Goal: Transaction & Acquisition: Purchase product/service

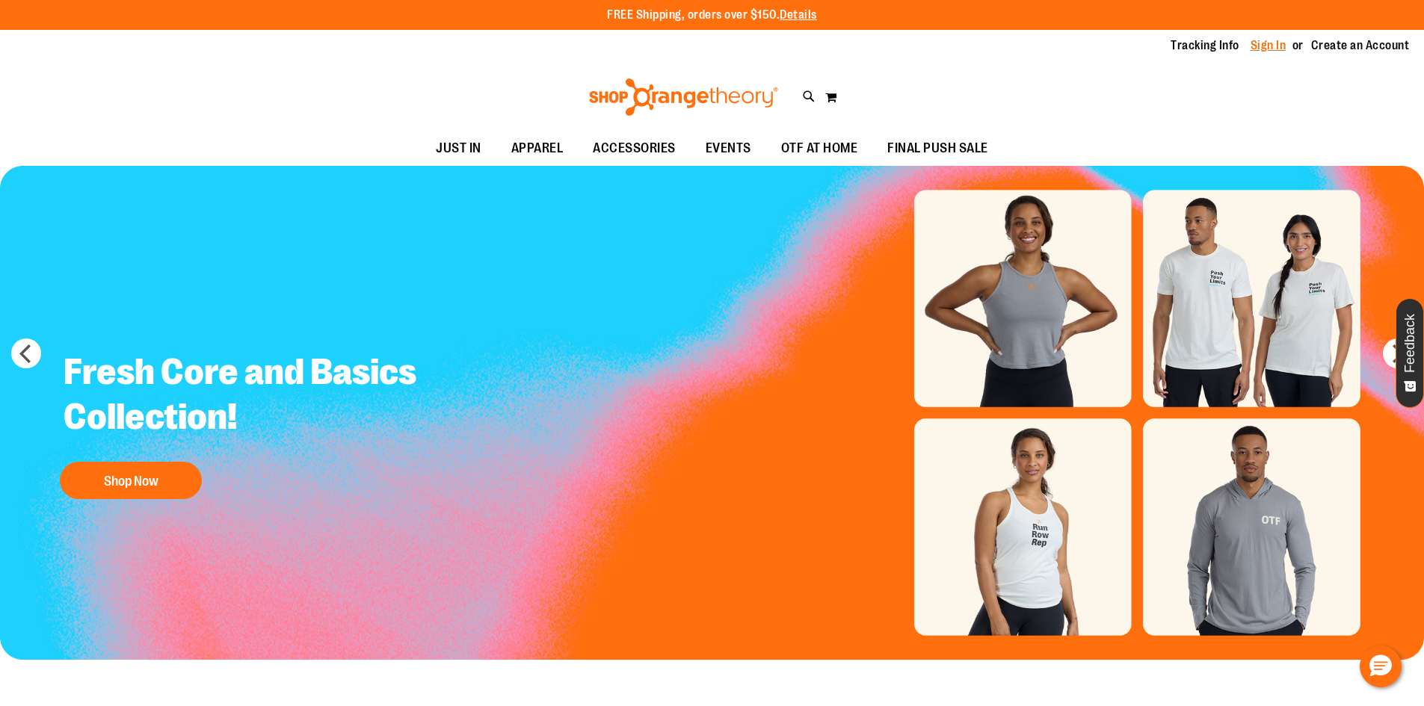
type input "**********"
click at [1275, 46] on link "Sign In" at bounding box center [1269, 45] width 36 height 16
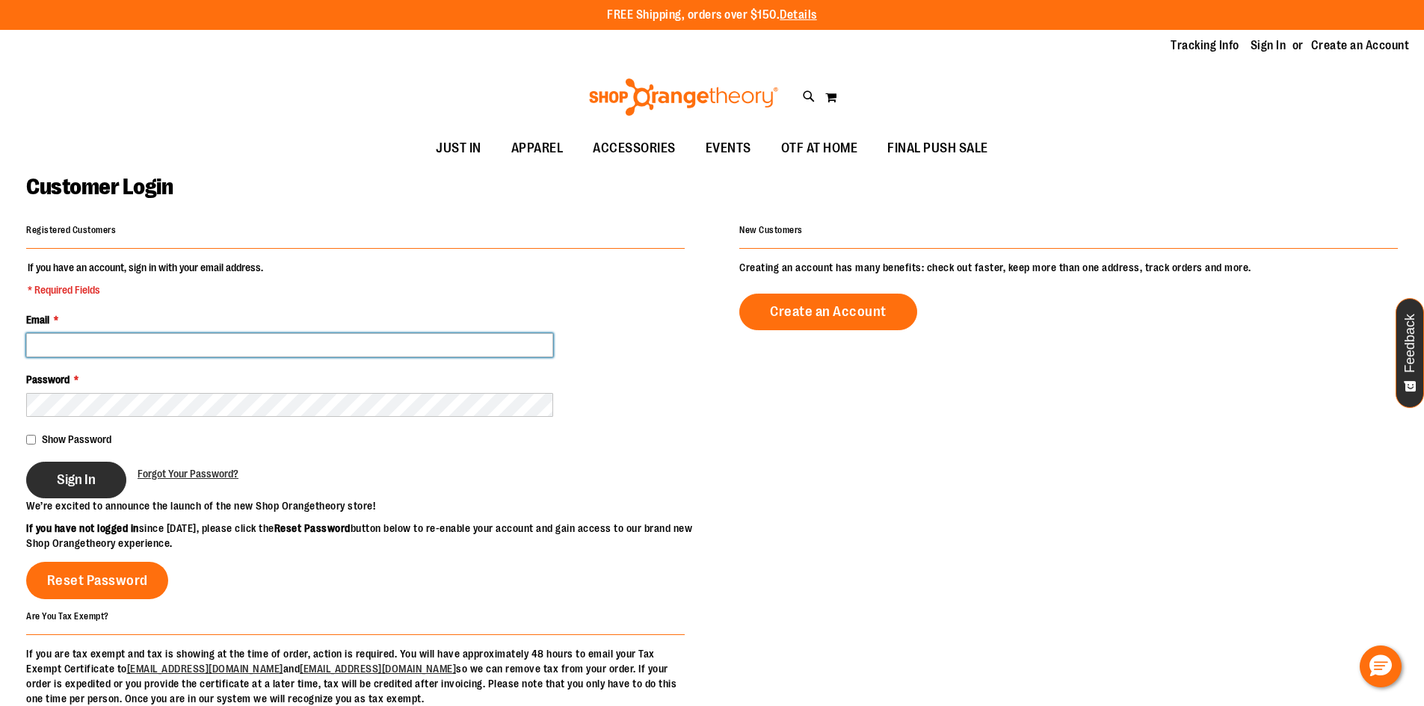
type input "**********"
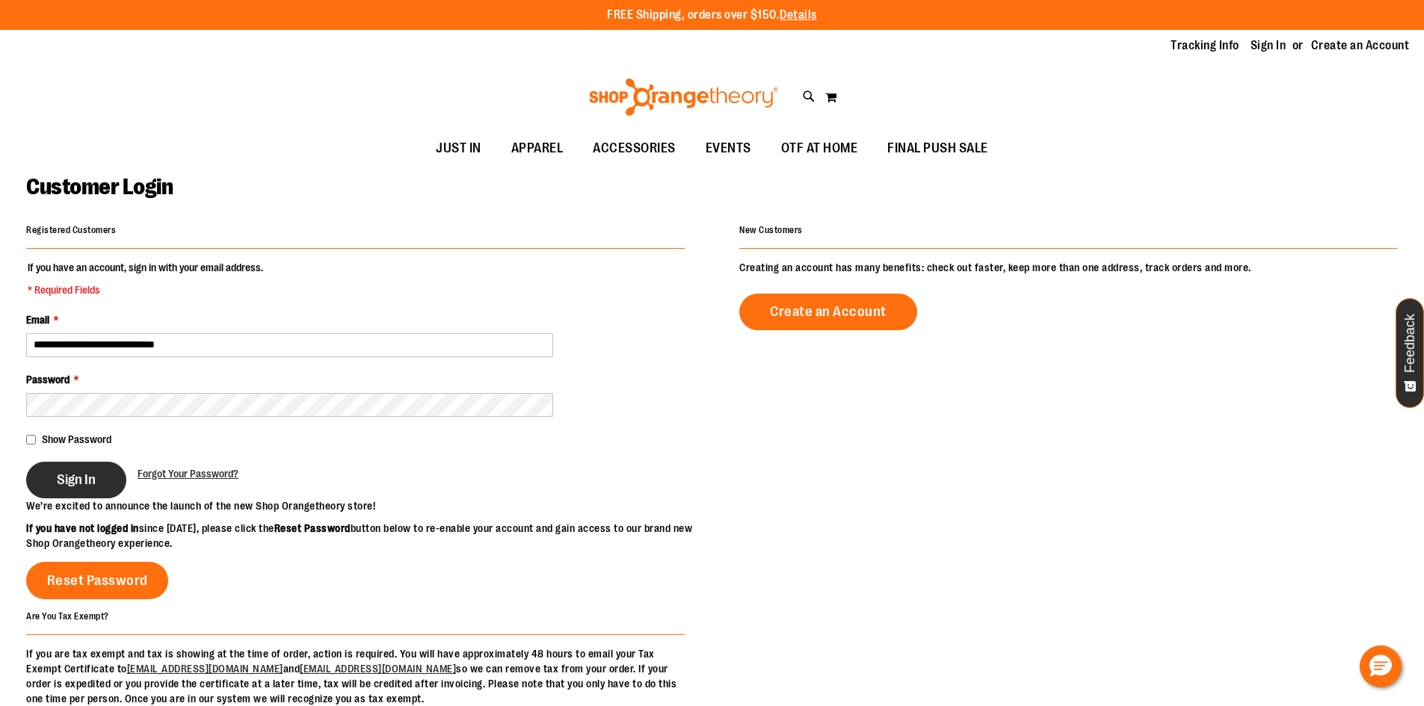
type input "**********"
click at [75, 486] on span "Sign In" at bounding box center [76, 480] width 39 height 16
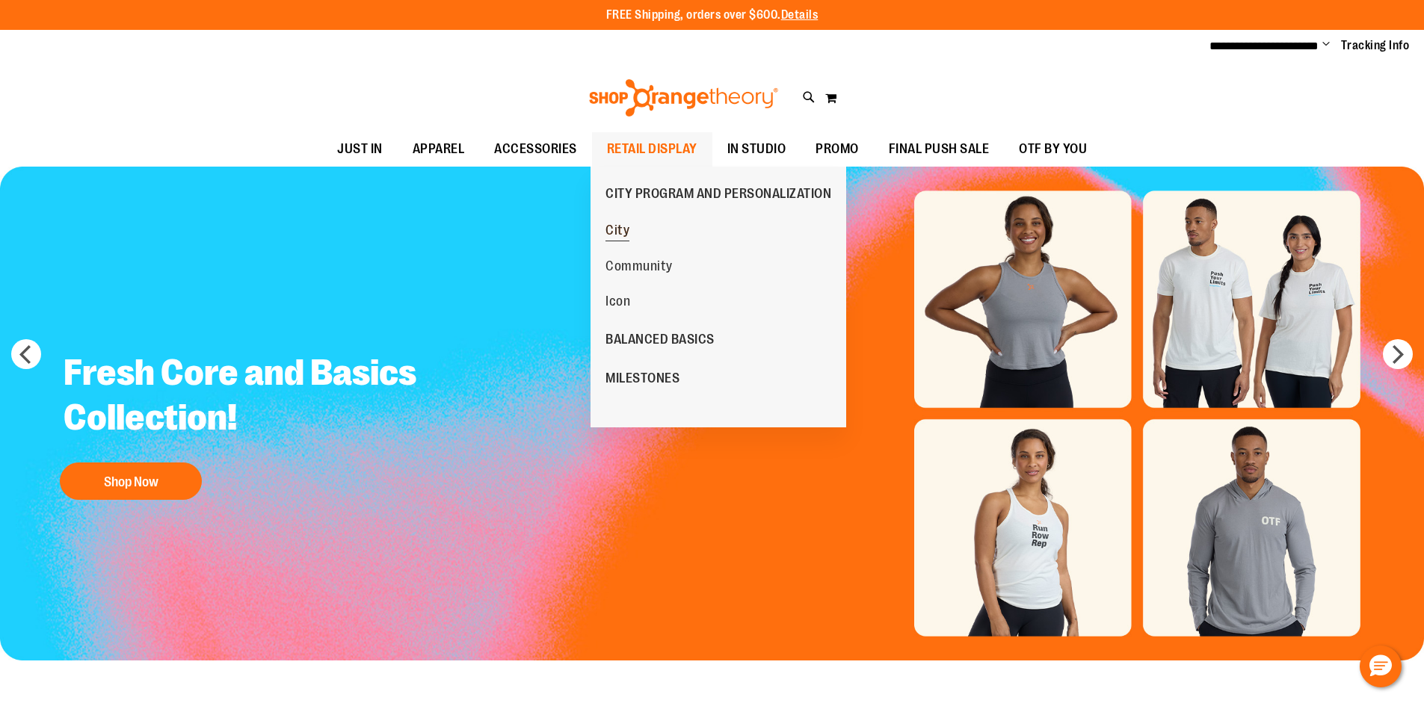
type input "**********"
click at [610, 229] on span "City" at bounding box center [617, 232] width 24 height 19
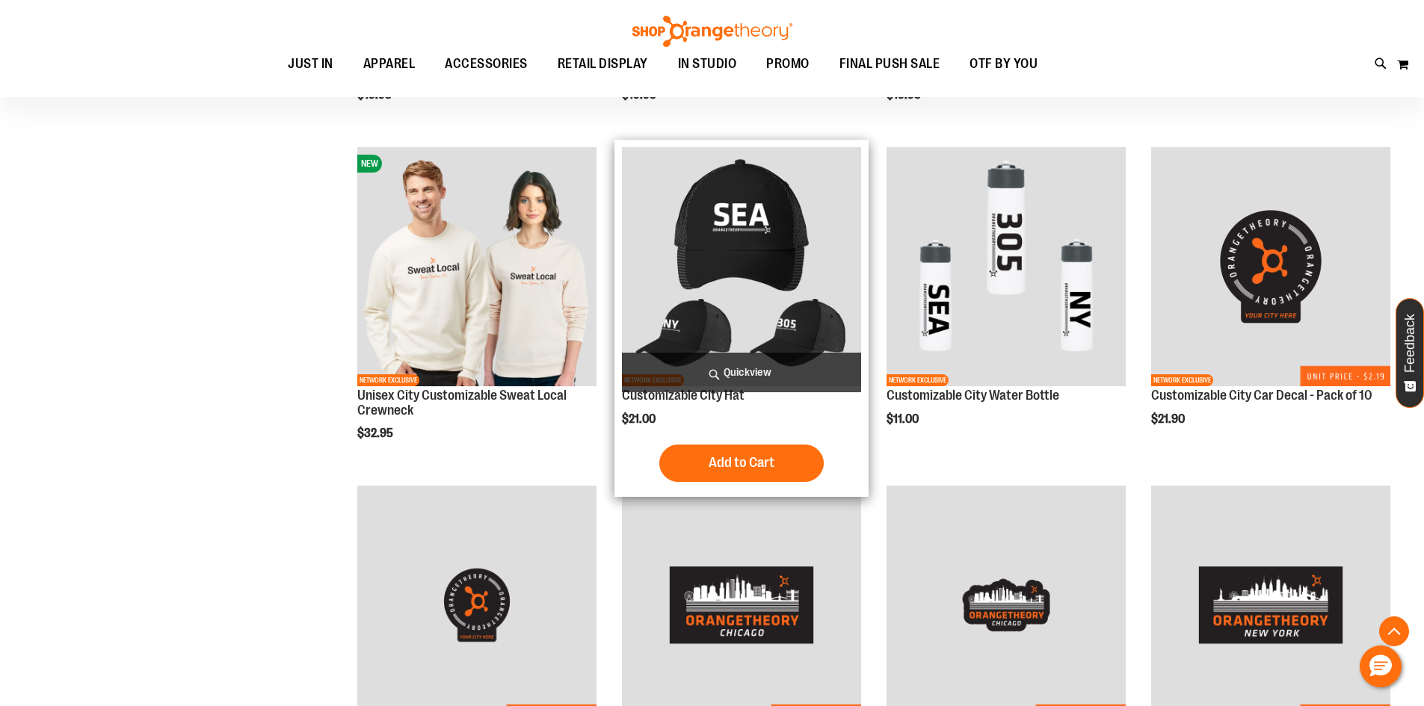
scroll to position [522, 0]
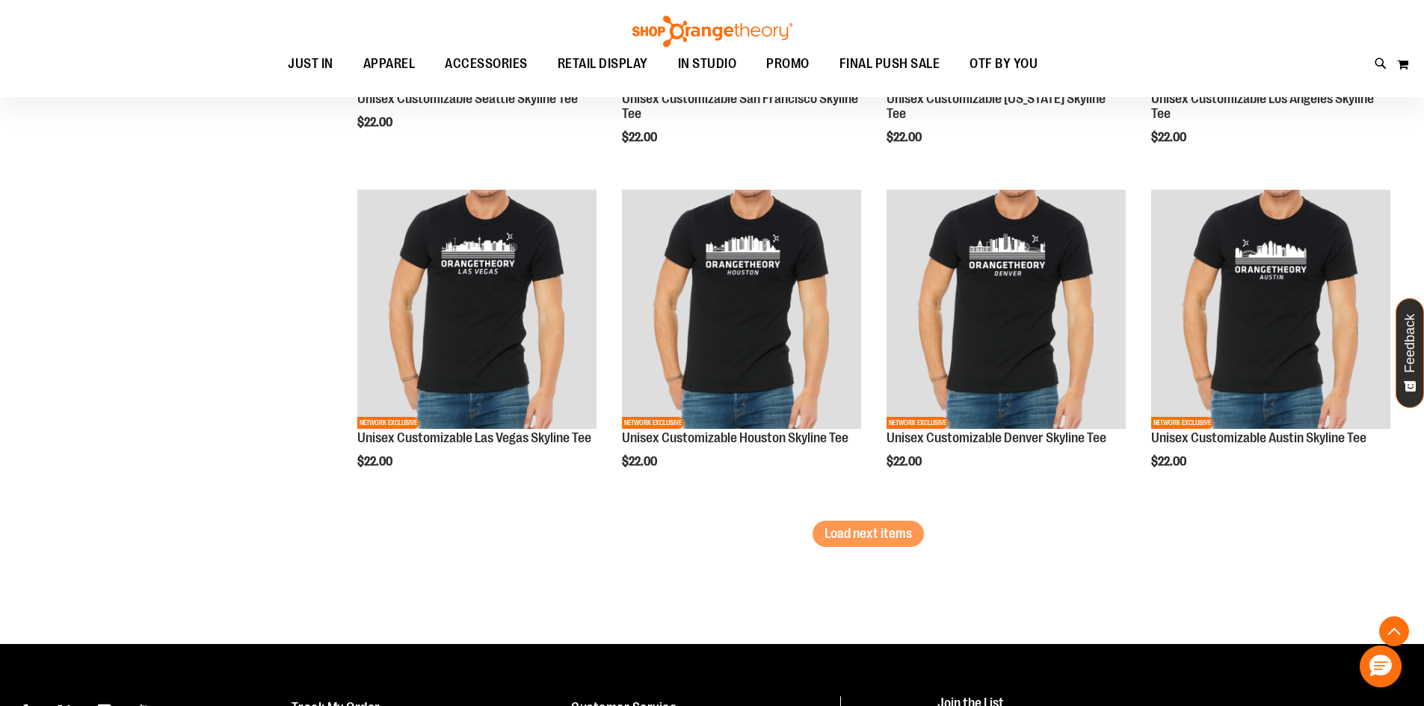
scroll to position [2840, 0]
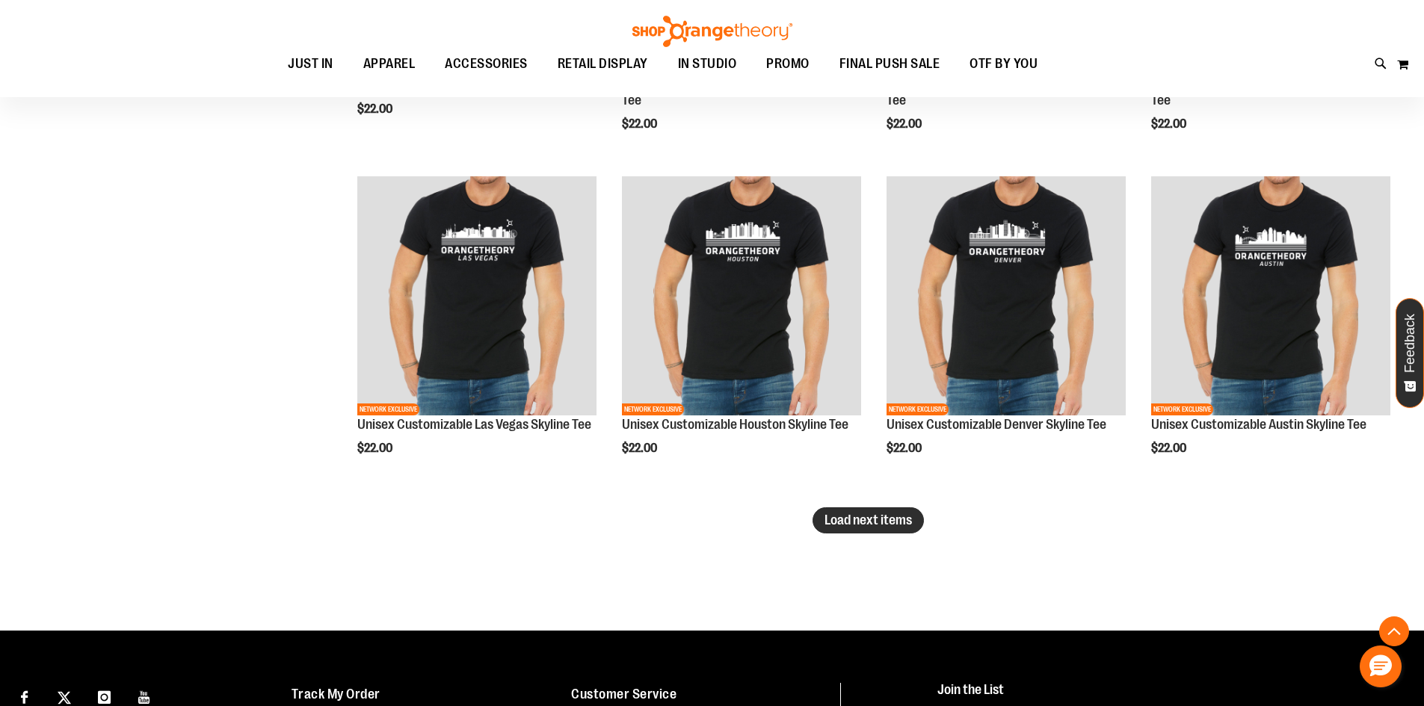
type input "**********"
click at [857, 517] on span "Load next items" at bounding box center [867, 520] width 87 height 15
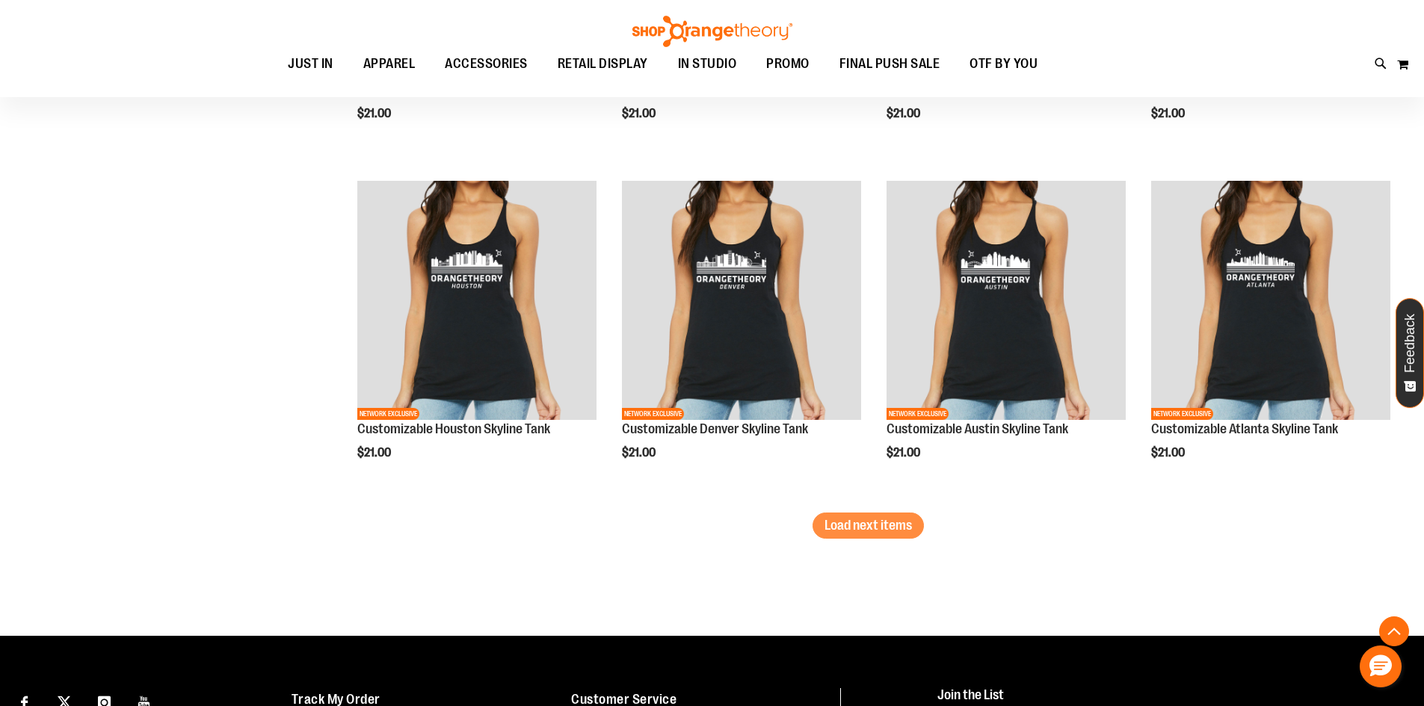
scroll to position [3886, 0]
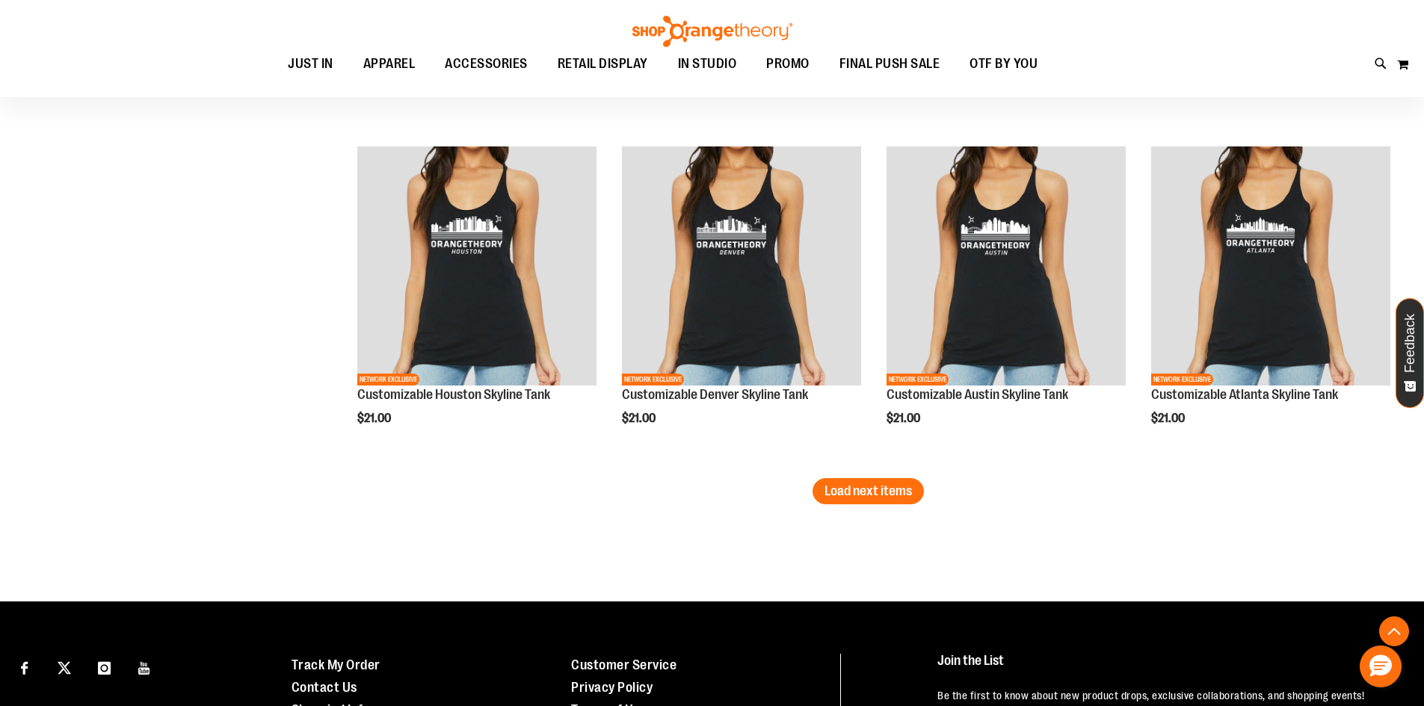
click at [839, 494] on span "Load next items" at bounding box center [867, 491] width 87 height 15
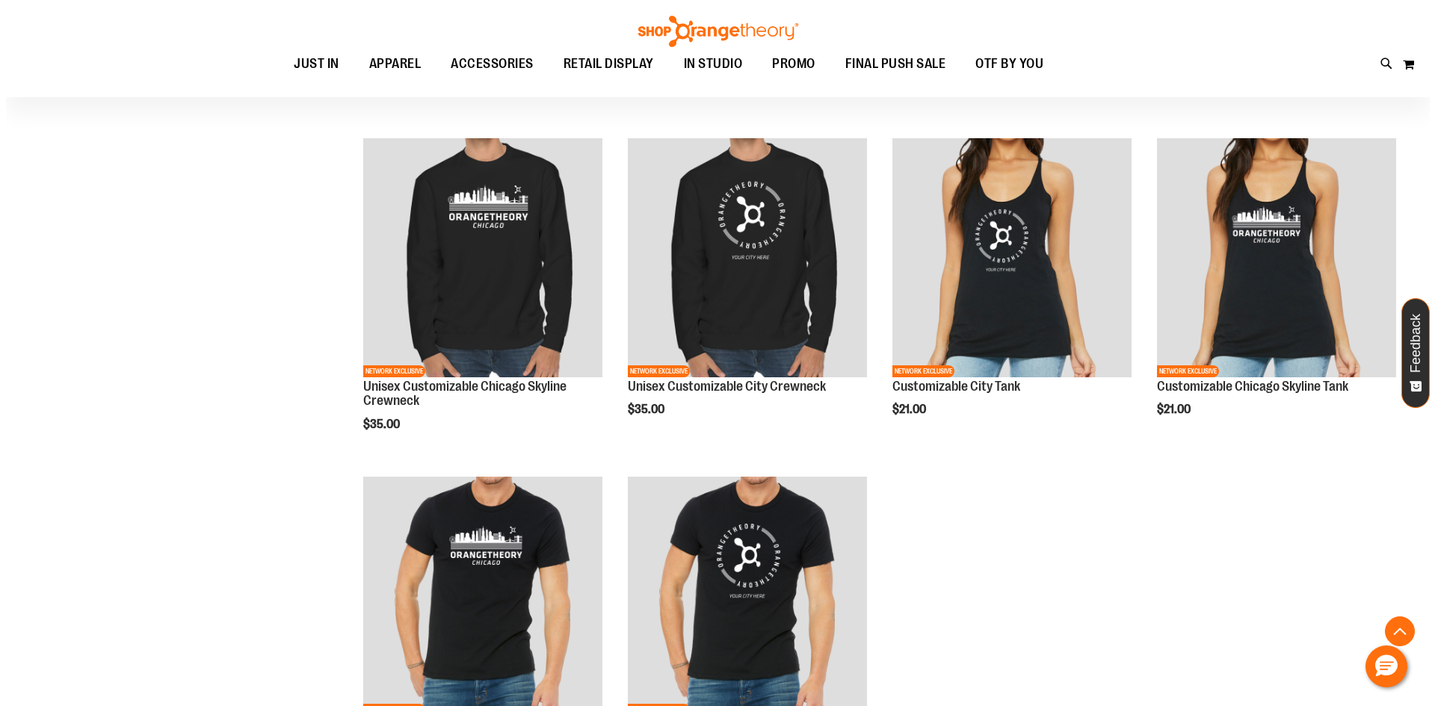
scroll to position [4260, 0]
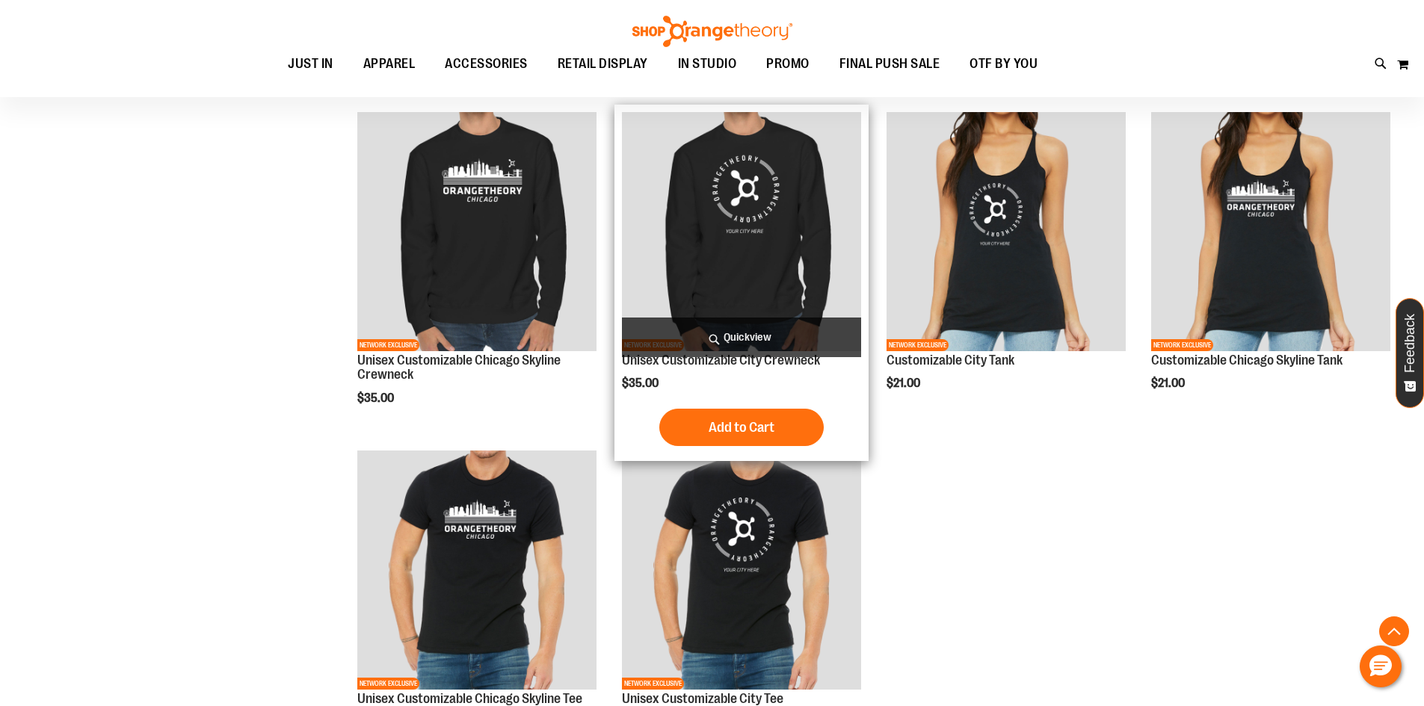
click at [770, 340] on span "Quickview" at bounding box center [741, 338] width 239 height 40
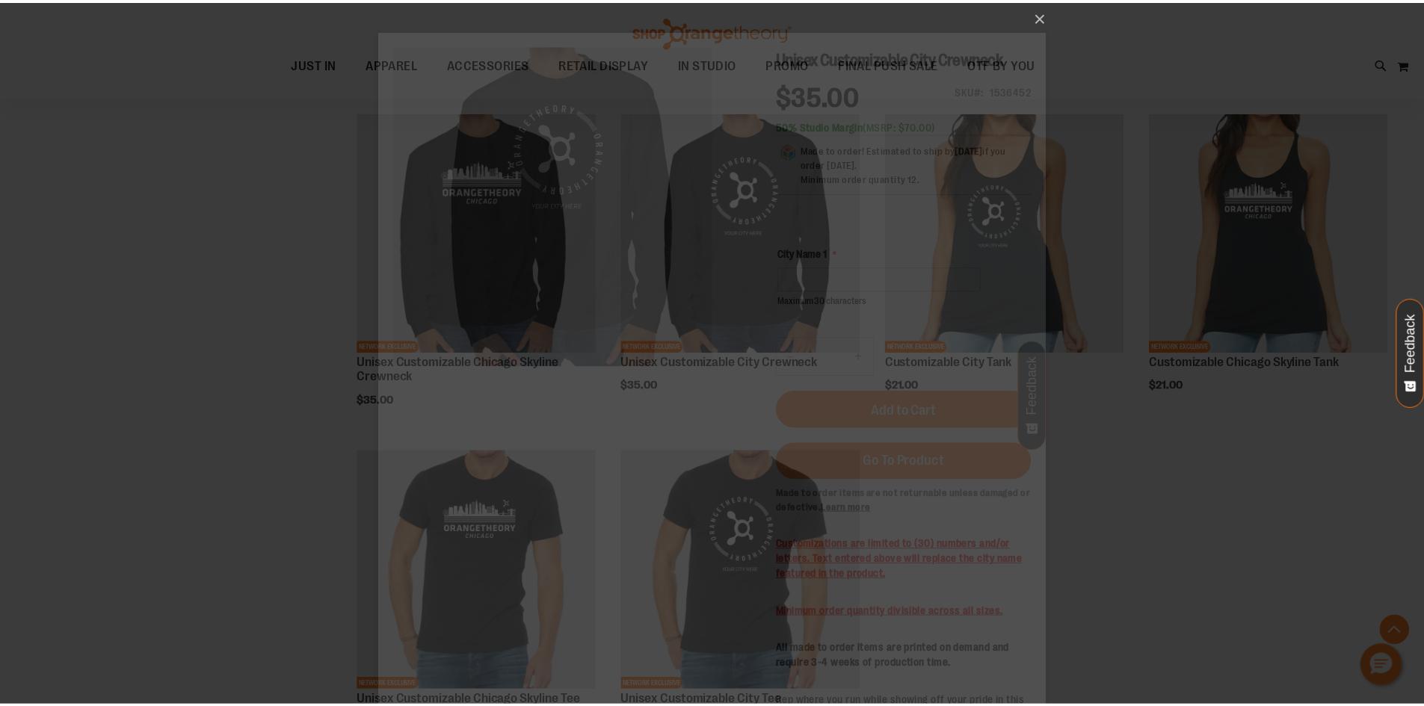
scroll to position [0, 0]
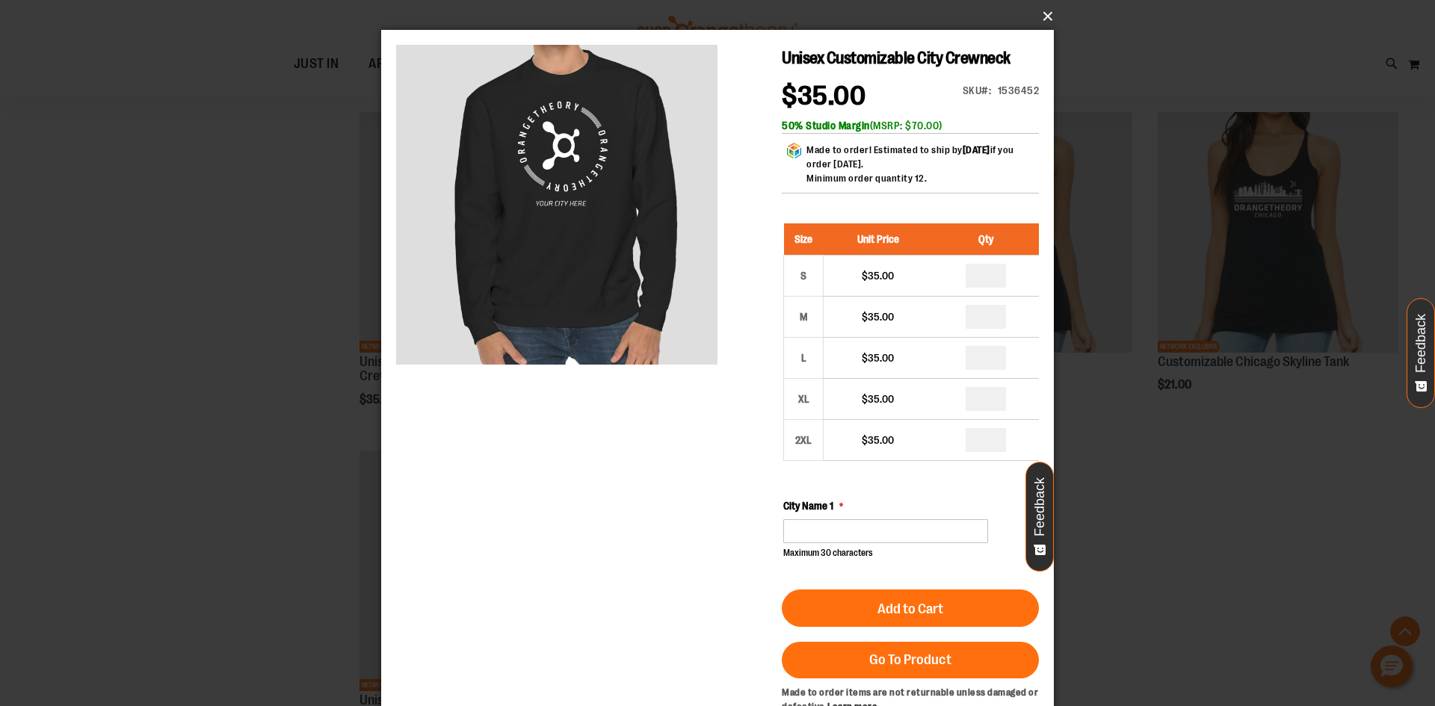
click at [1031, 13] on button "×" at bounding box center [722, 16] width 673 height 33
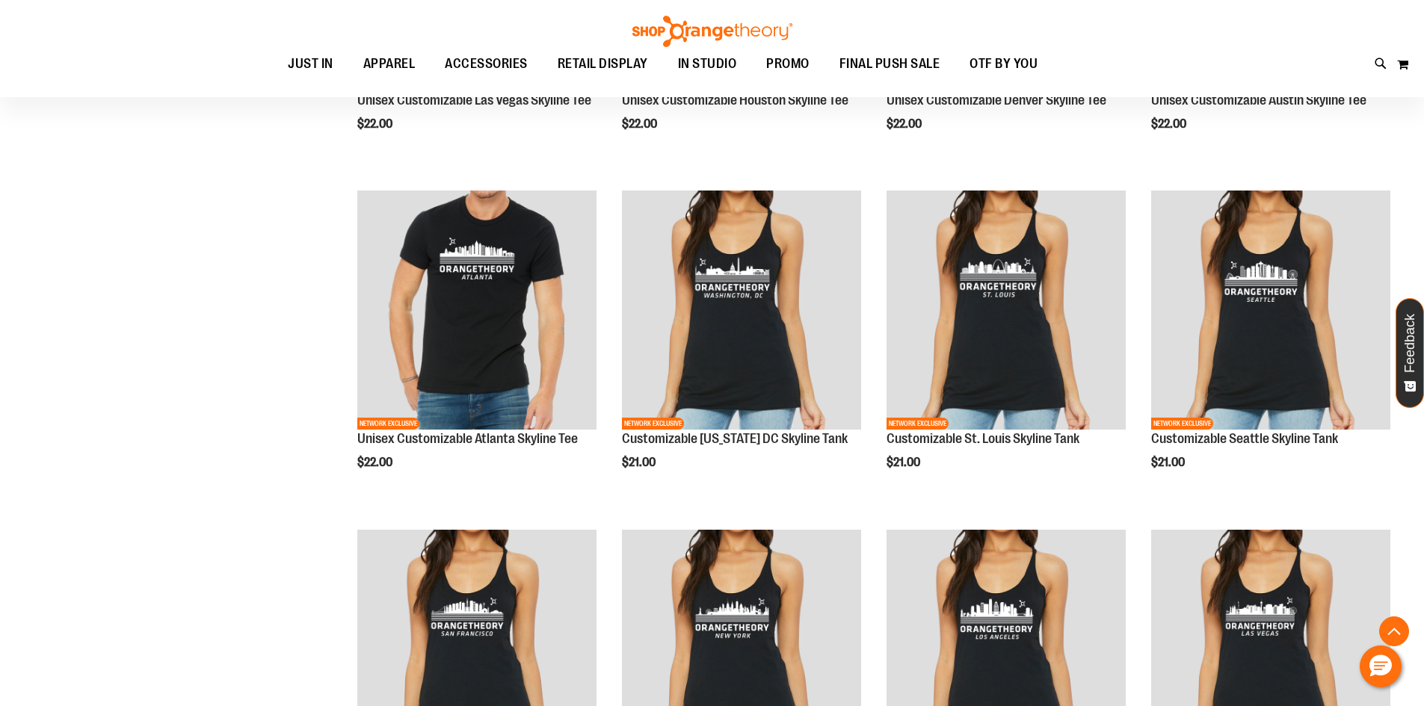
scroll to position [3139, 0]
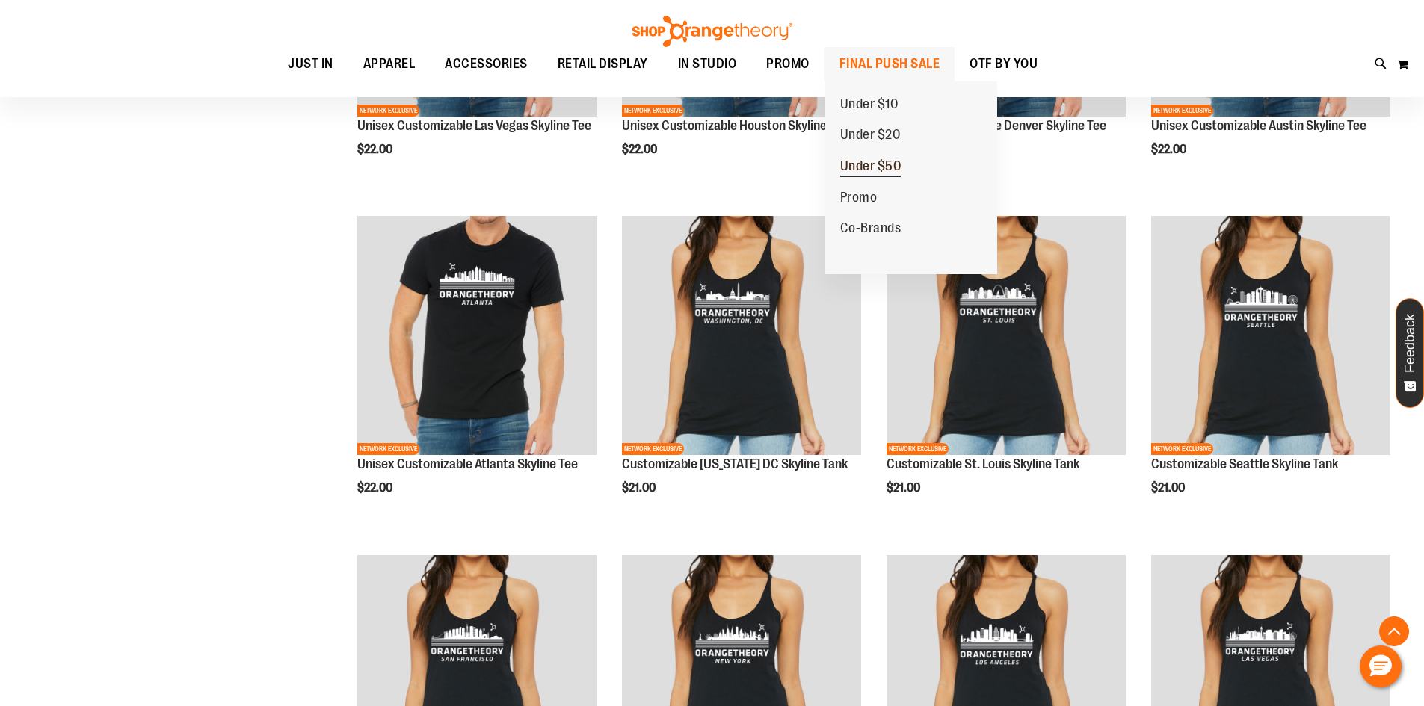
click at [876, 171] on span "Under $50" at bounding box center [870, 167] width 61 height 19
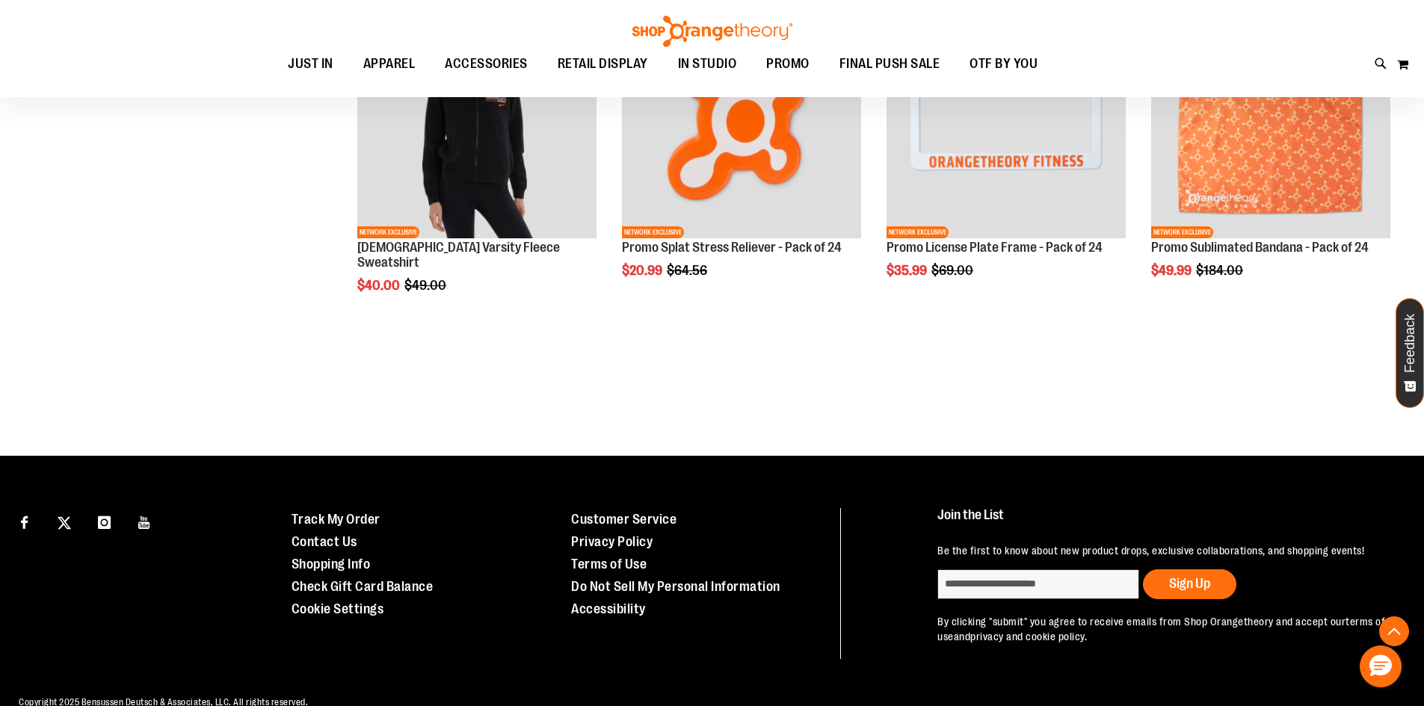
scroll to position [597, 0]
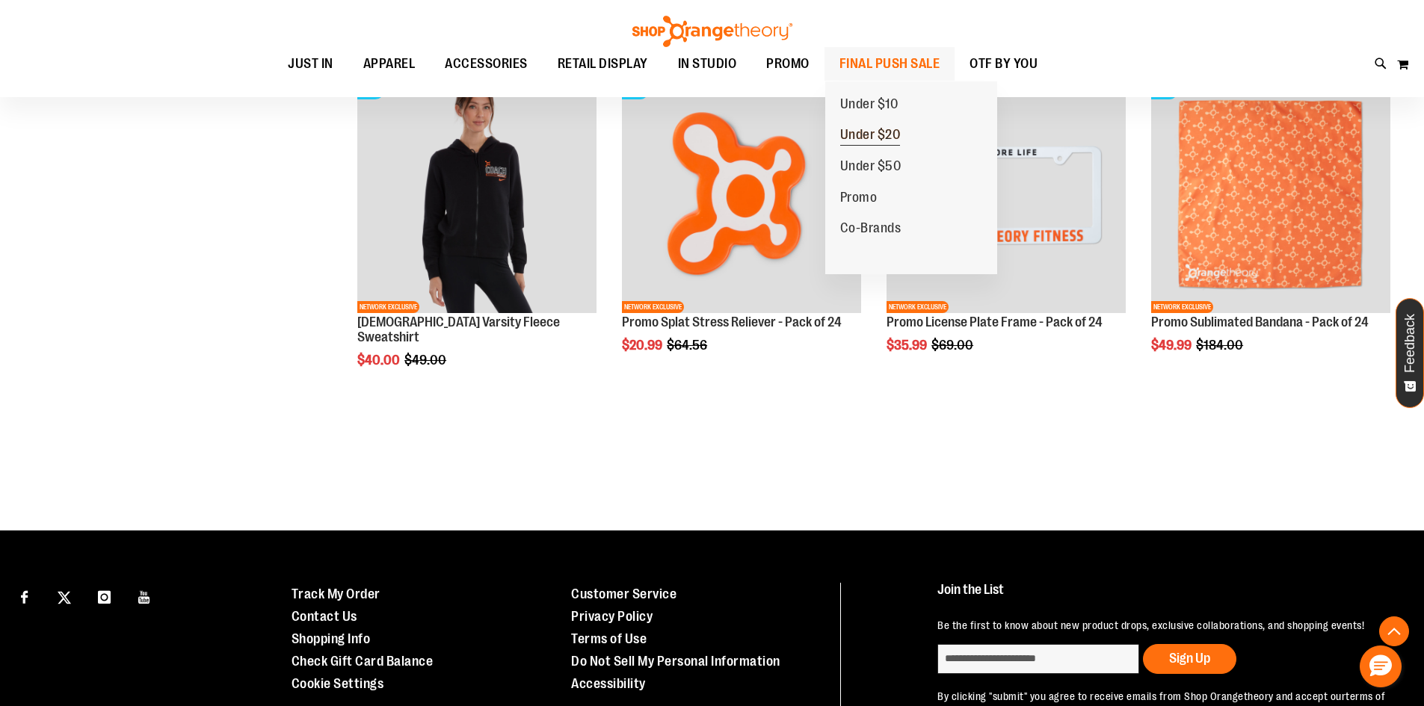
type input "**********"
click at [890, 135] on span "Under $20" at bounding box center [870, 136] width 61 height 19
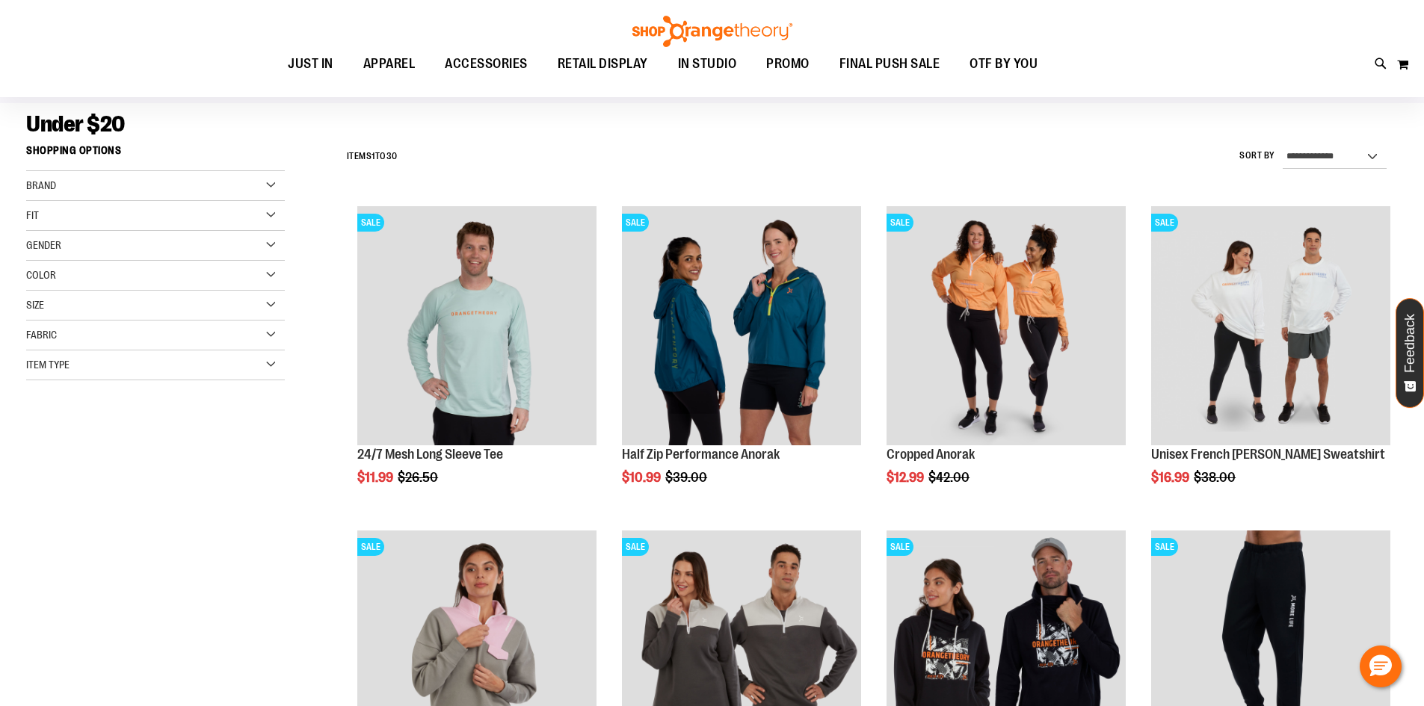
scroll to position [149, 0]
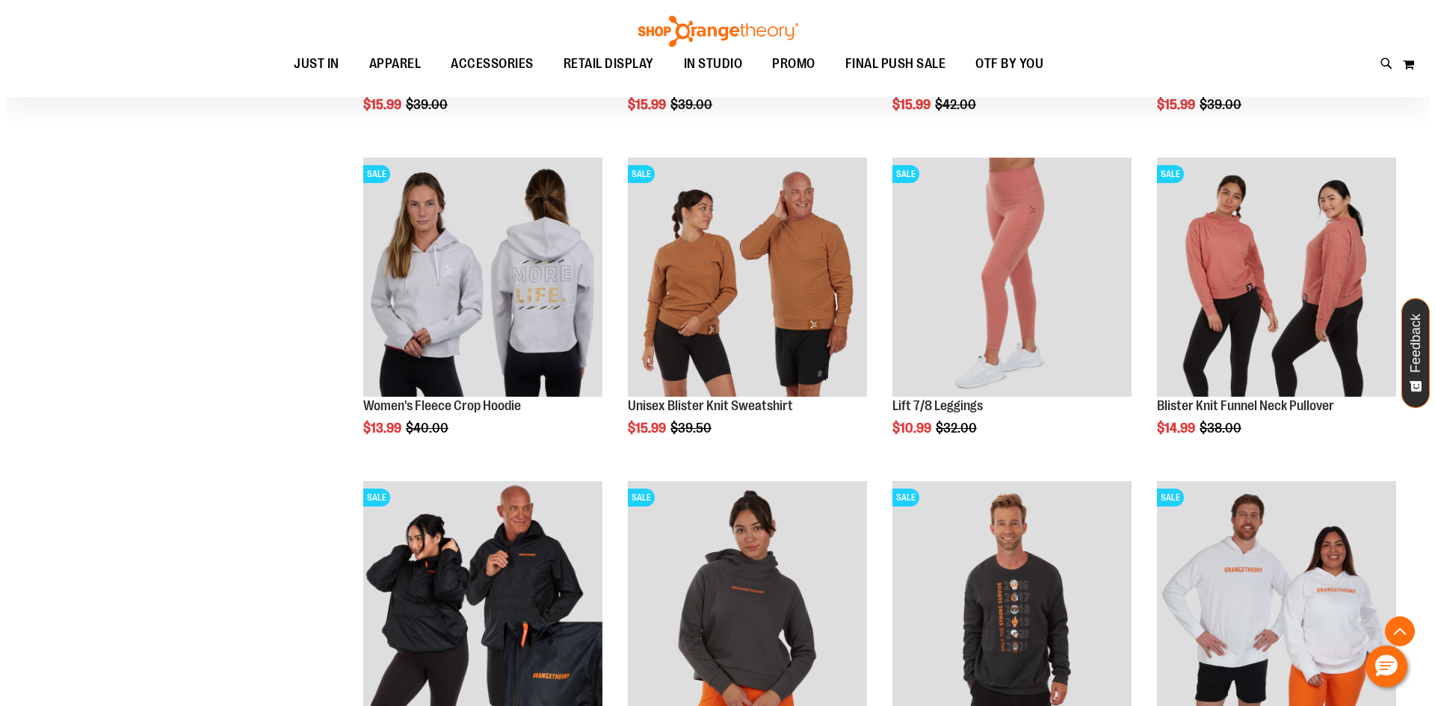
scroll to position [821, 0]
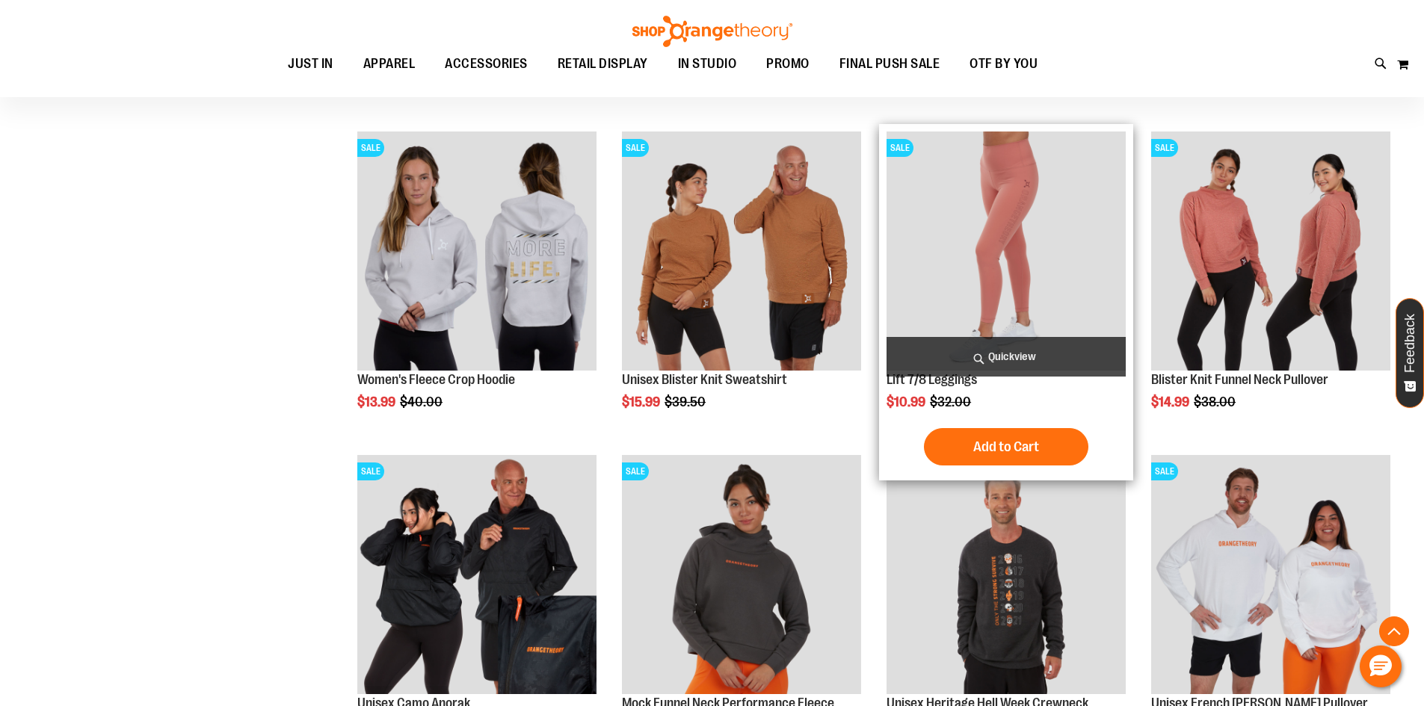
type input "**********"
click at [1009, 351] on span "Quickview" at bounding box center [1006, 357] width 239 height 40
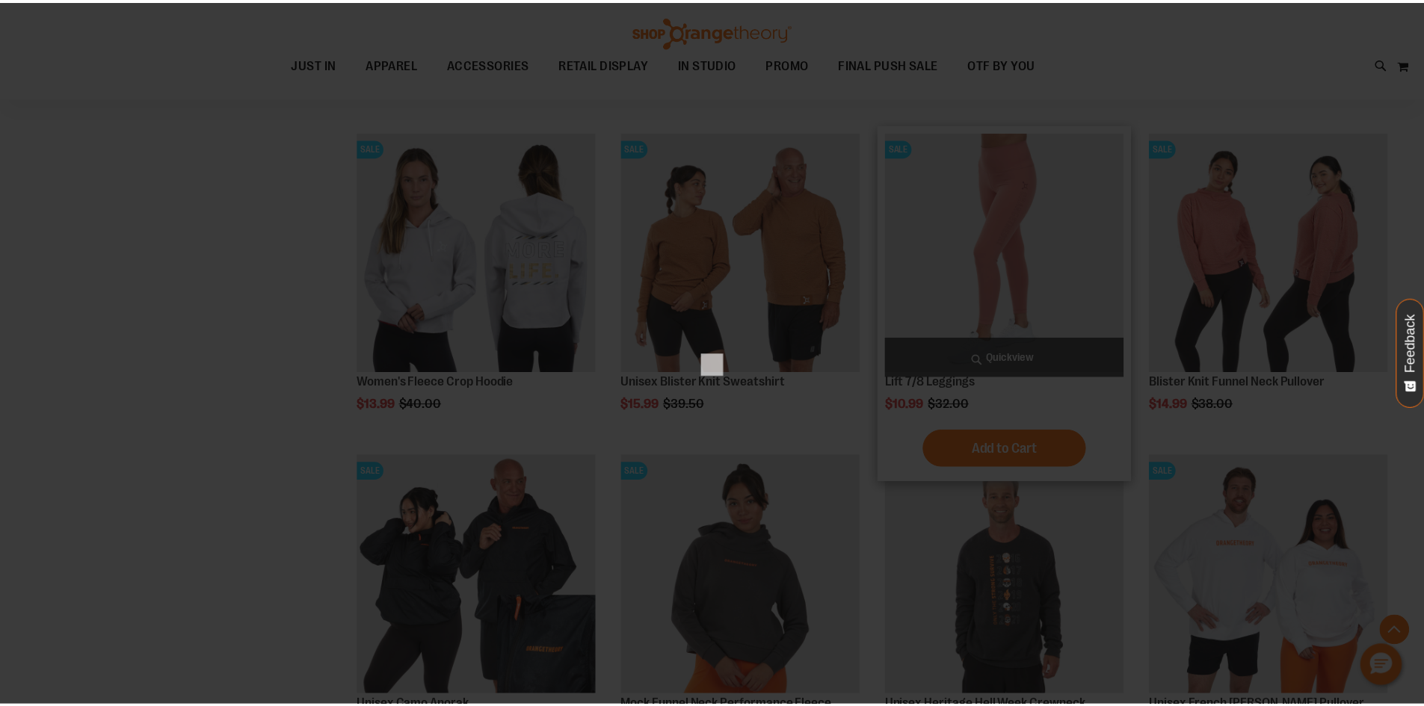
scroll to position [0, 0]
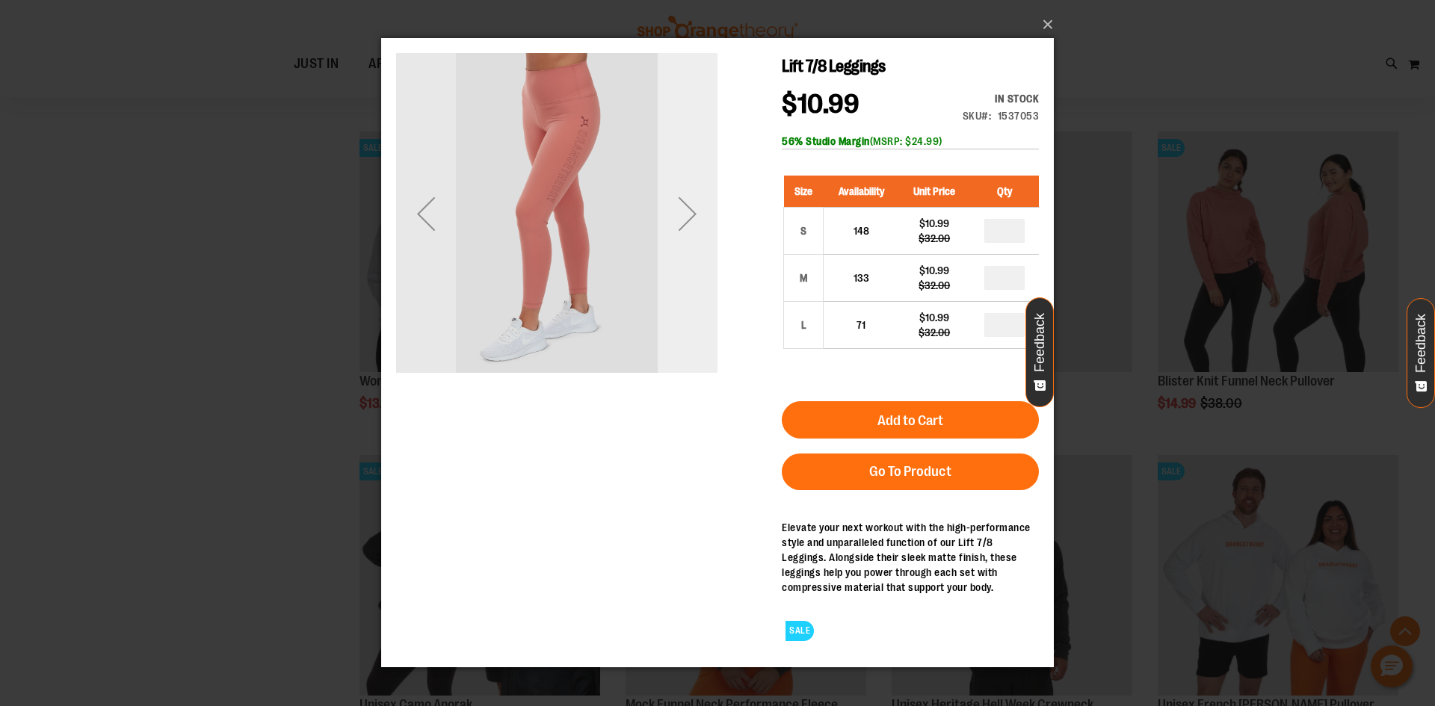
click at [697, 173] on div "Next" at bounding box center [688, 213] width 60 height 321
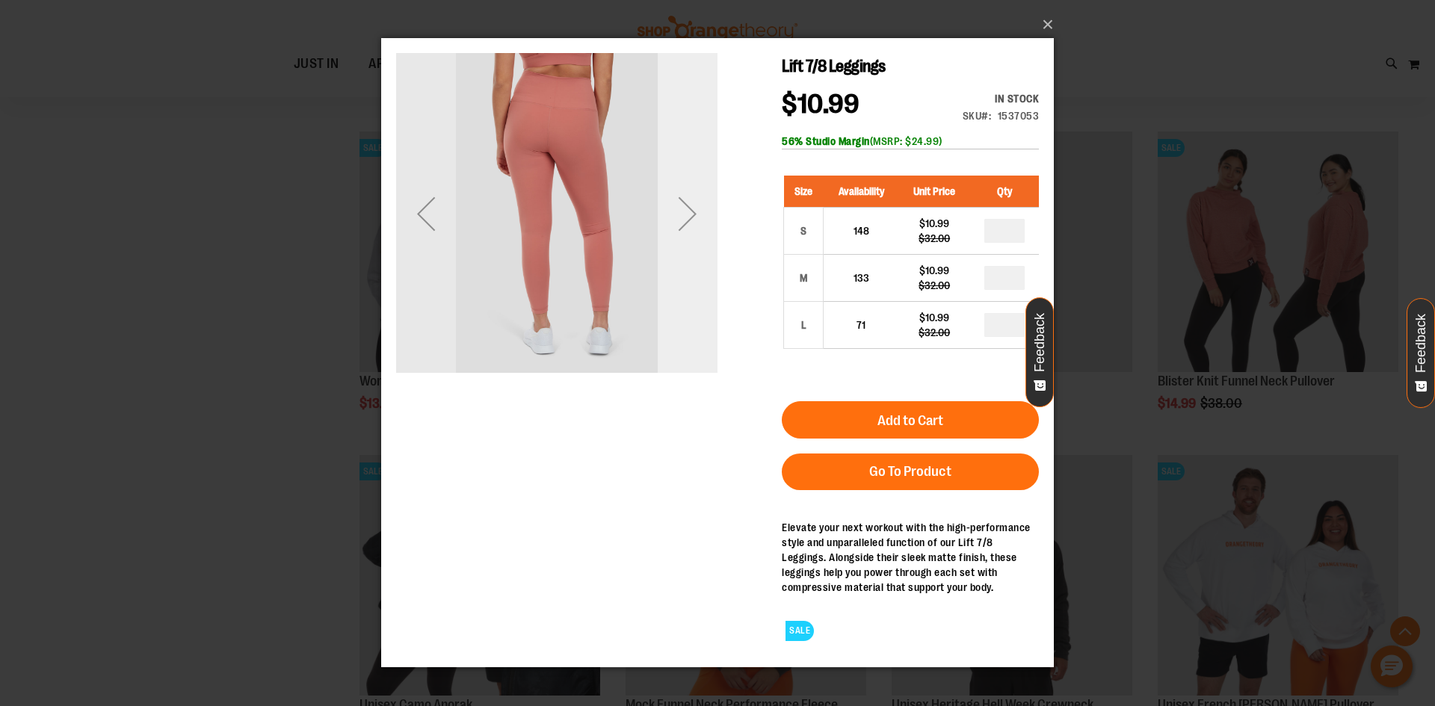
click at [697, 173] on div "Next" at bounding box center [688, 213] width 60 height 321
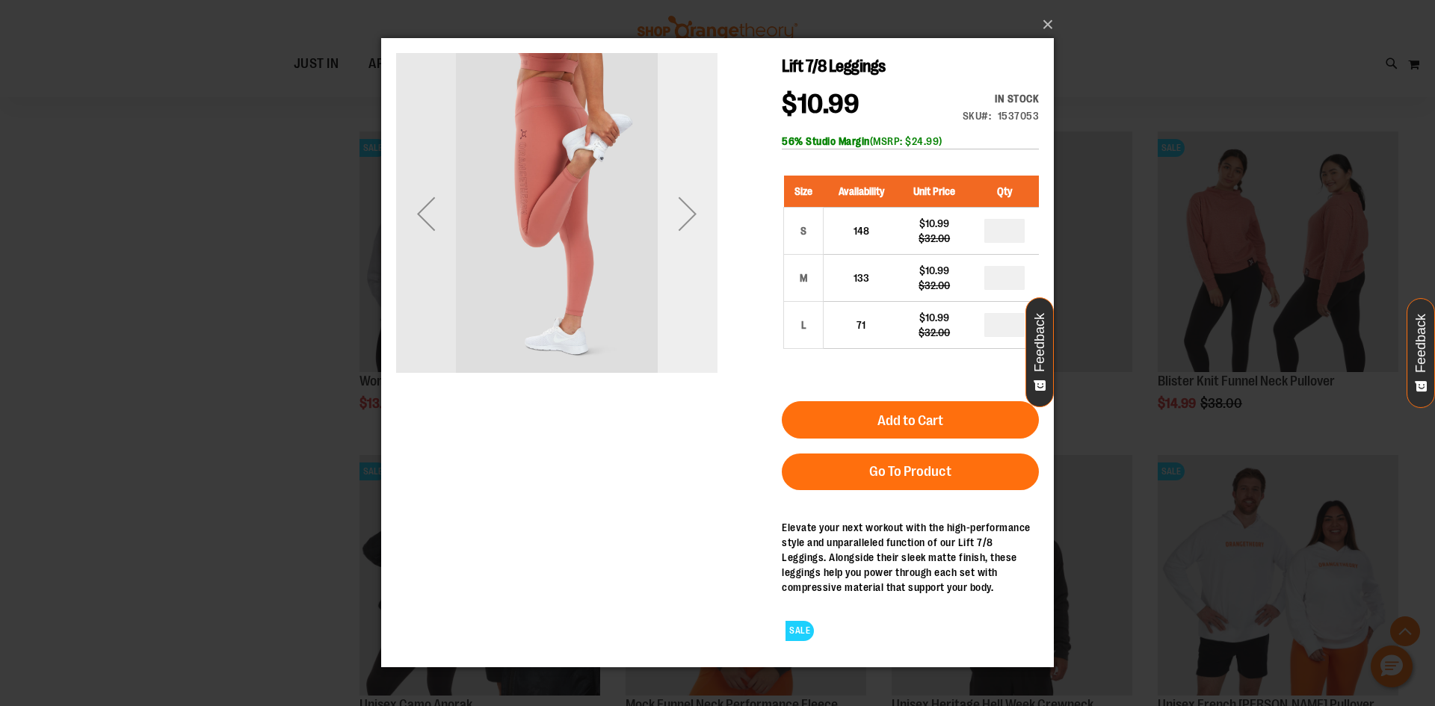
click at [674, 235] on div "Next" at bounding box center [688, 214] width 60 height 60
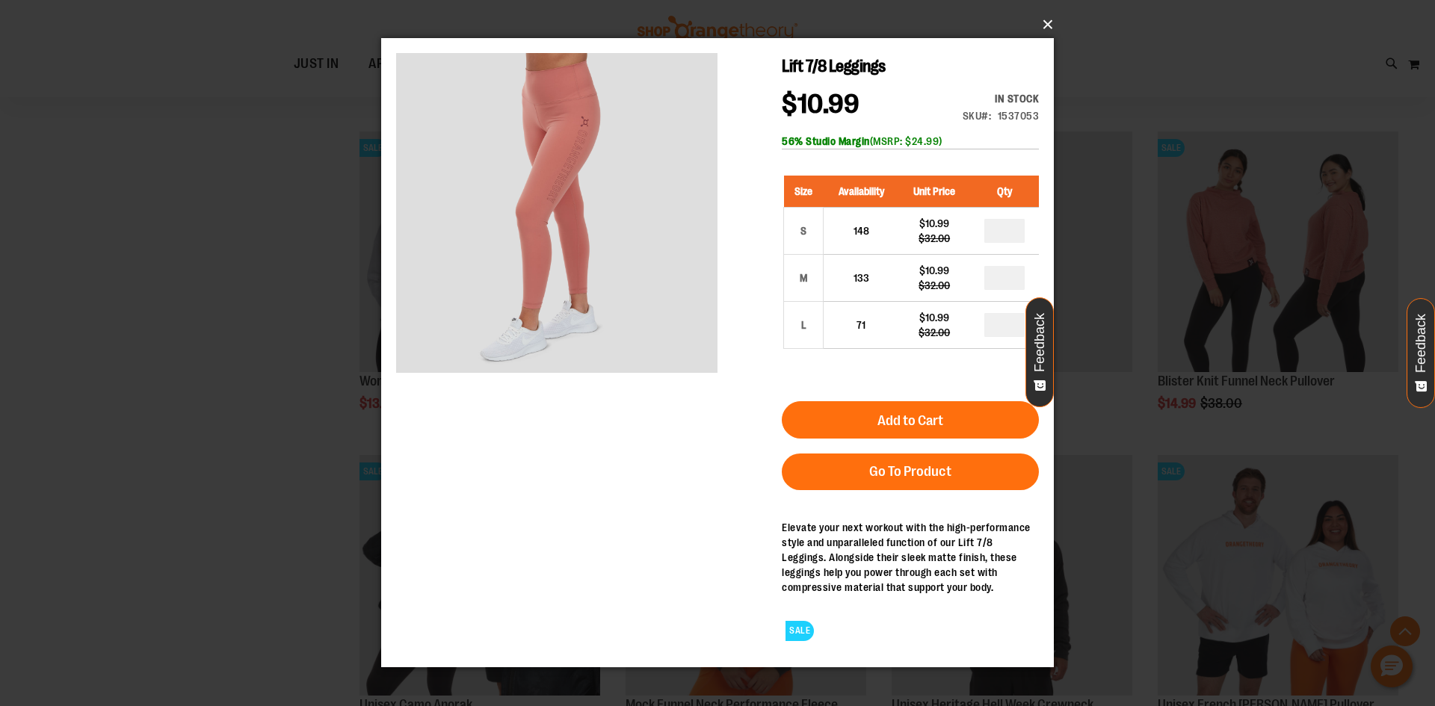
click at [1046, 33] on button "×" at bounding box center [722, 24] width 673 height 33
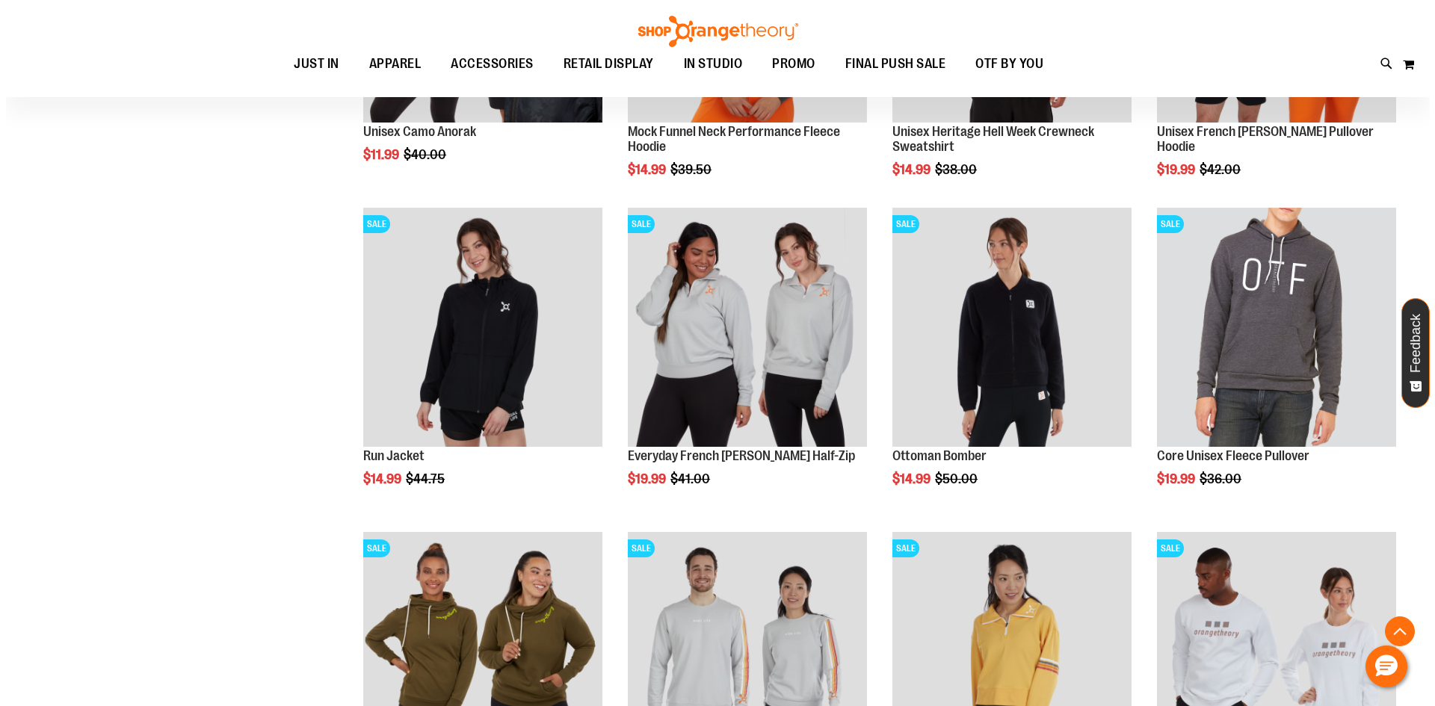
scroll to position [1419, 0]
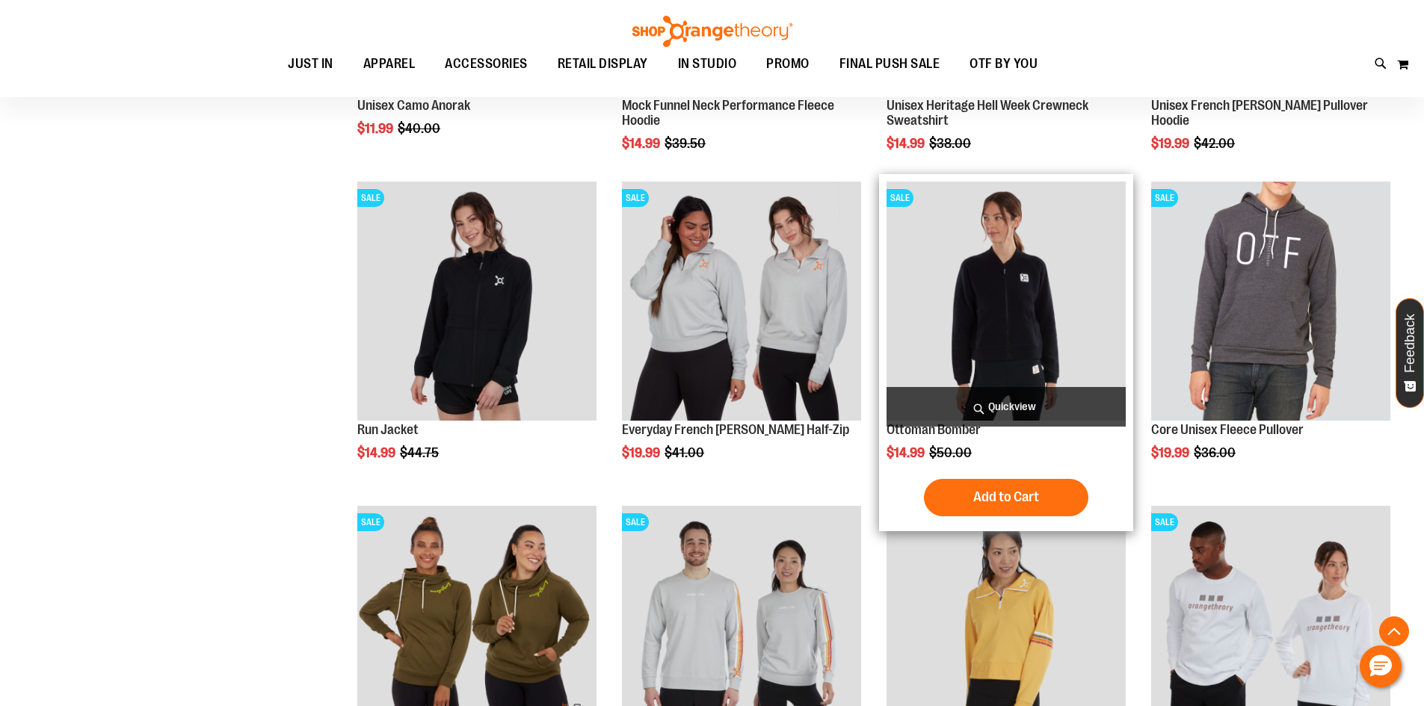
click at [1088, 399] on span "Quickview" at bounding box center [1006, 407] width 239 height 40
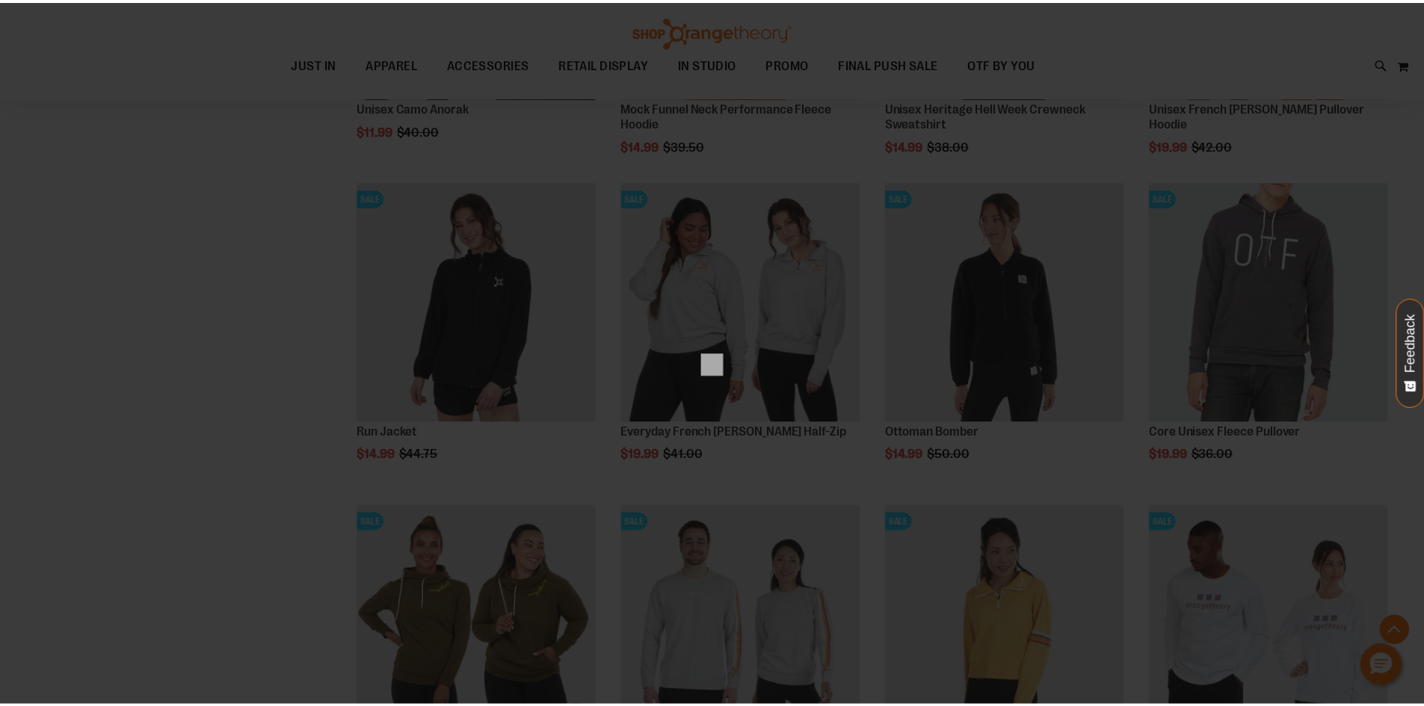
scroll to position [0, 0]
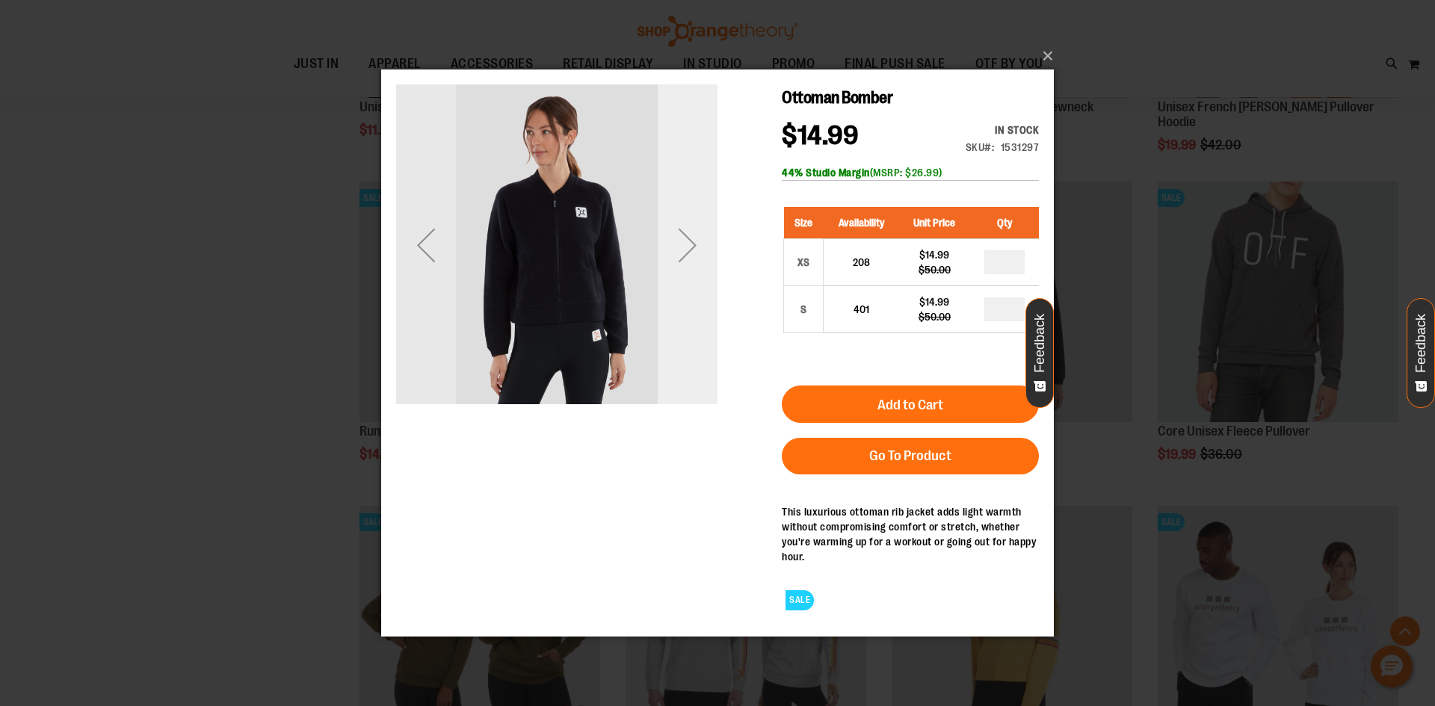
click at [688, 277] on div "Next" at bounding box center [688, 244] width 60 height 321
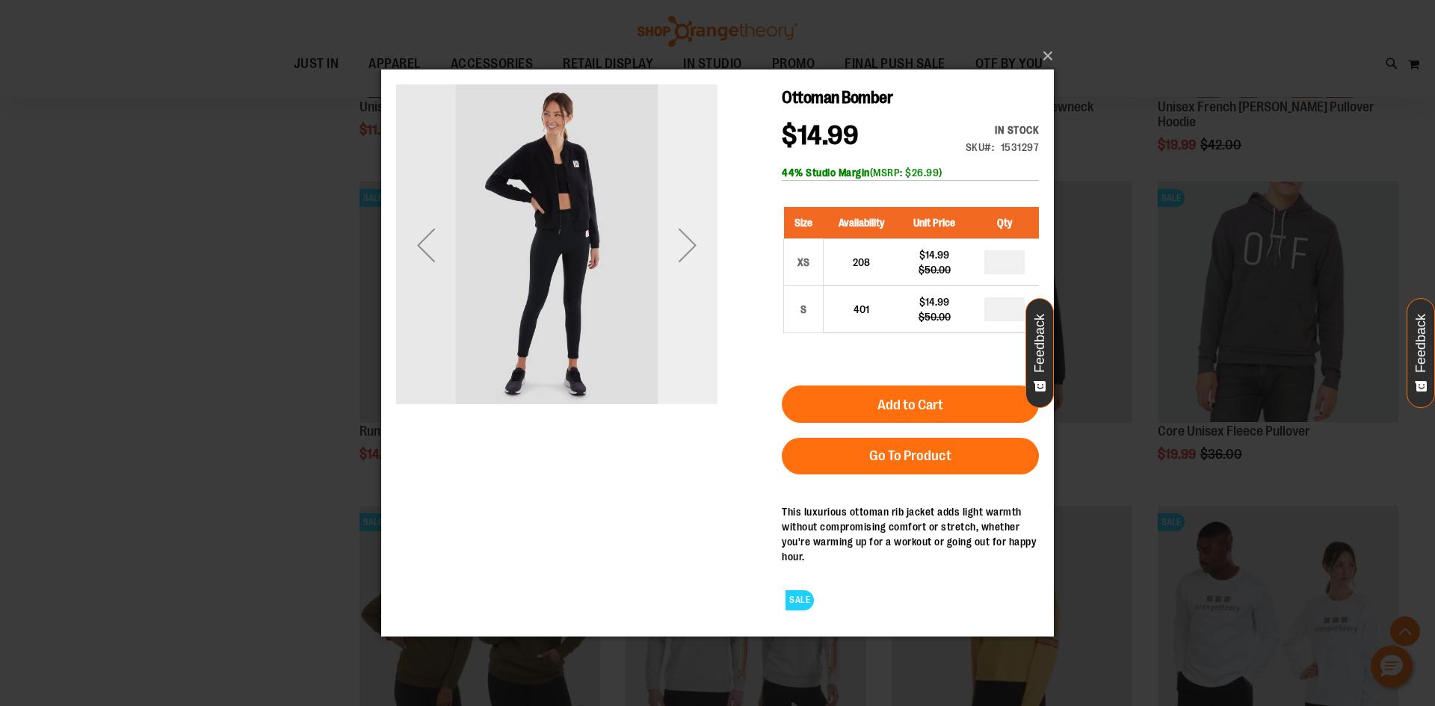
click at [688, 277] on div "Next" at bounding box center [688, 244] width 60 height 321
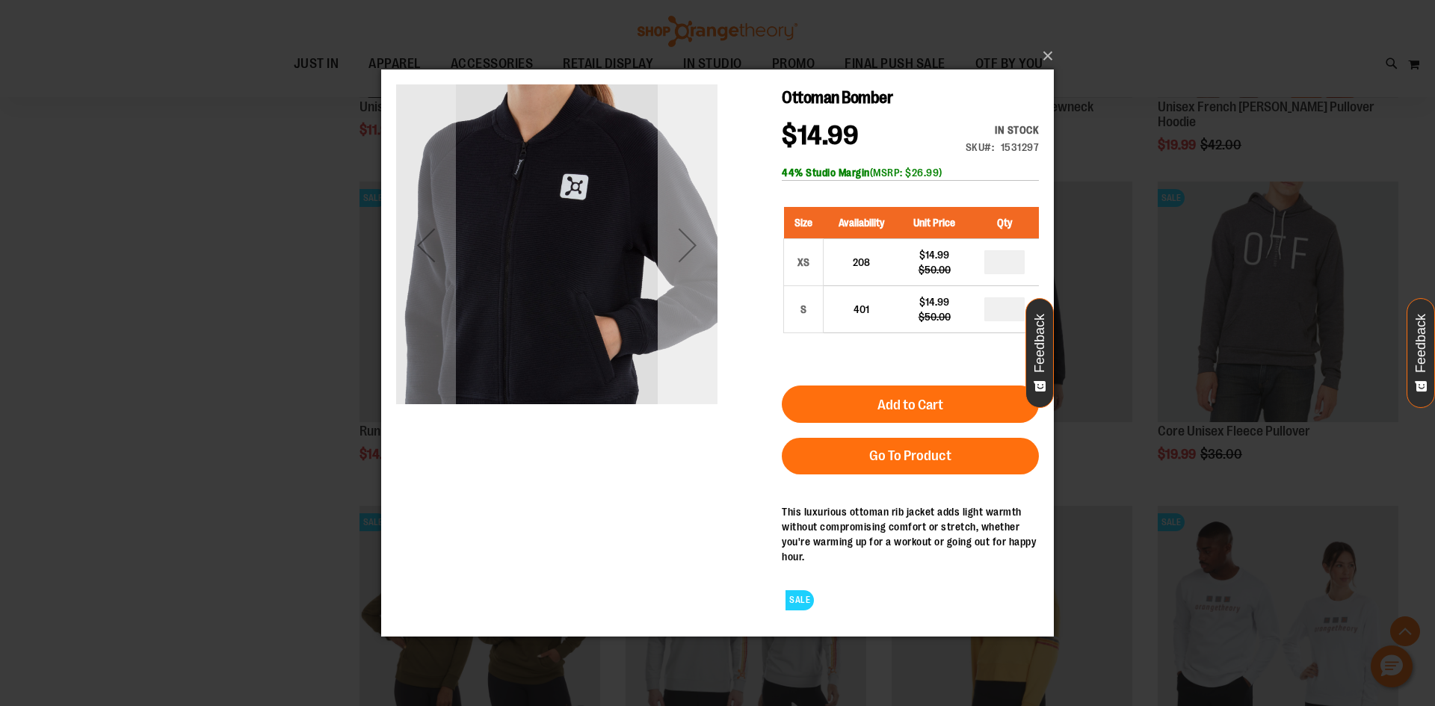
click at [688, 277] on div "Next" at bounding box center [688, 244] width 60 height 321
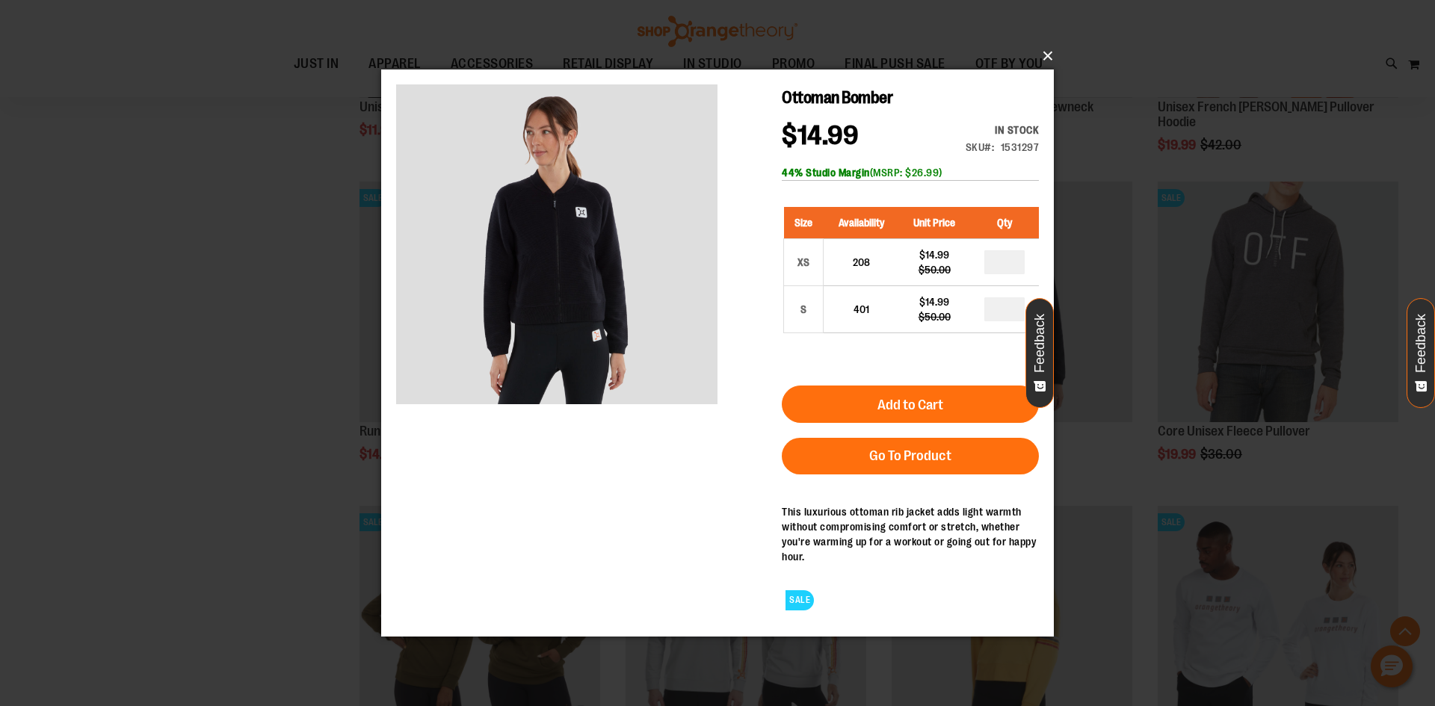
click at [1041, 57] on button "×" at bounding box center [722, 56] width 673 height 33
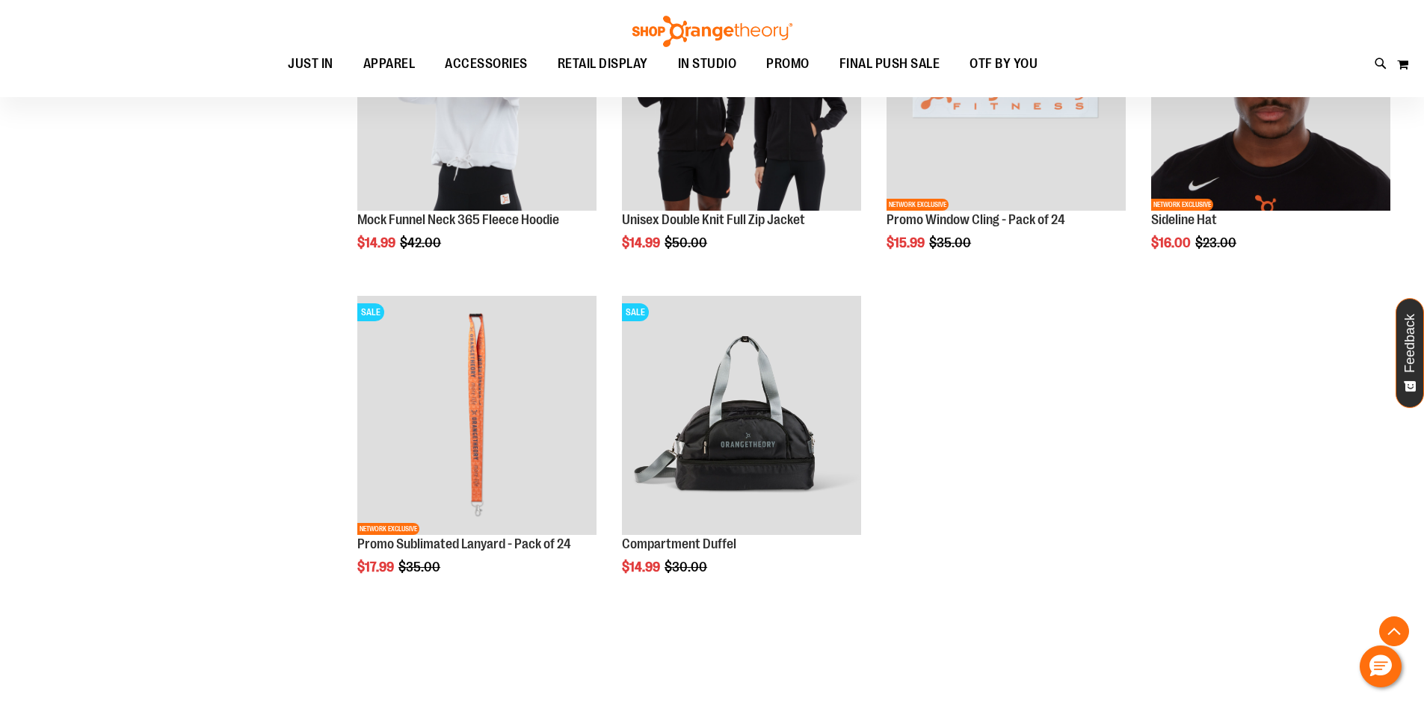
scroll to position [2316, 0]
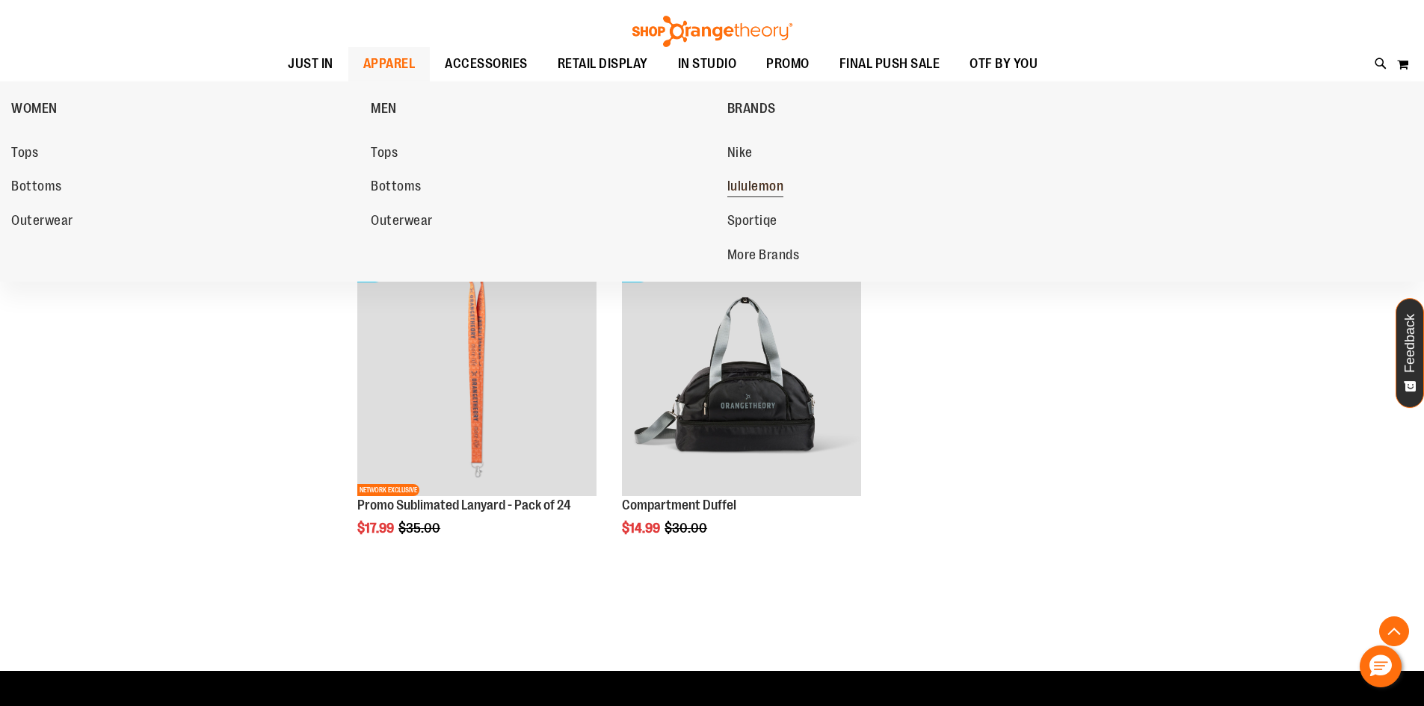
click at [756, 180] on span "lululemon" at bounding box center [755, 188] width 57 height 19
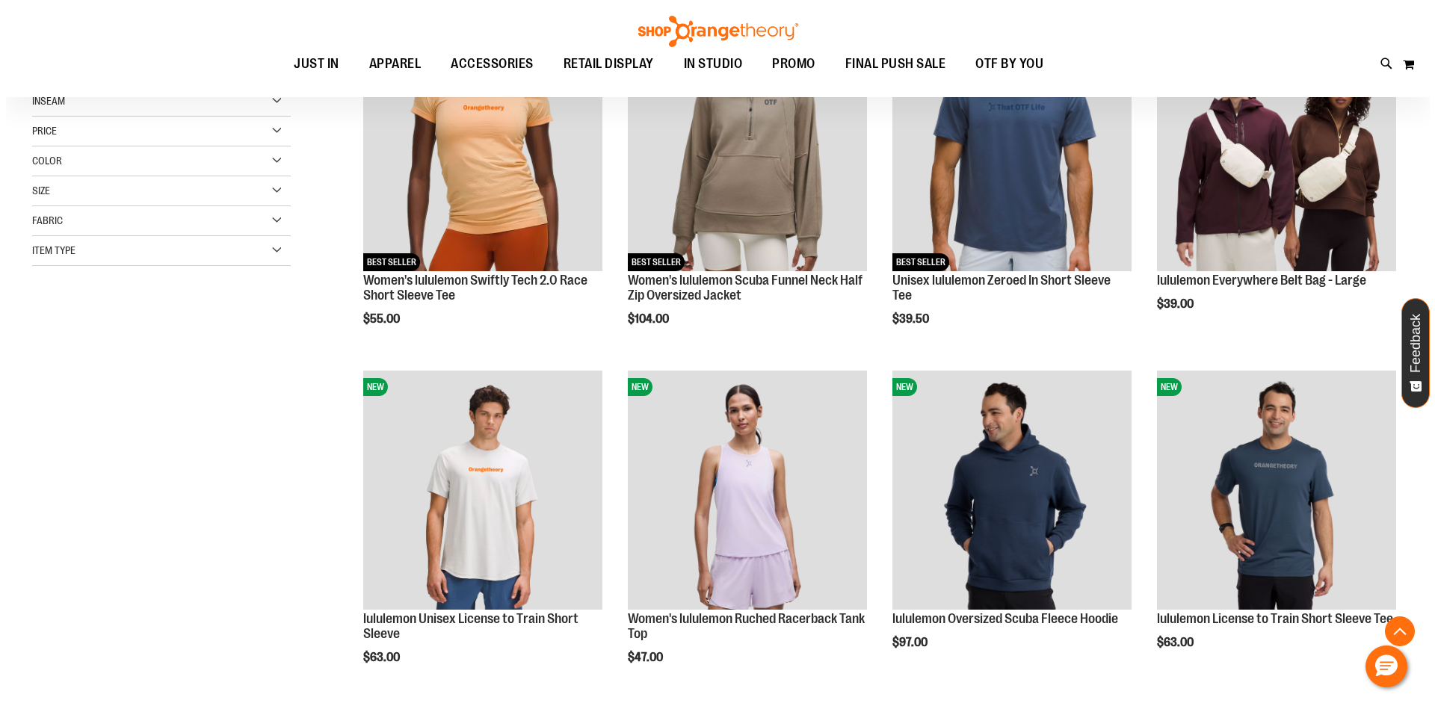
scroll to position [373, 0]
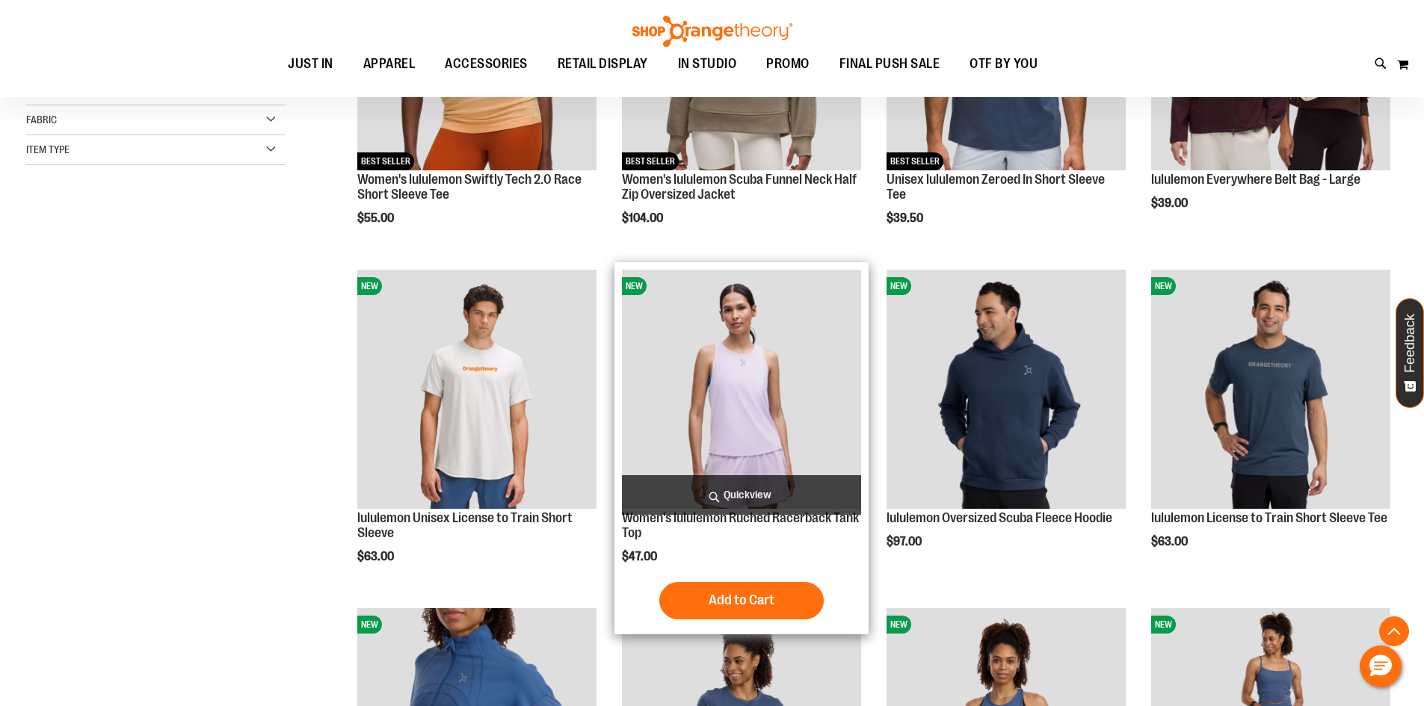
type input "**********"
click at [807, 486] on span "Quickview" at bounding box center [741, 495] width 239 height 40
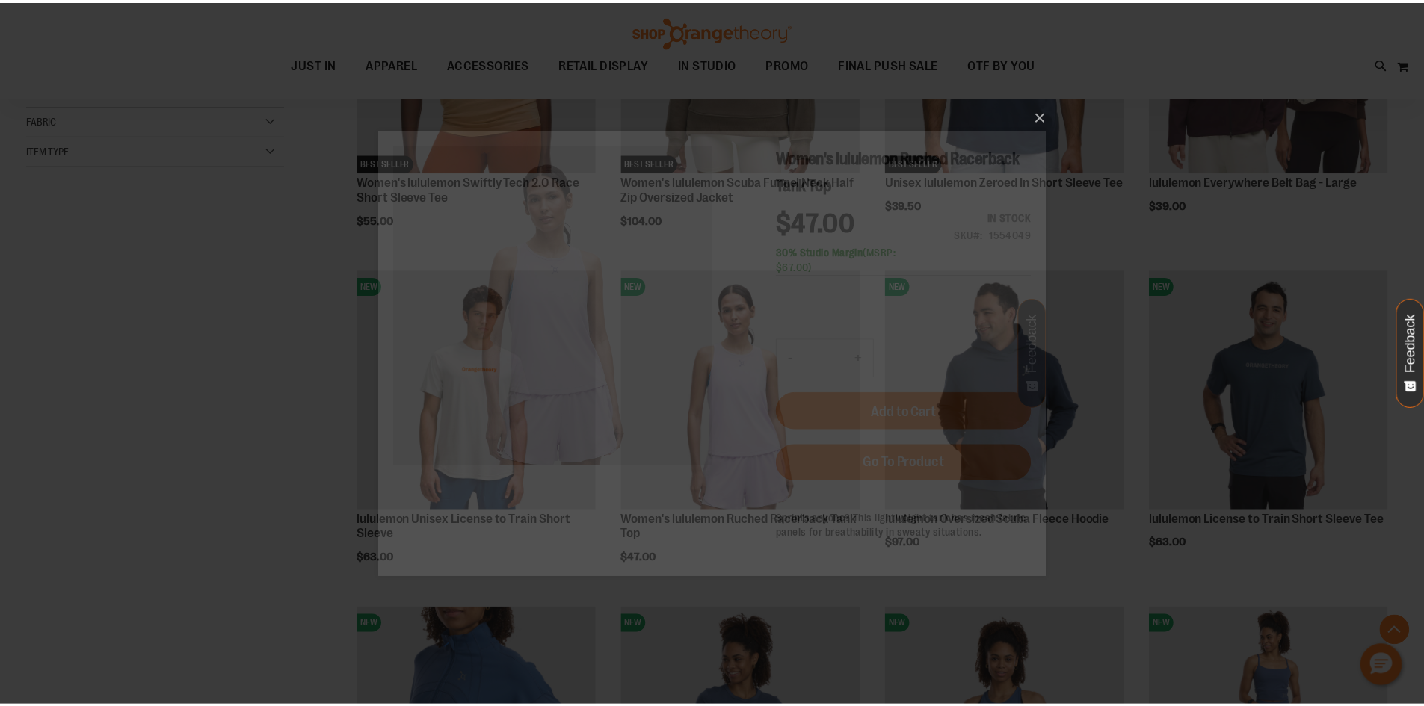
scroll to position [0, 0]
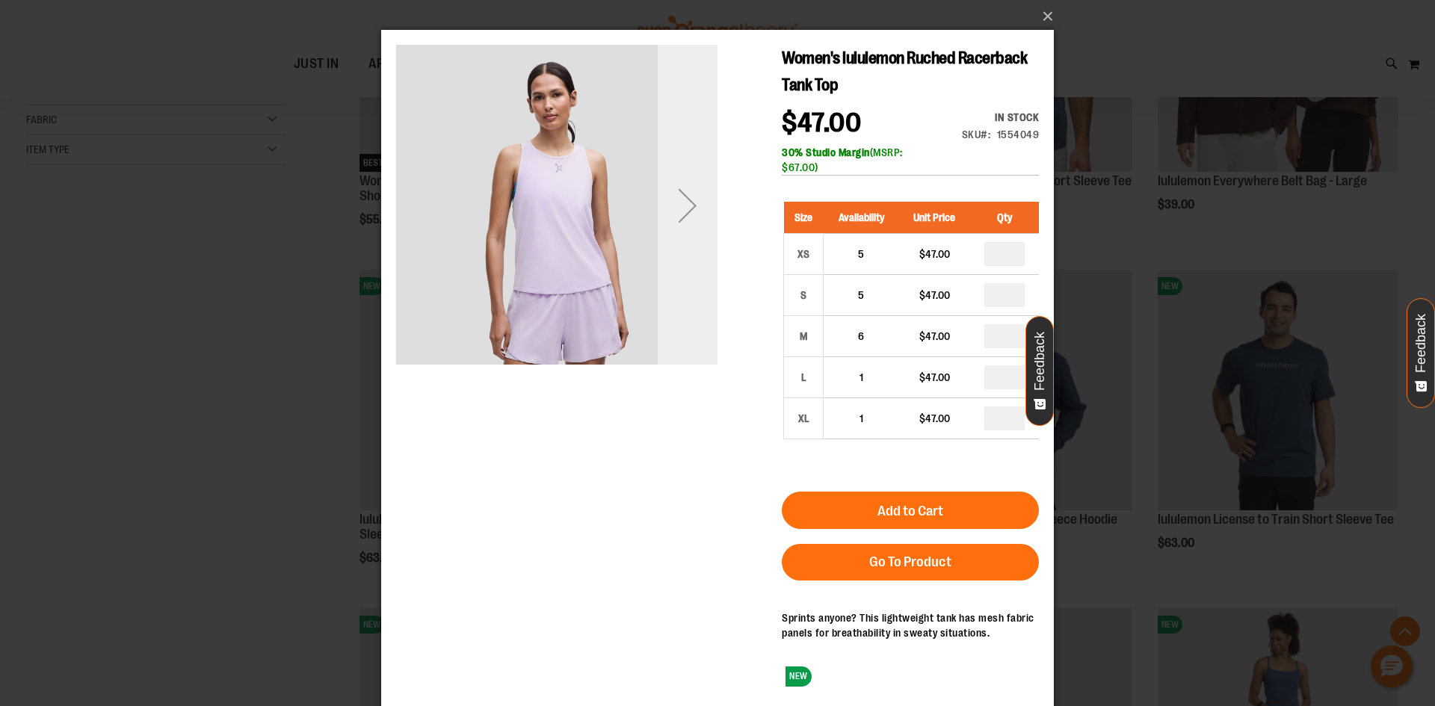
click at [713, 226] on div "Next" at bounding box center [688, 206] width 60 height 60
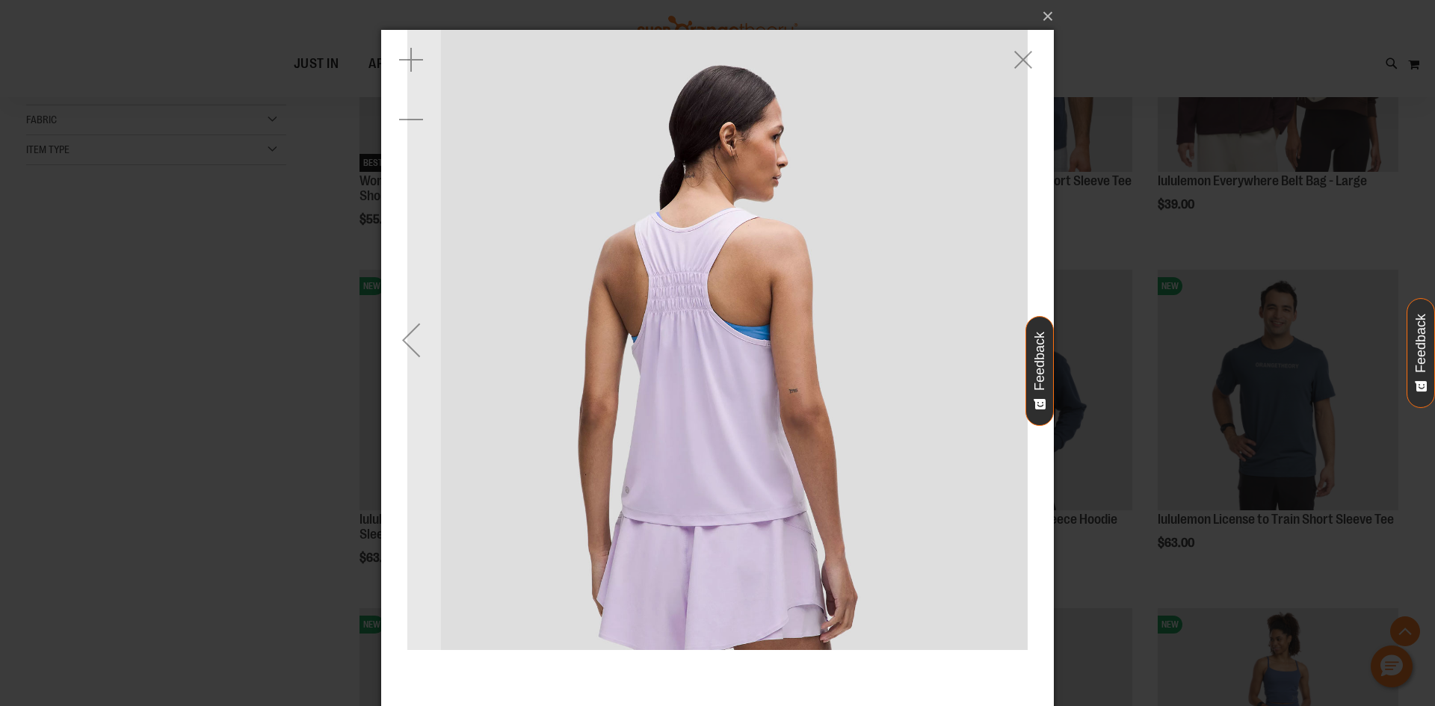
click at [443, 350] on img "carousel" at bounding box center [717, 340] width 620 height 620
click at [434, 343] on div "Previous" at bounding box center [411, 340] width 60 height 60
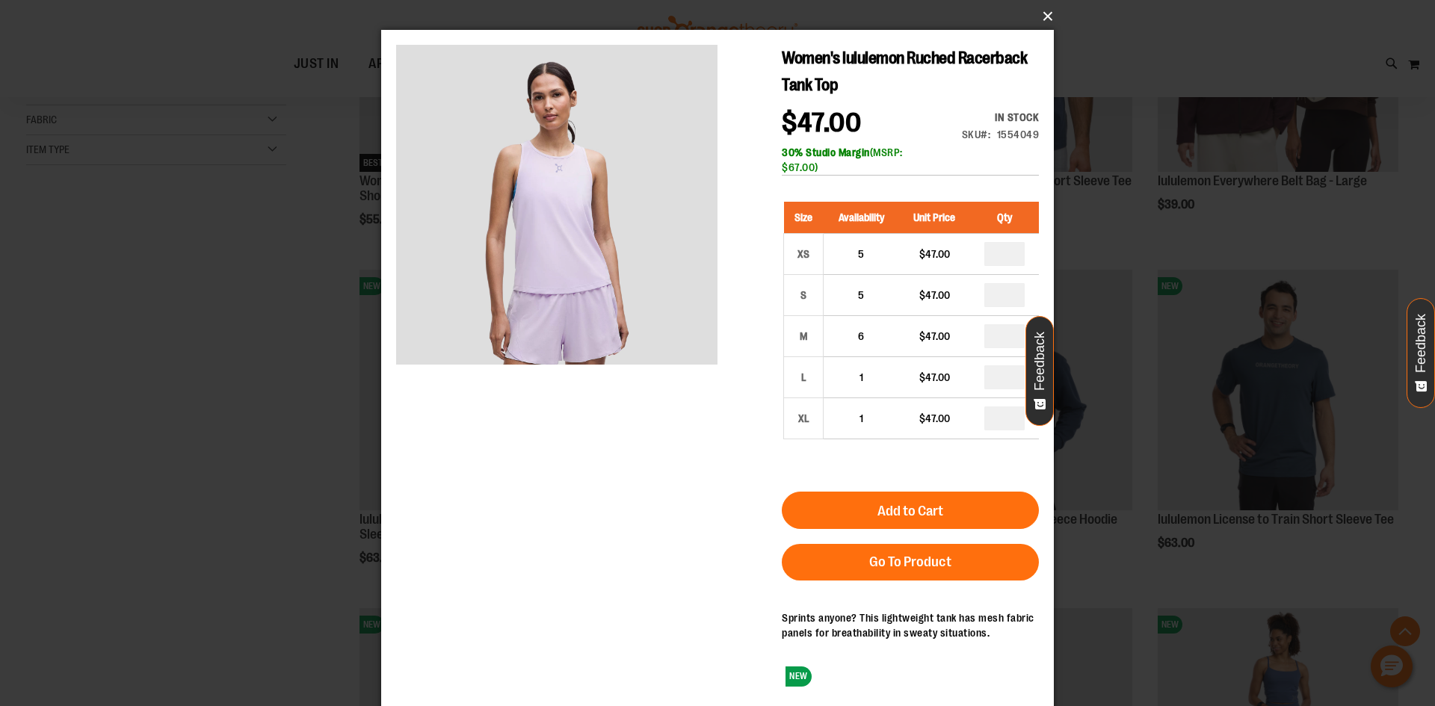
click at [1052, 16] on button "×" at bounding box center [722, 16] width 673 height 33
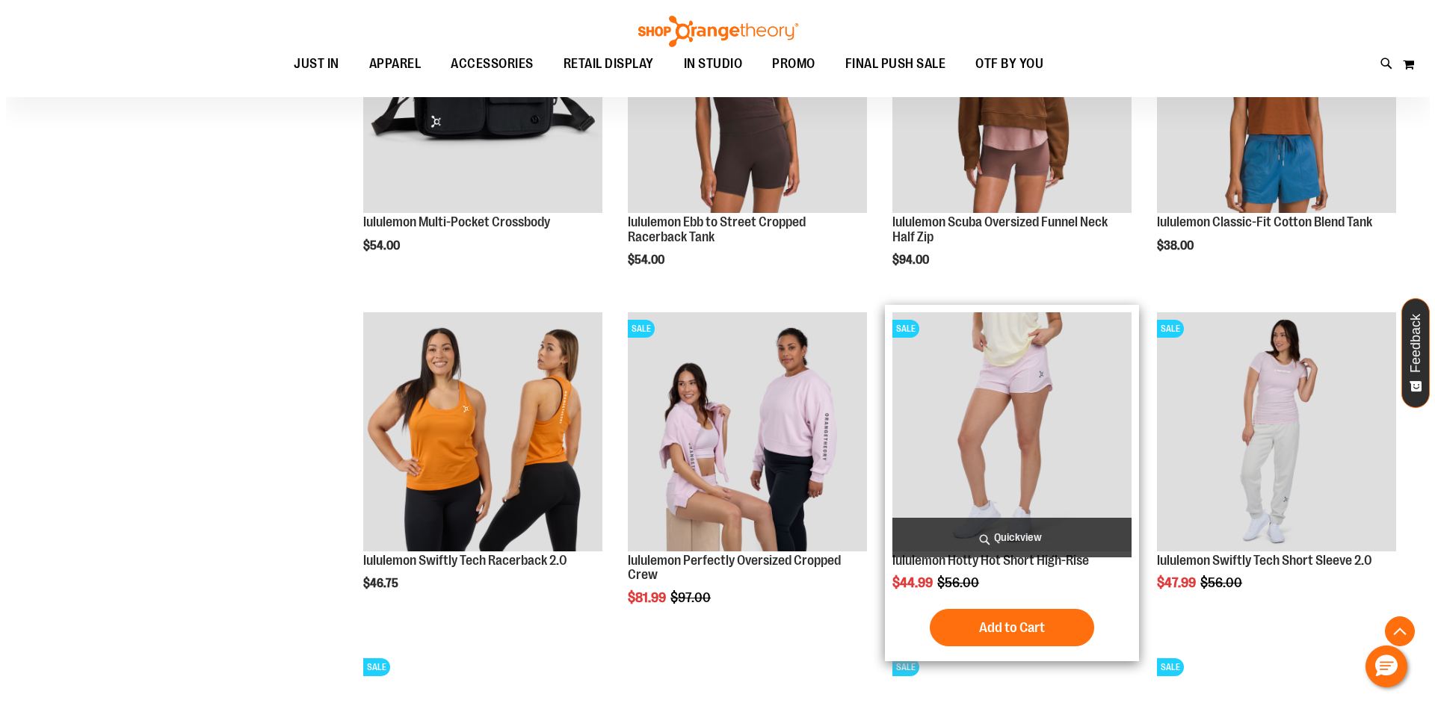
scroll to position [1419, 0]
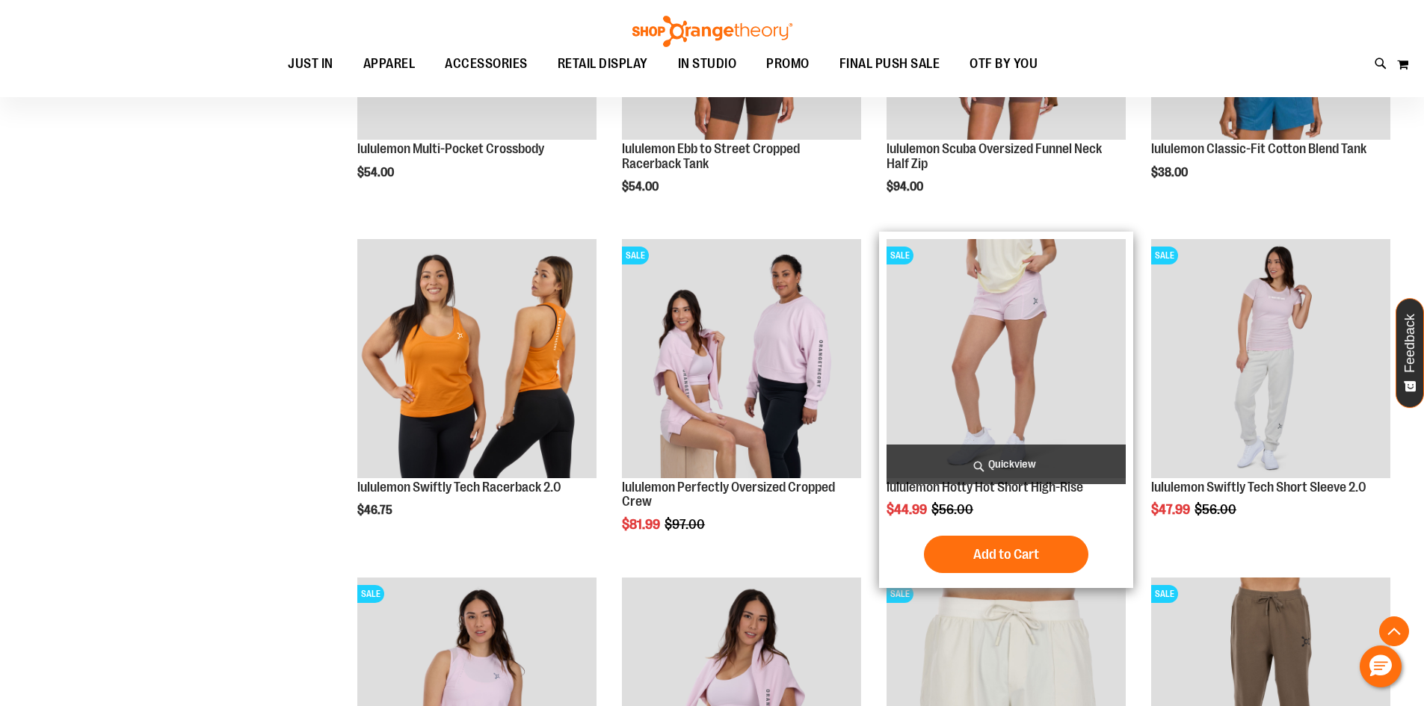
click at [1002, 472] on span "Quickview" at bounding box center [1006, 465] width 239 height 40
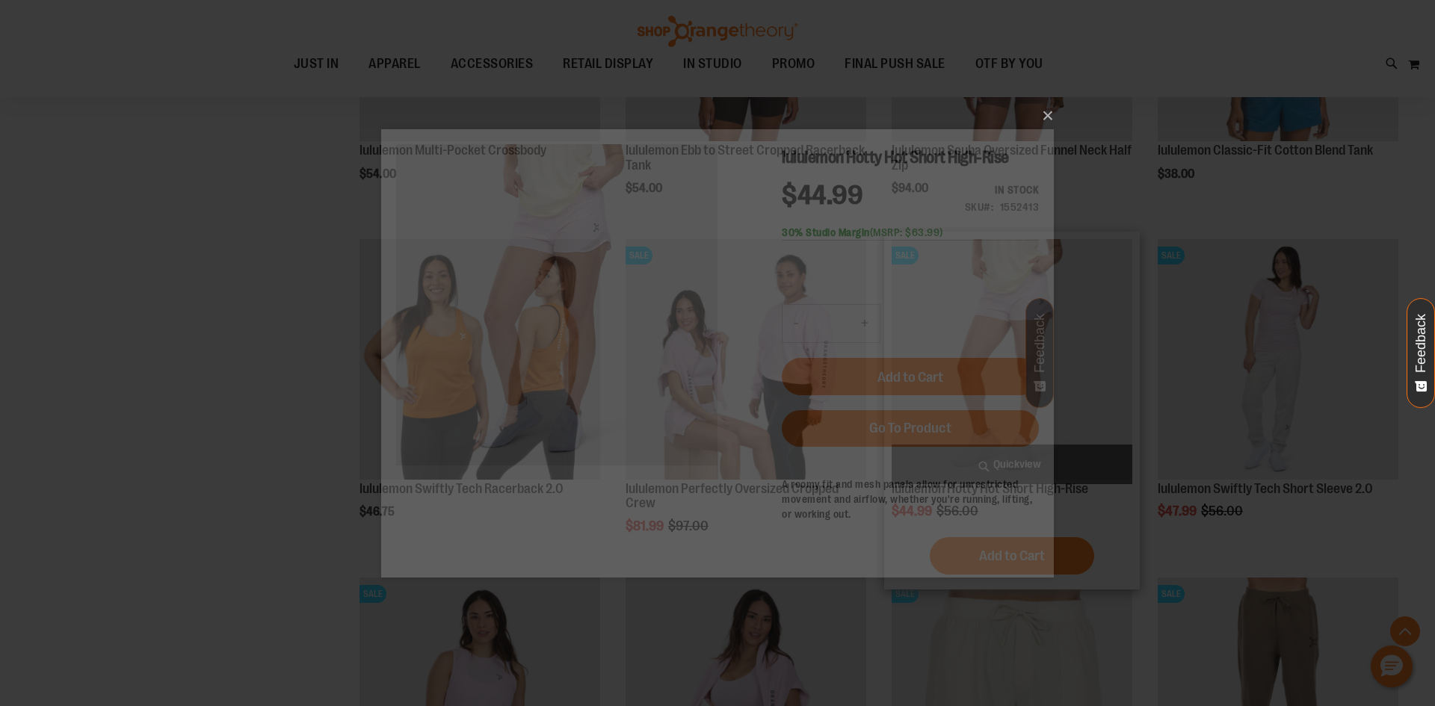
scroll to position [0, 0]
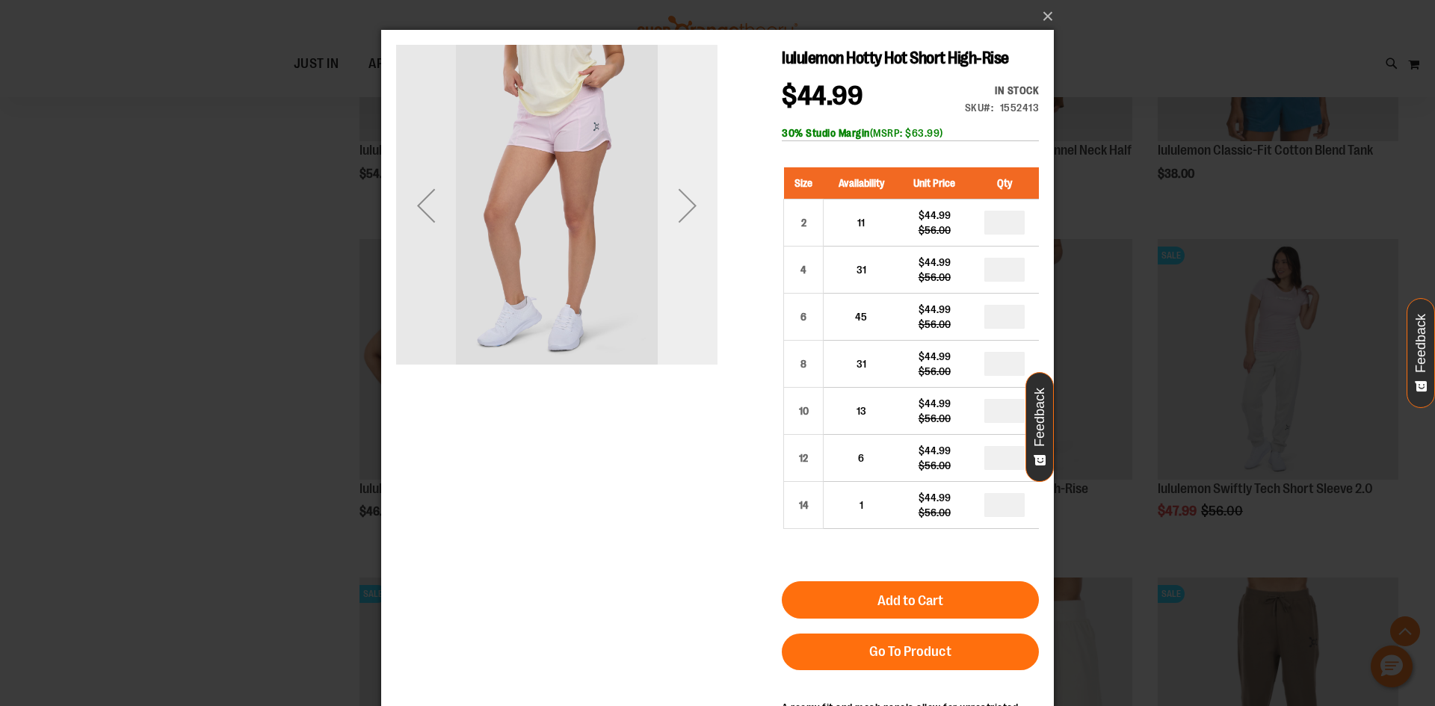
click at [699, 208] on div "Next" at bounding box center [688, 206] width 60 height 60
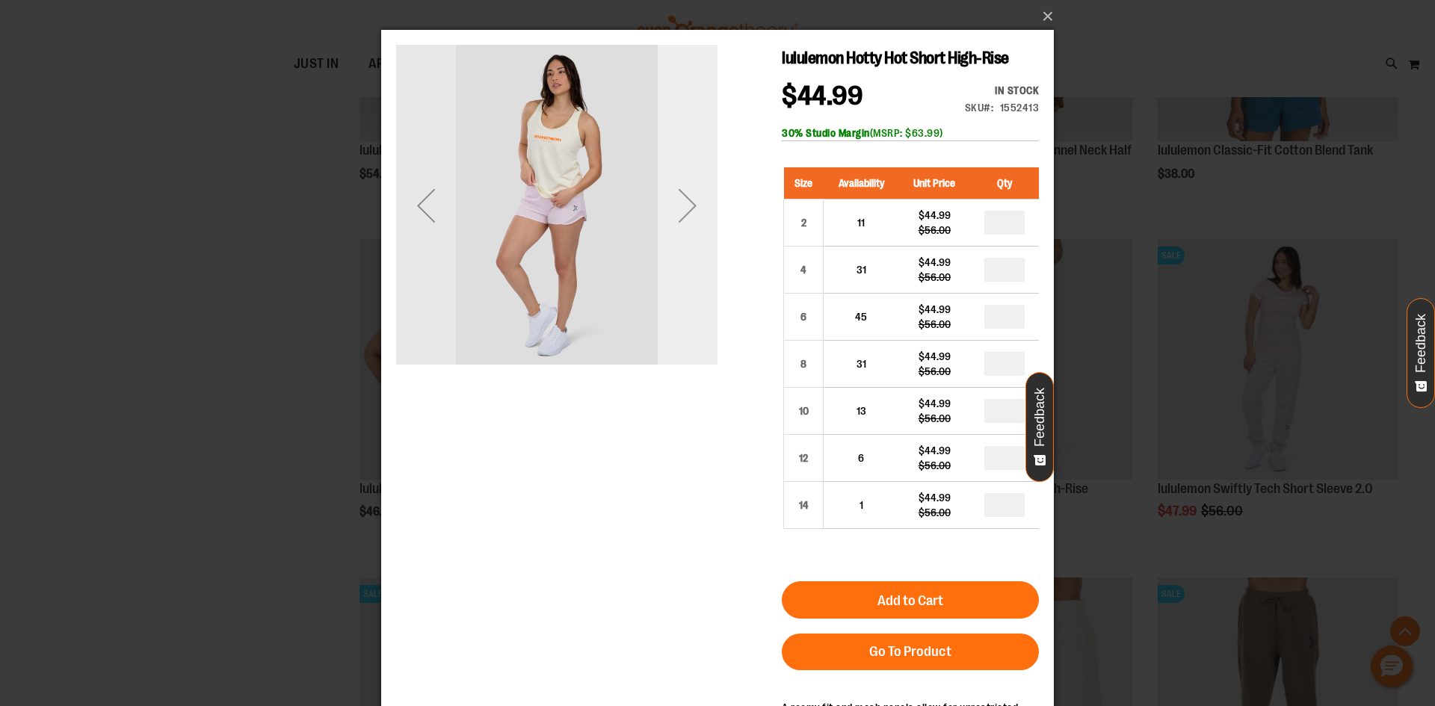
click at [699, 208] on div "Next" at bounding box center [688, 206] width 60 height 60
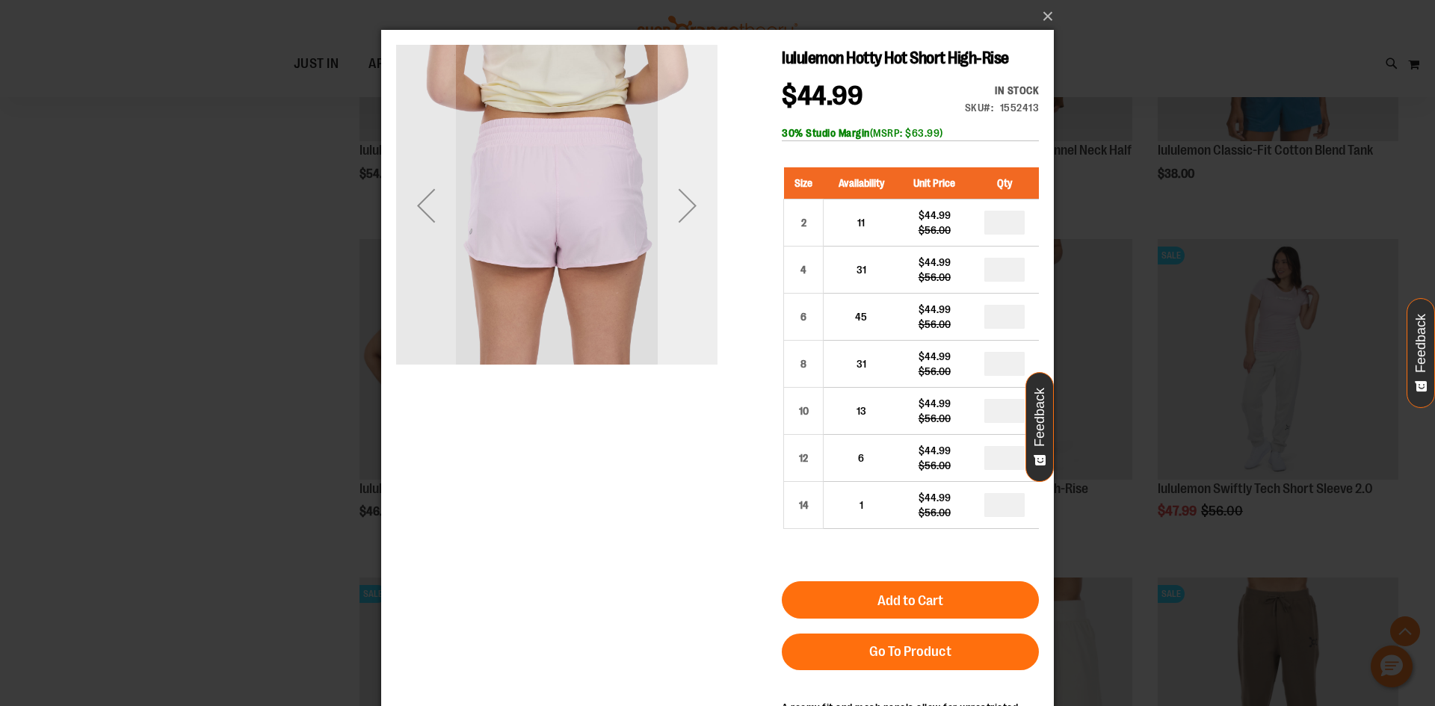
click at [699, 208] on div "Next" at bounding box center [688, 206] width 60 height 60
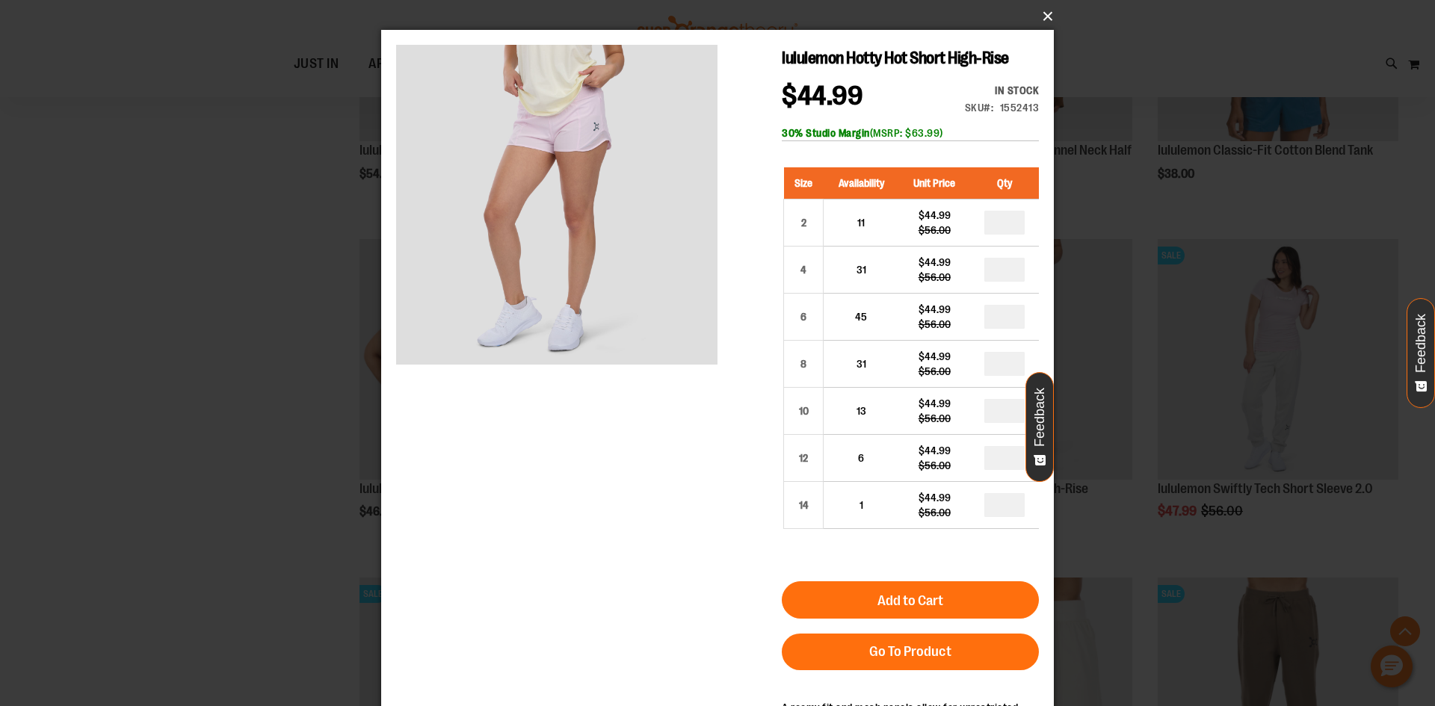
click at [1039, 16] on button "×" at bounding box center [722, 16] width 673 height 33
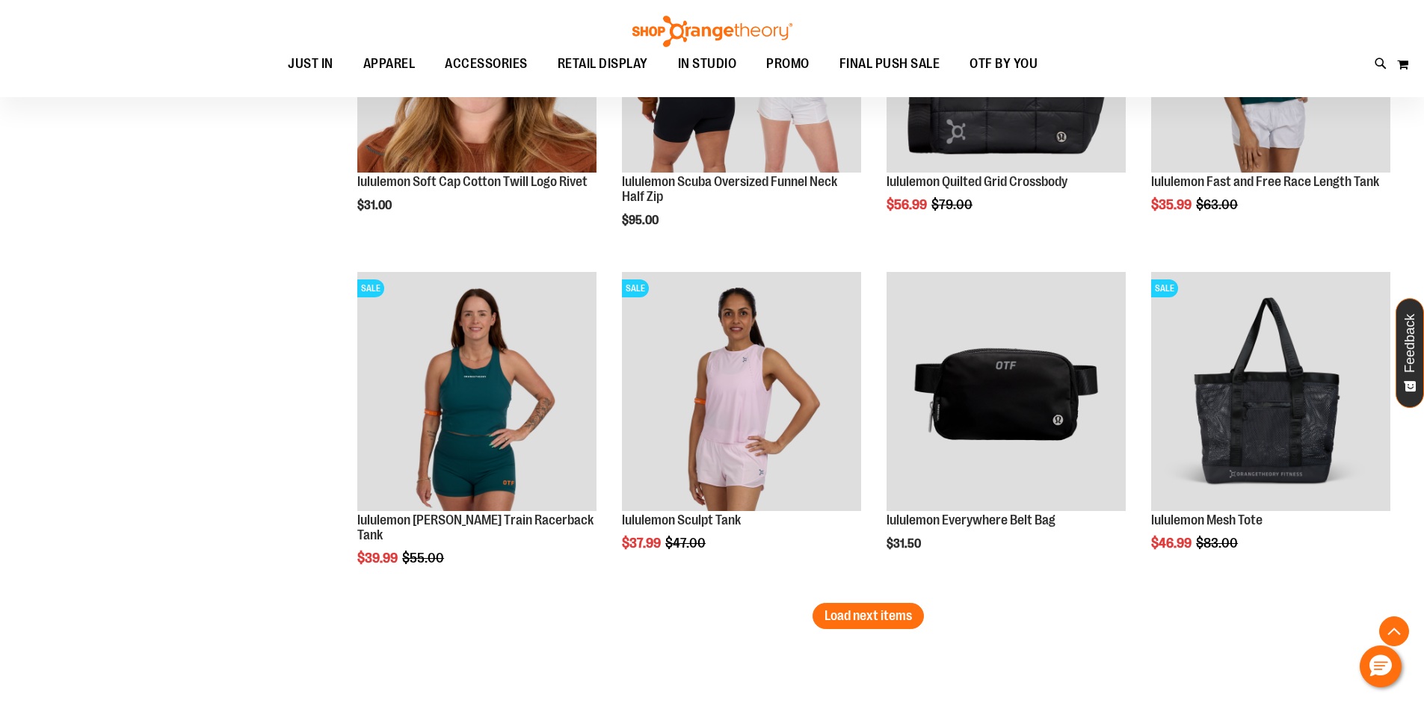
scroll to position [2765, 0]
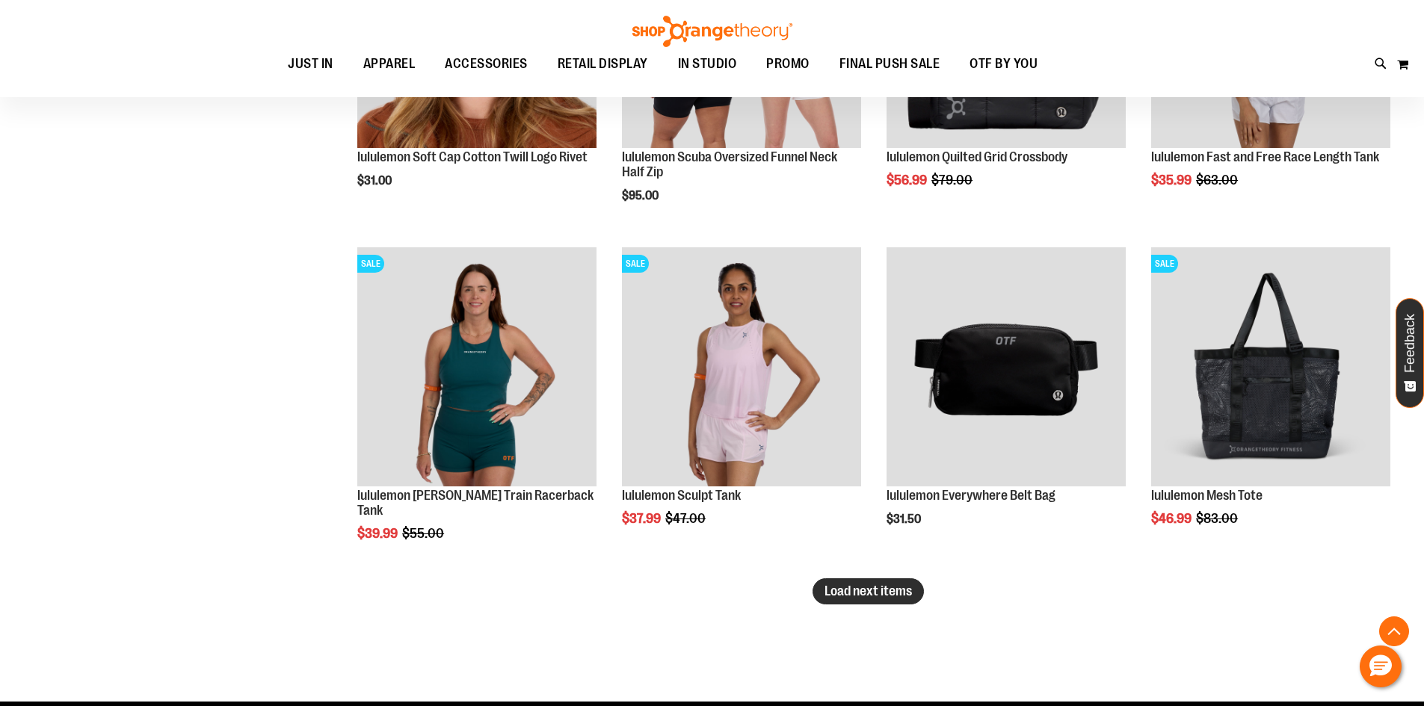
click at [875, 583] on button "Load next items" at bounding box center [868, 592] width 111 height 26
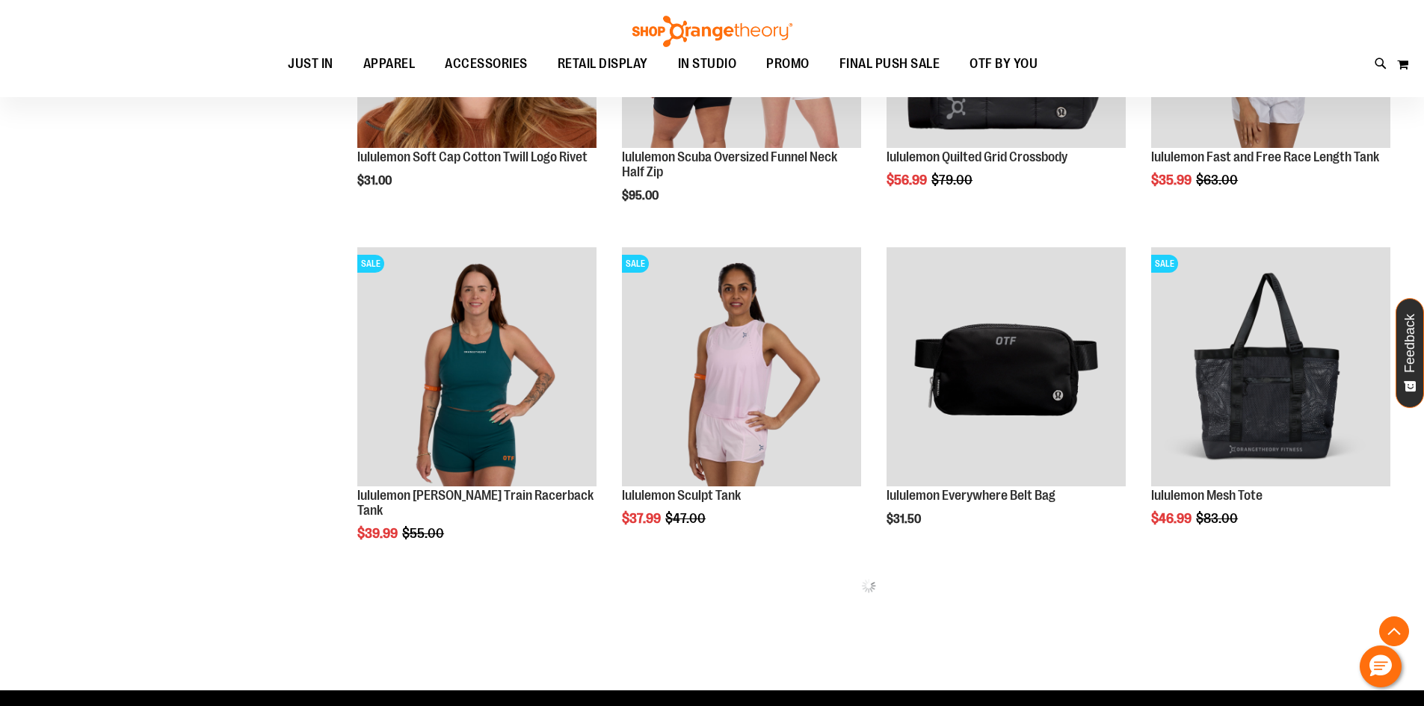
scroll to position [2840, 0]
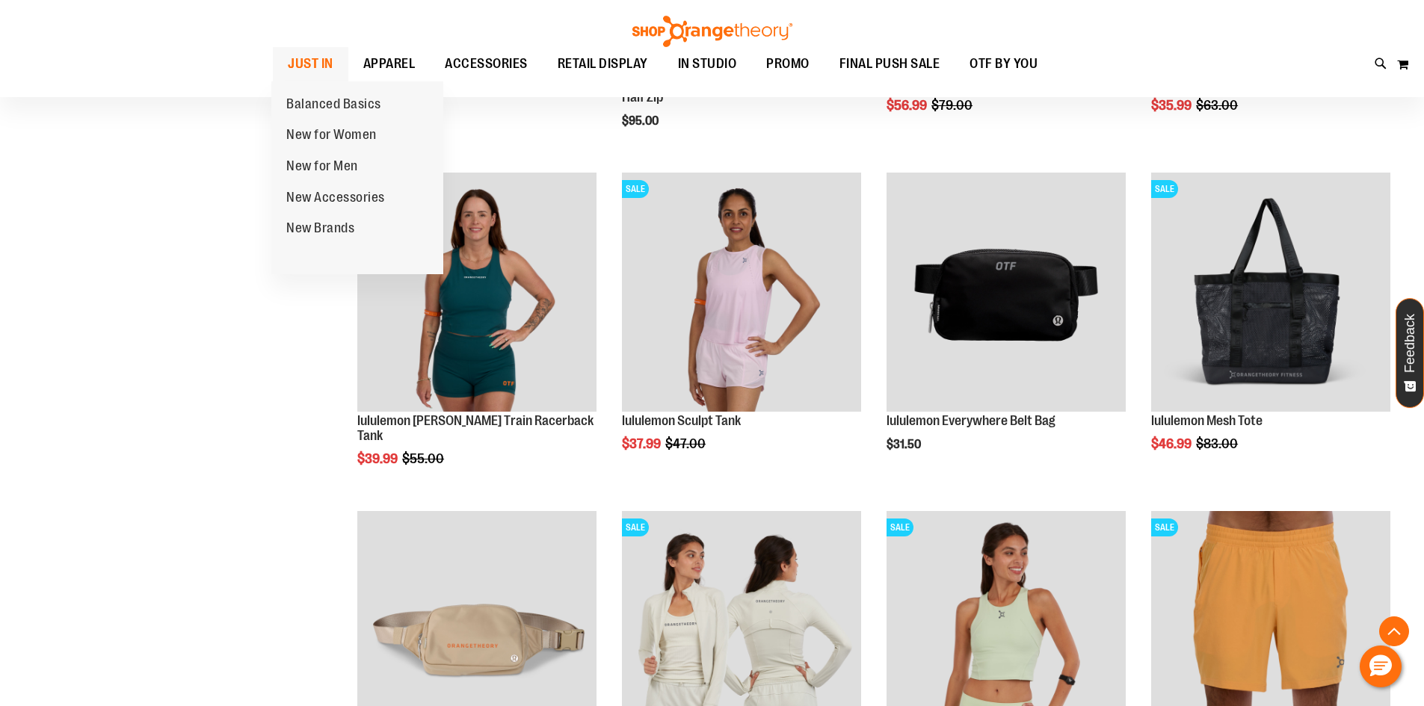
click at [325, 67] on span "JUST IN" at bounding box center [311, 64] width 46 height 34
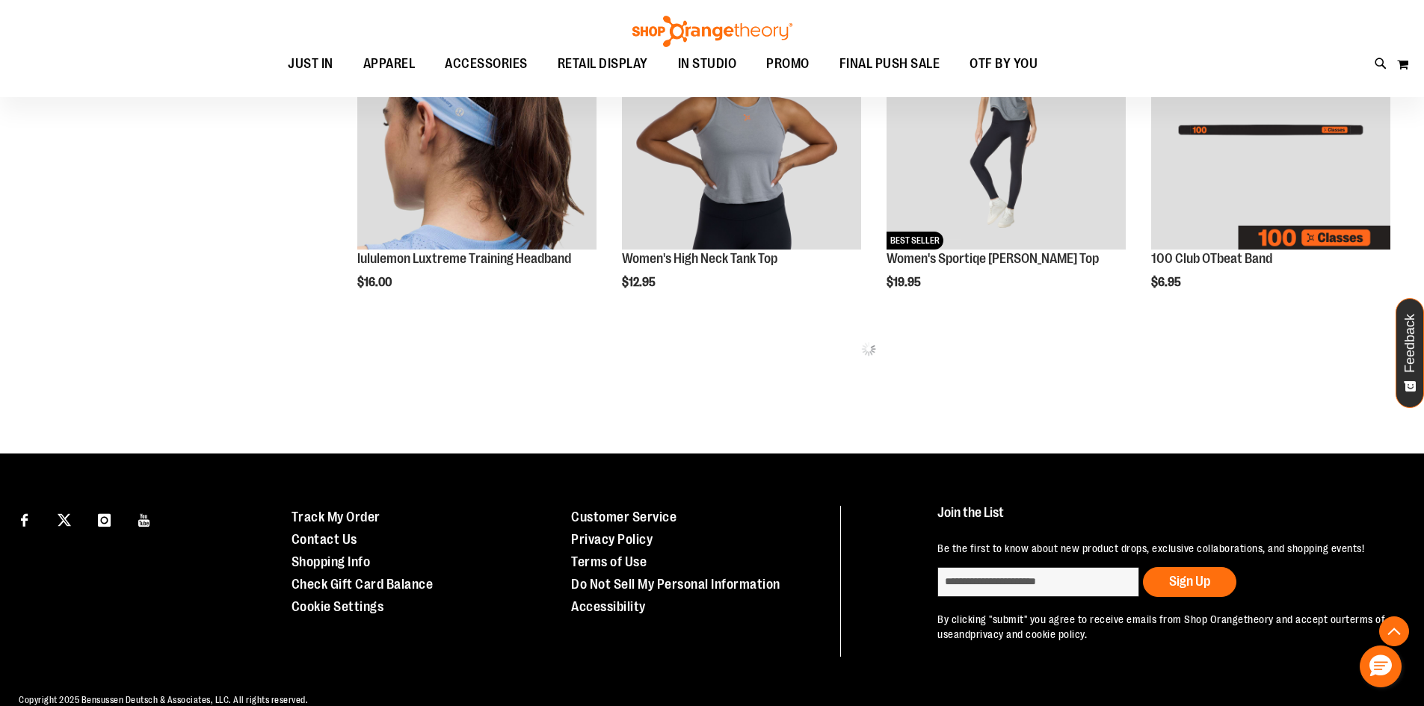
scroll to position [998, 0]
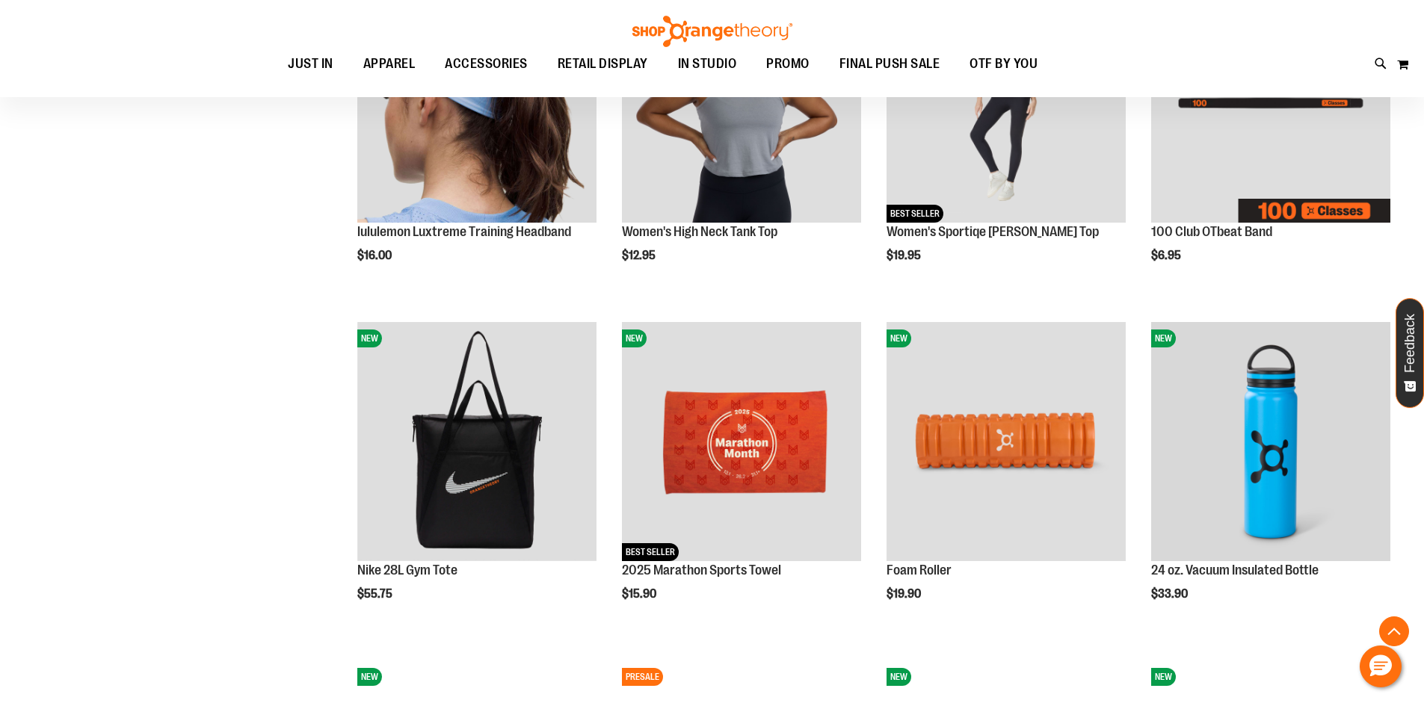
type input "**********"
click at [774, 16] on img at bounding box center [712, 31] width 164 height 31
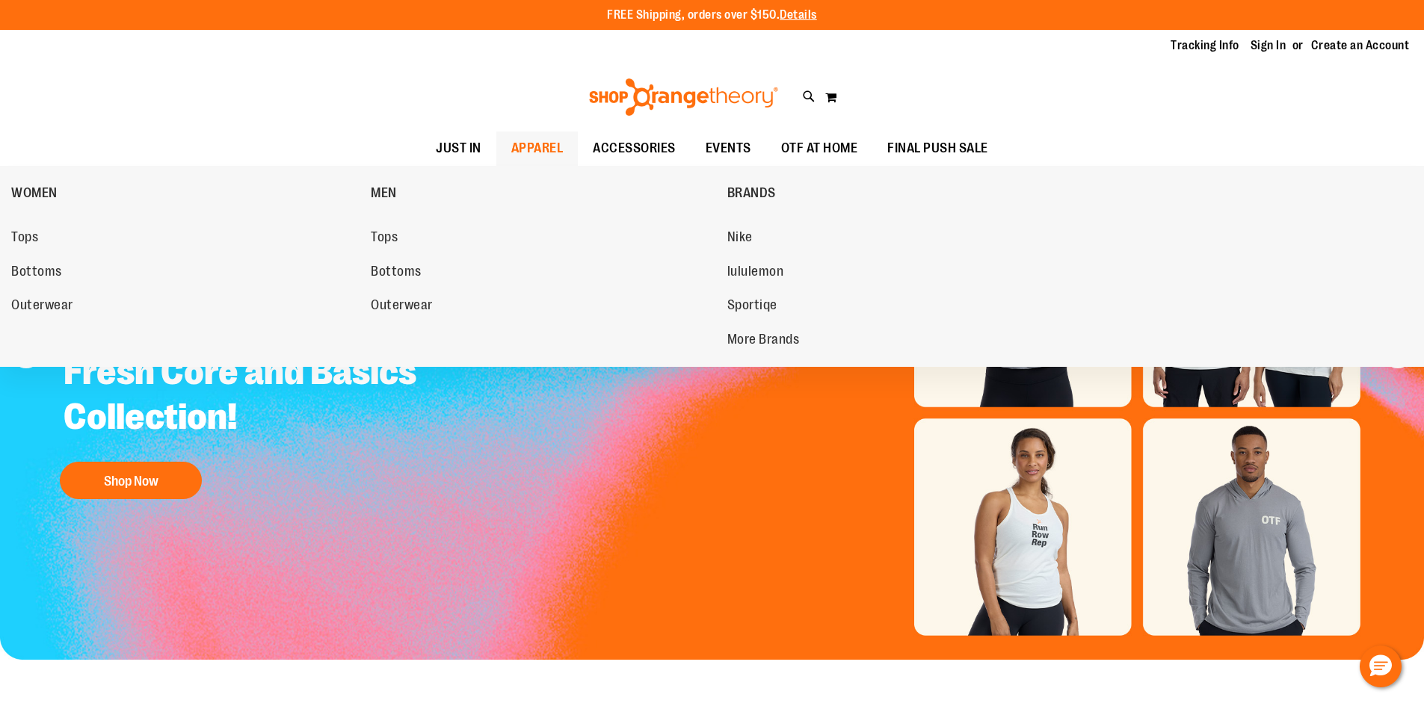
click at [523, 147] on span "APPAREL" at bounding box center [537, 149] width 52 height 34
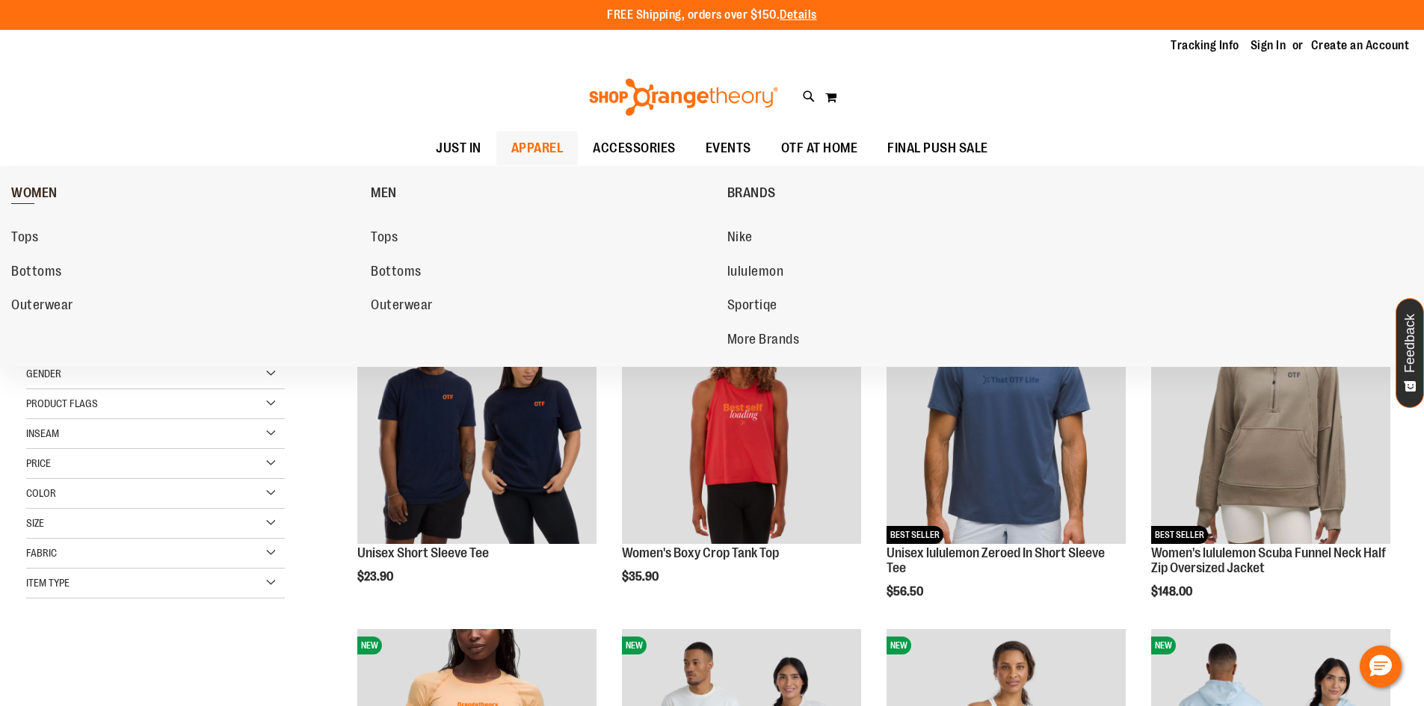
type input "**********"
click at [22, 200] on span "WOMEN" at bounding box center [34, 194] width 46 height 19
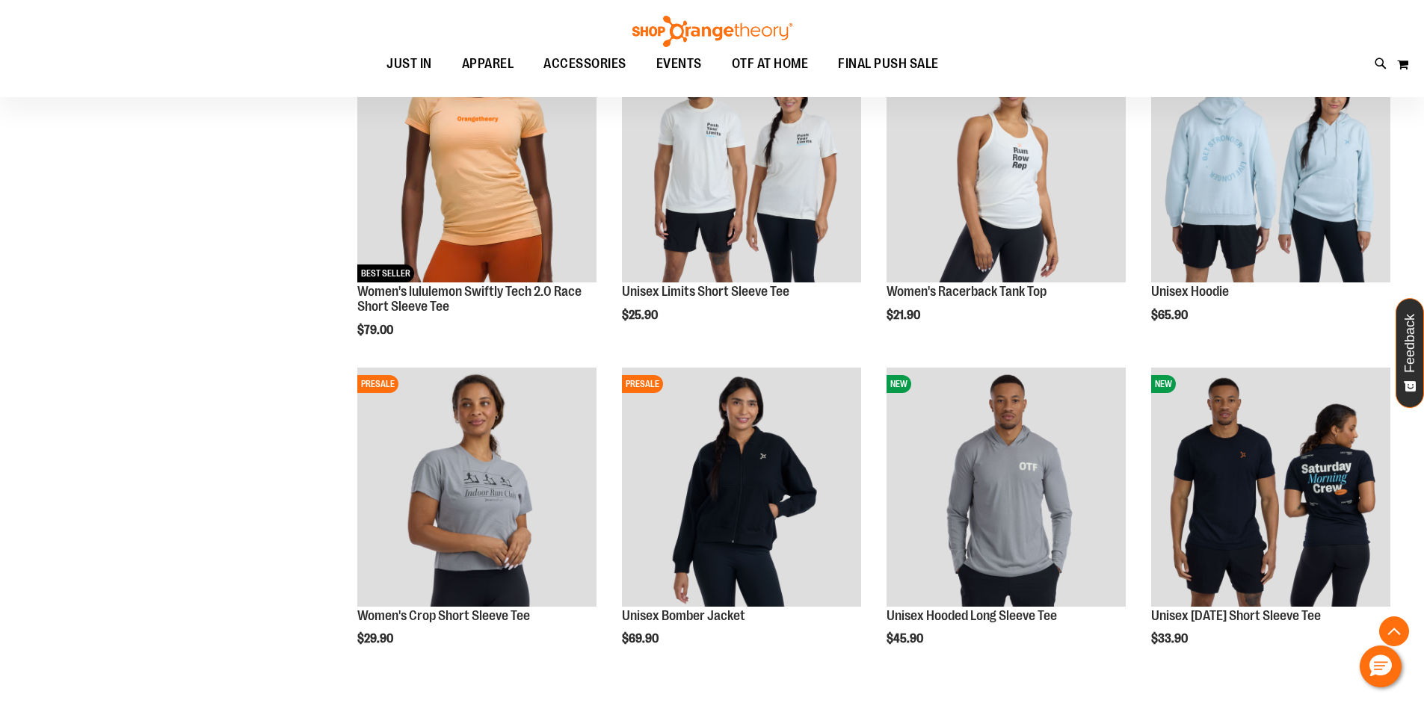
scroll to position [448, 0]
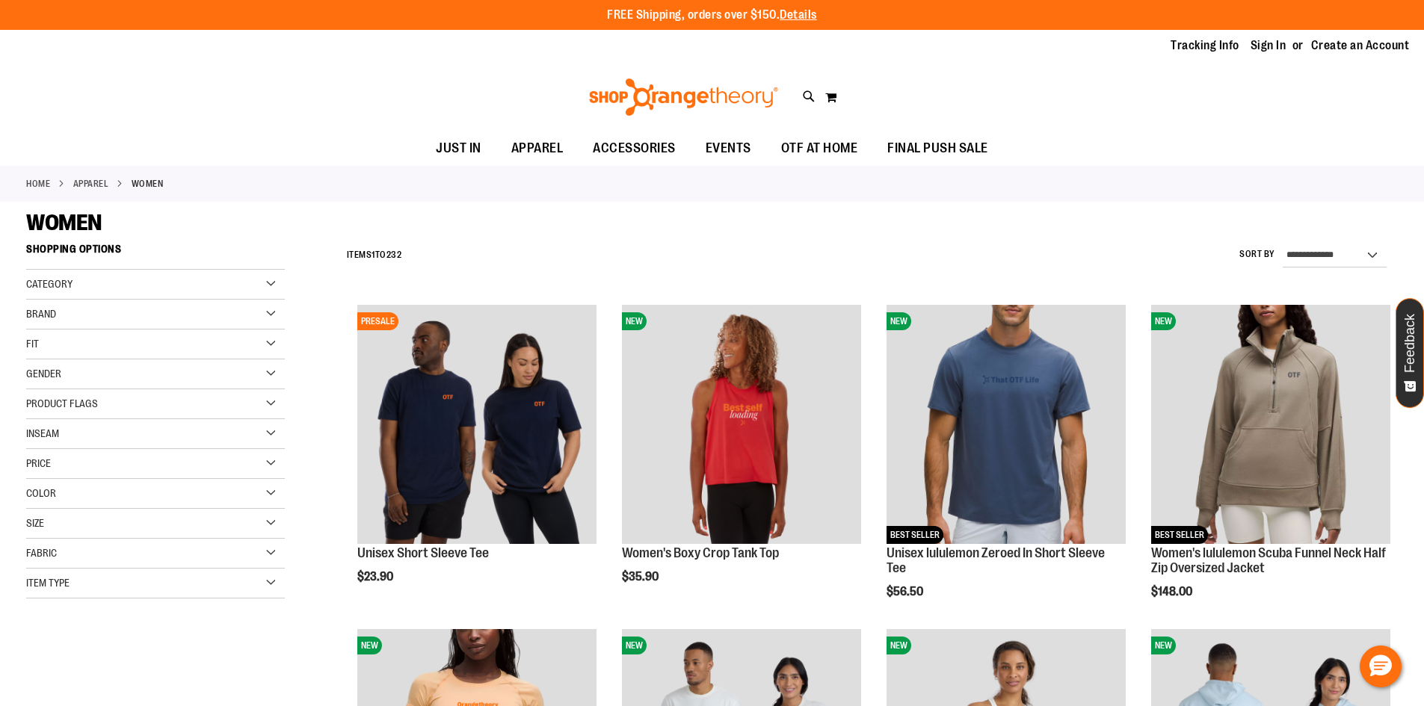
type input "**********"
click at [72, 235] on span "WOMEN" at bounding box center [63, 222] width 75 height 25
click at [65, 280] on span "Category" at bounding box center [49, 284] width 46 height 12
click at [60, 312] on link "Tops" at bounding box center [146, 315] width 248 height 16
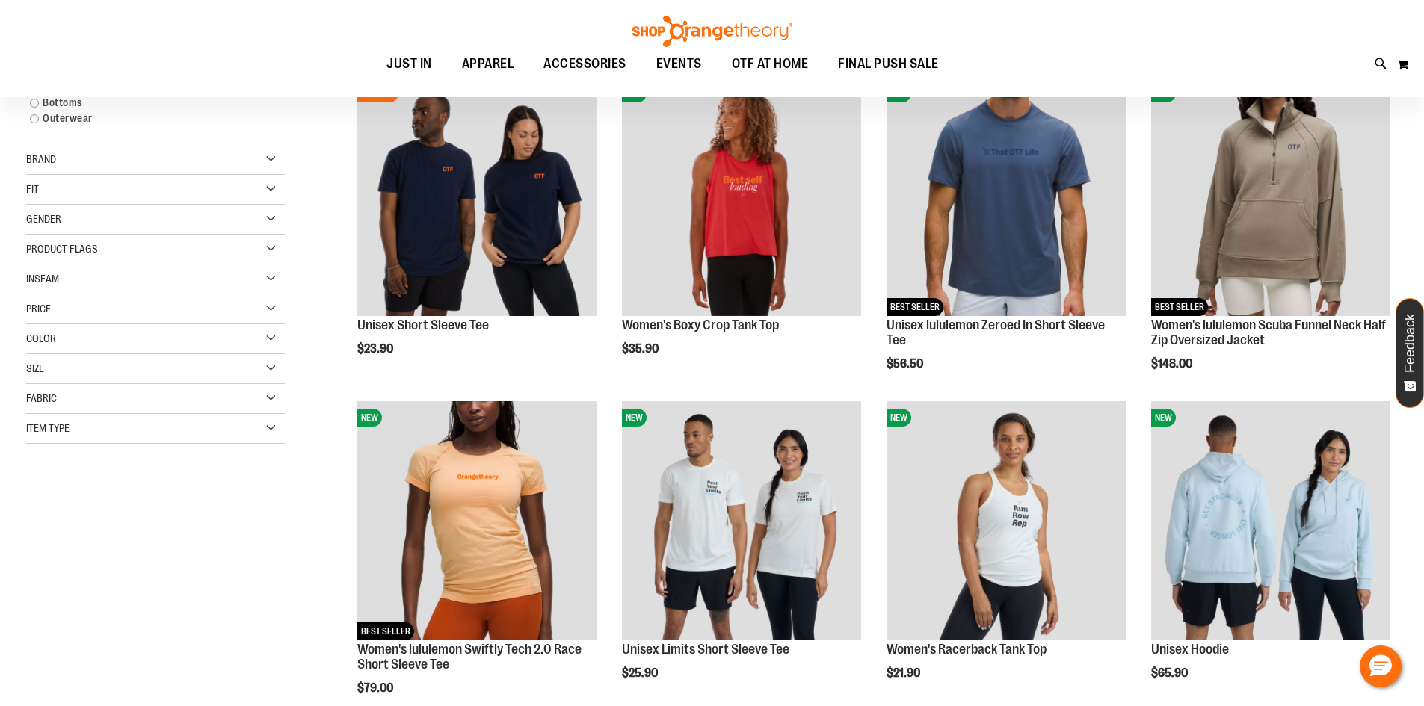
scroll to position [236, 0]
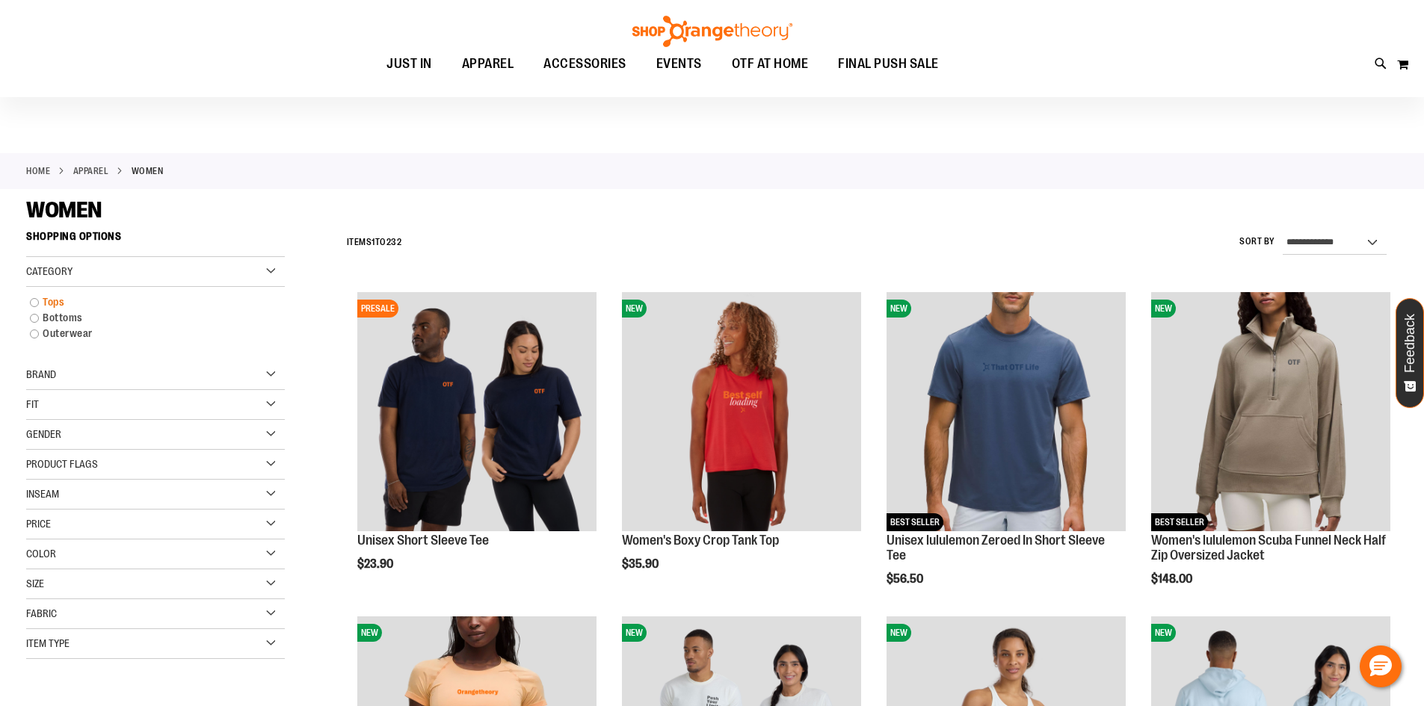
click at [48, 305] on link "Tops" at bounding box center [146, 303] width 248 height 16
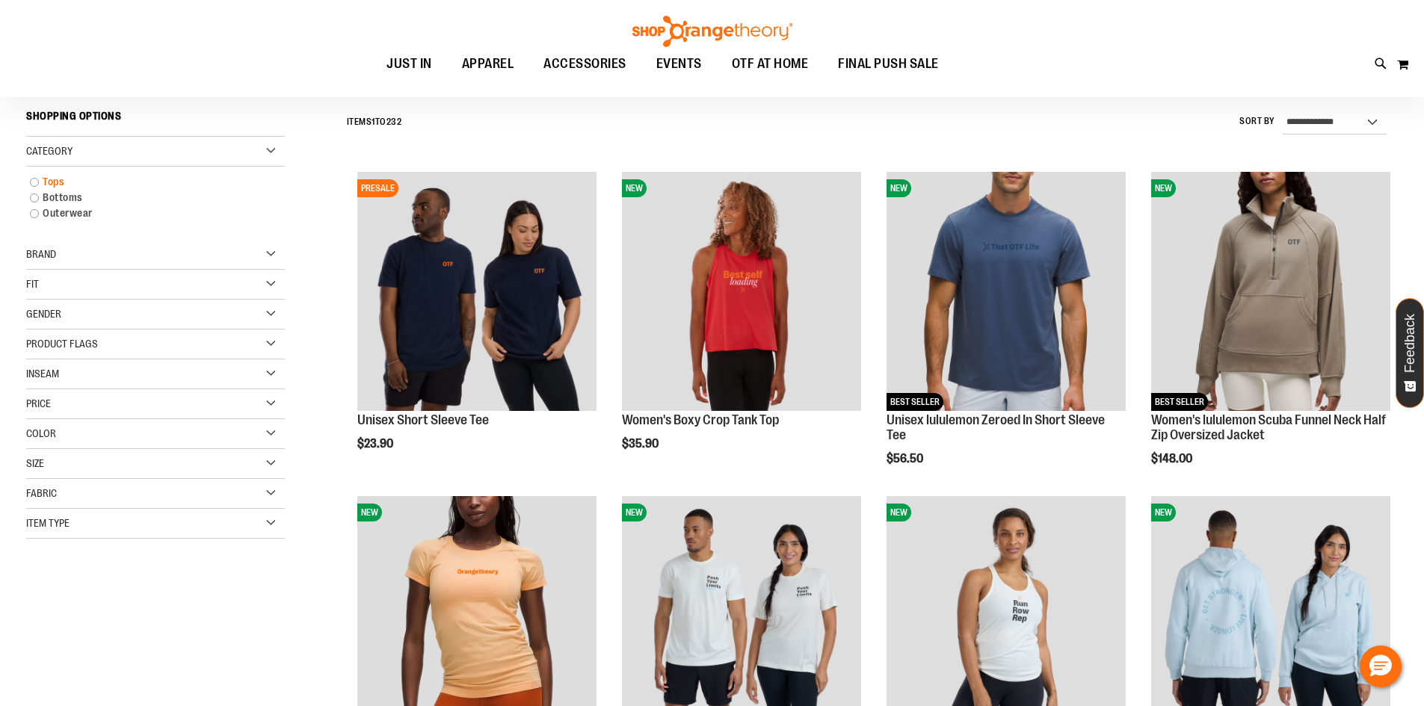
scroll to position [139, 0]
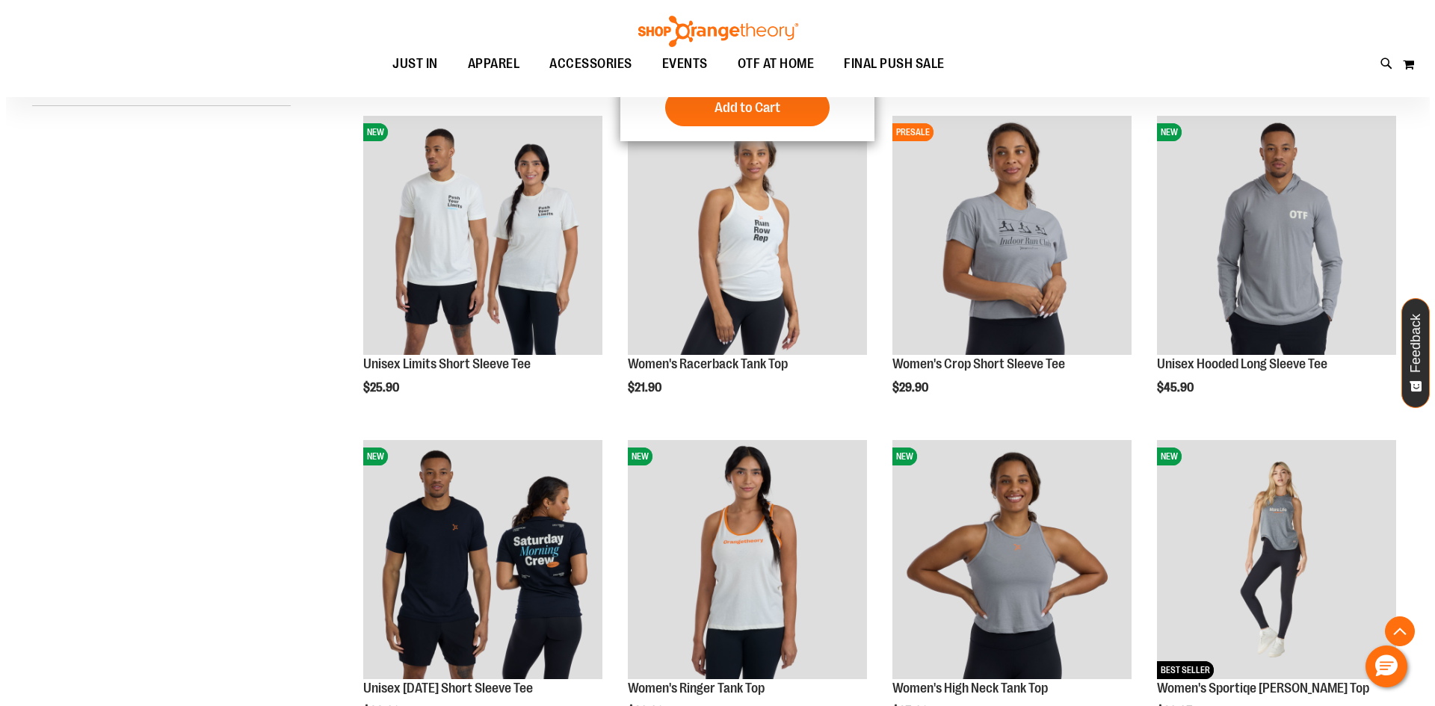
scroll to position [588, 0]
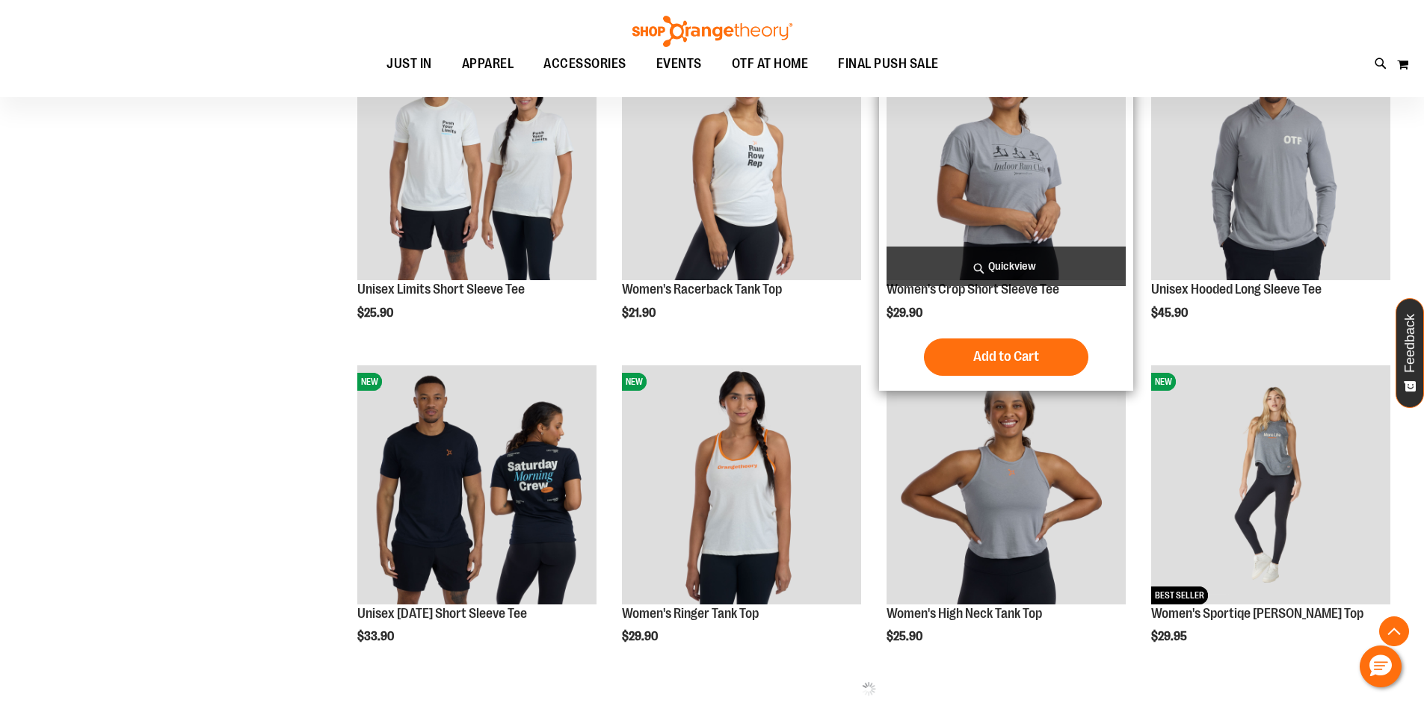
click at [1027, 265] on span "Quickview" at bounding box center [1006, 267] width 239 height 40
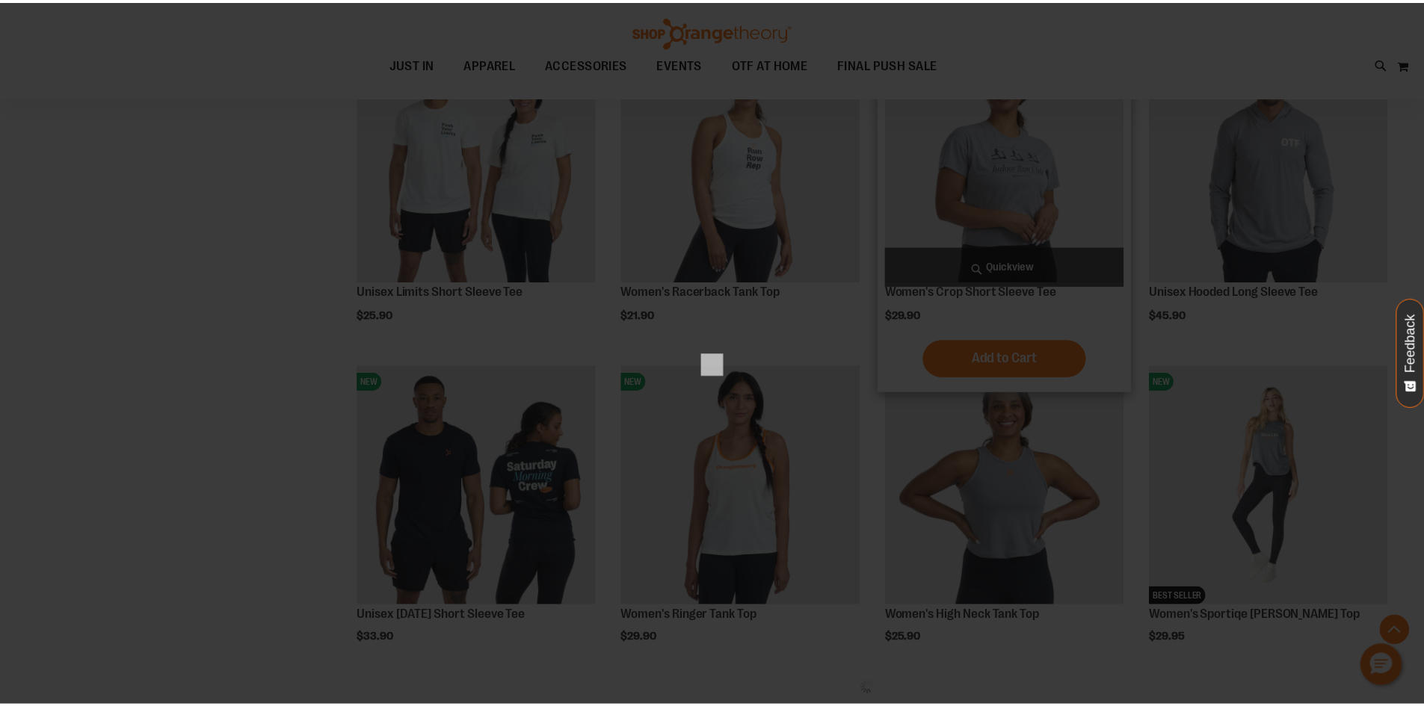
scroll to position [0, 0]
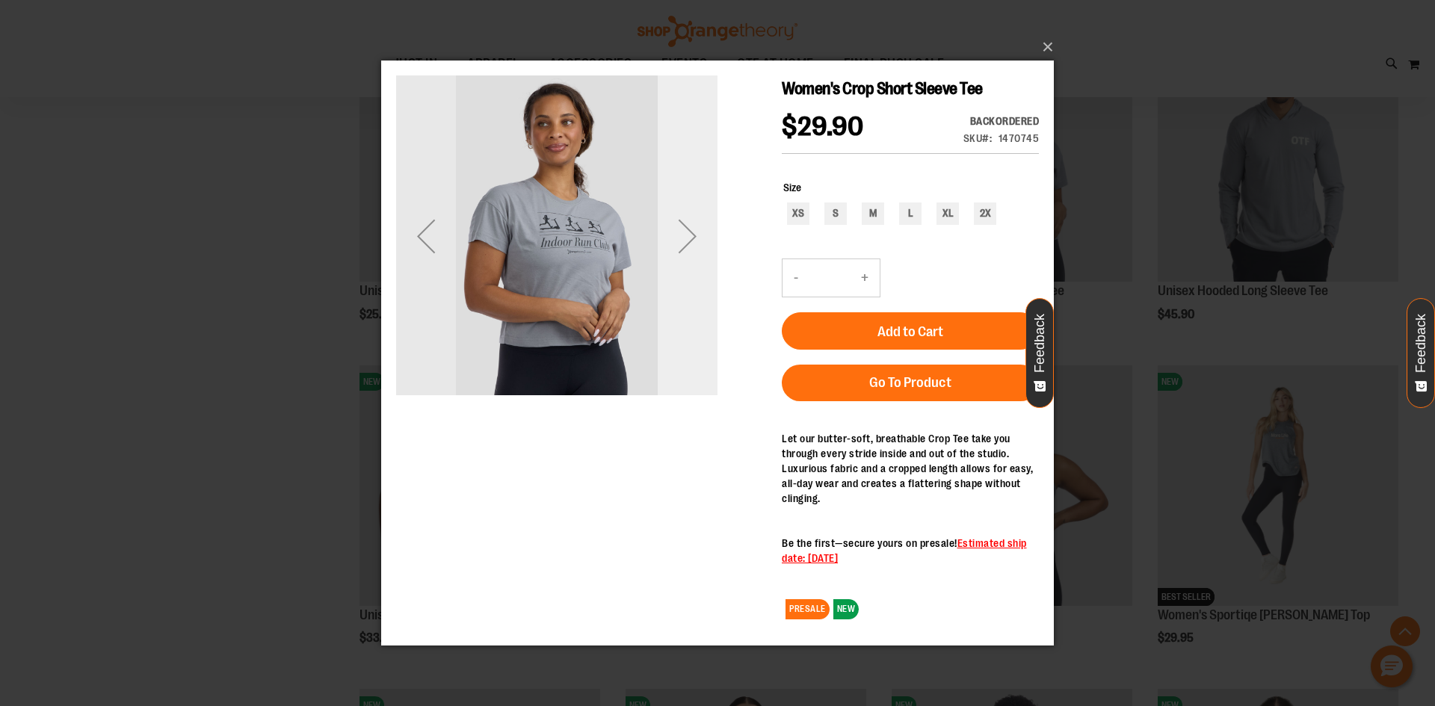
click at [689, 242] on div "Next" at bounding box center [688, 236] width 60 height 60
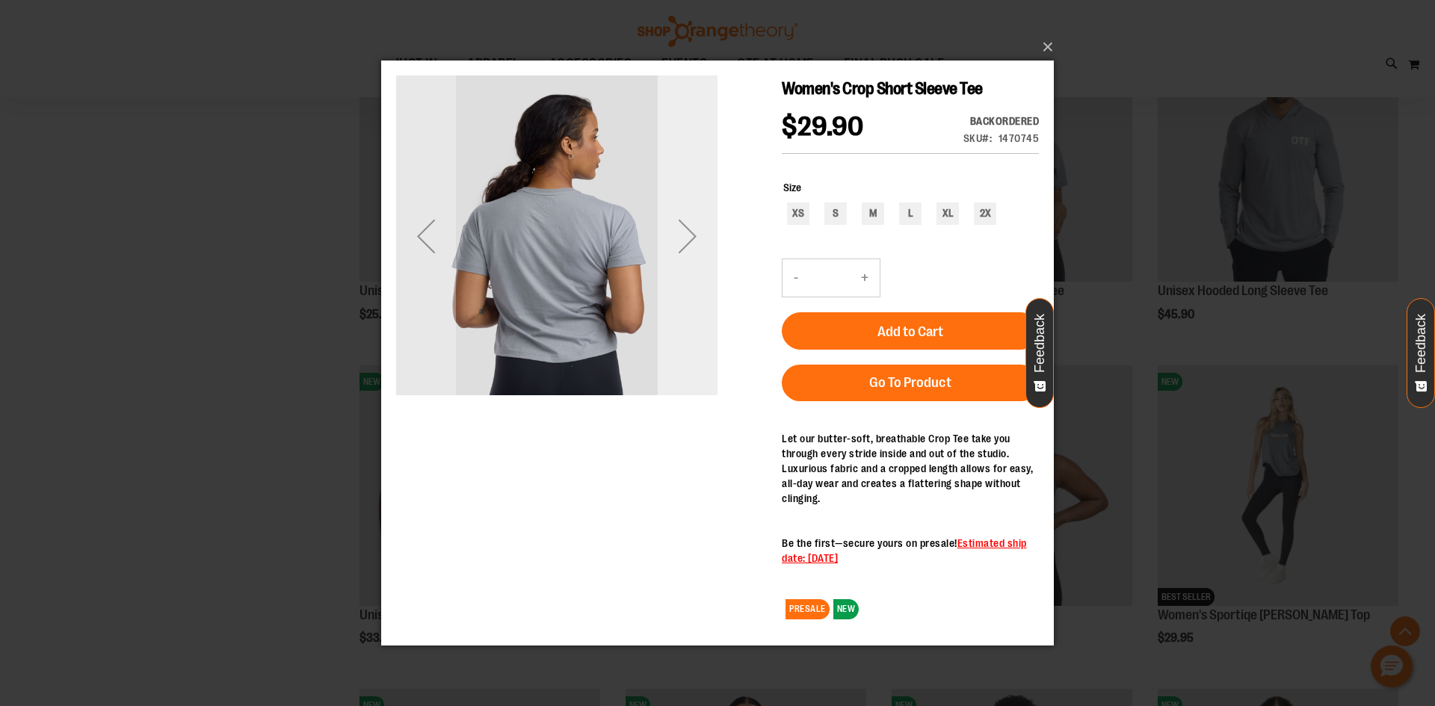
click at [689, 242] on div "Next" at bounding box center [688, 236] width 60 height 60
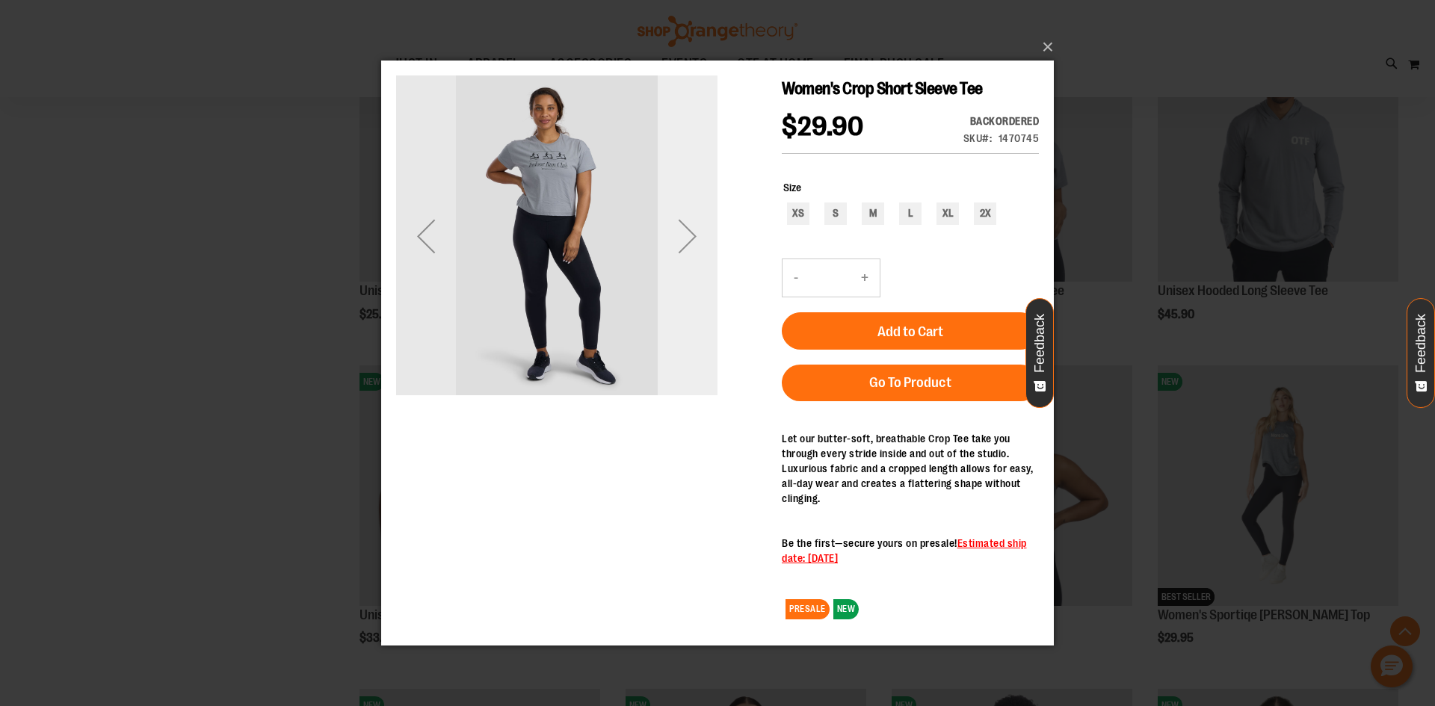
click at [689, 242] on div "Next" at bounding box center [688, 236] width 60 height 60
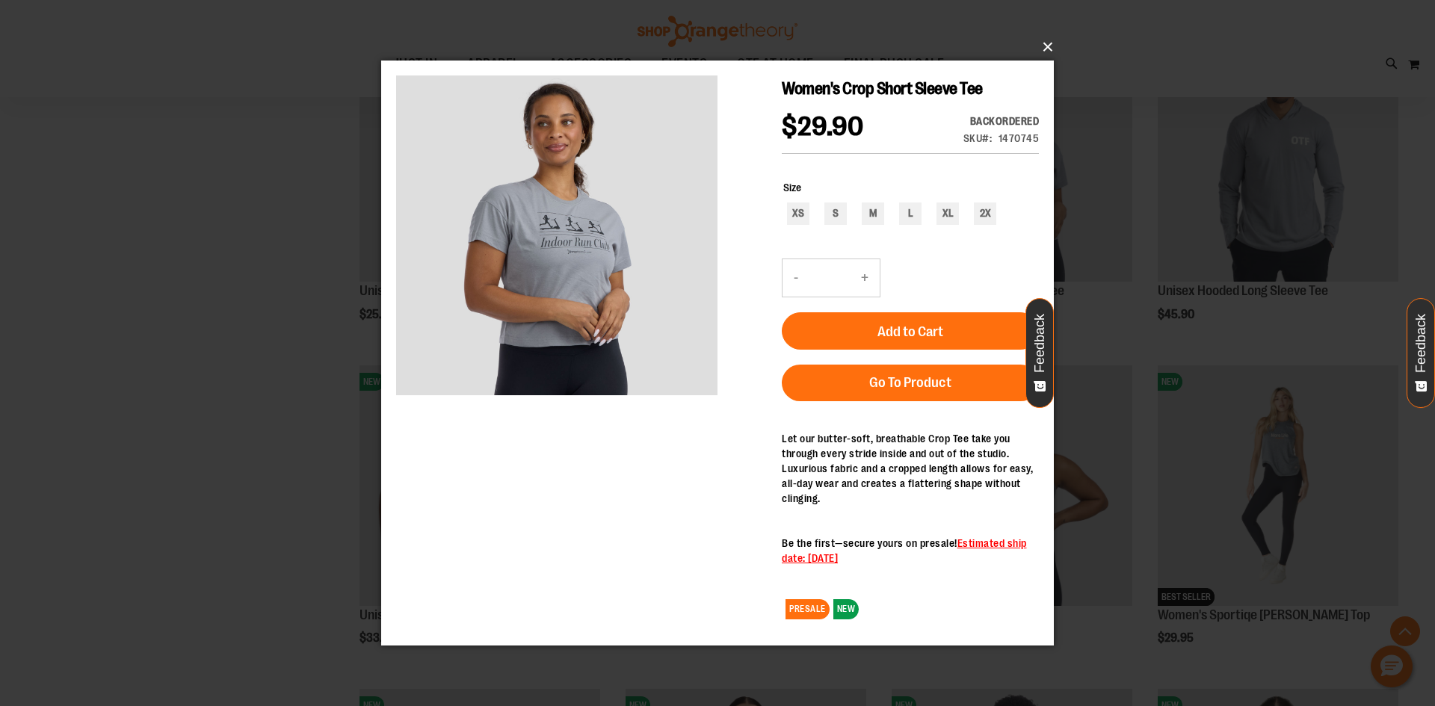
click at [1046, 43] on button "×" at bounding box center [722, 47] width 673 height 33
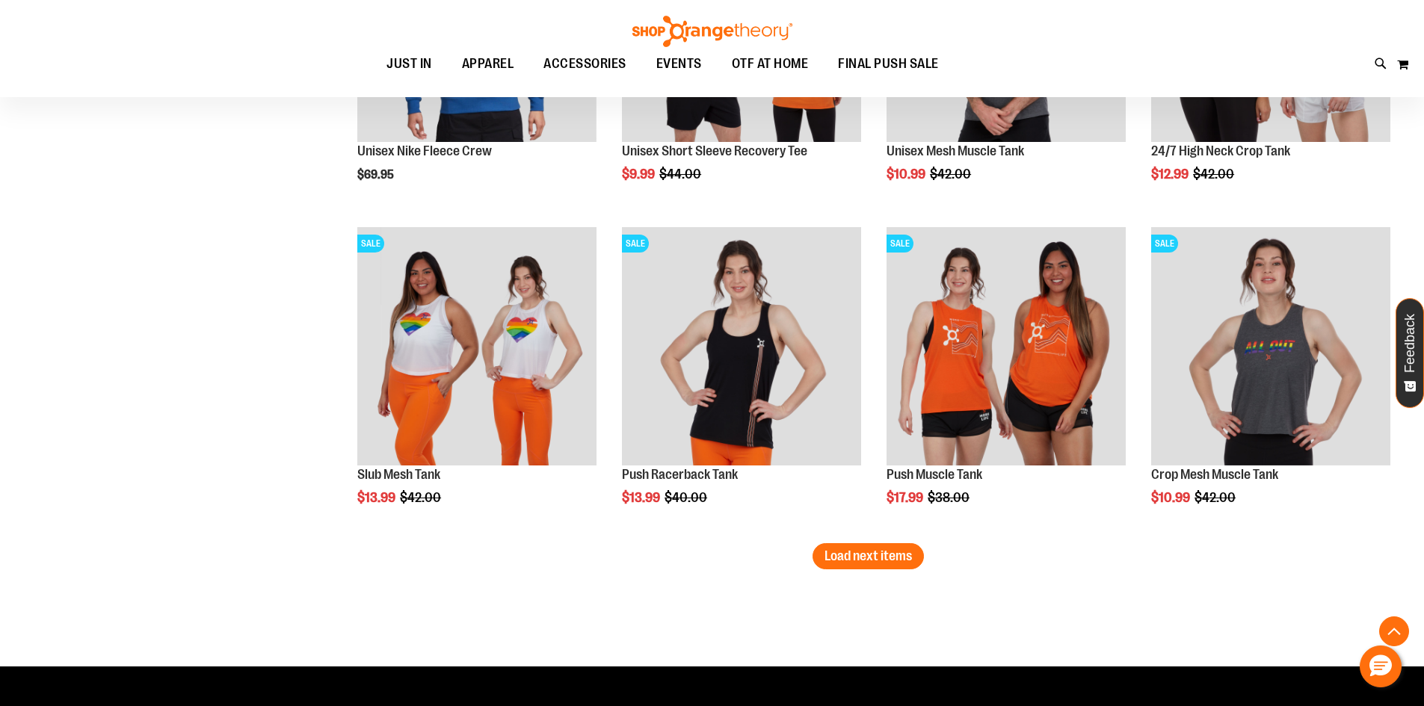
scroll to position [2830, 0]
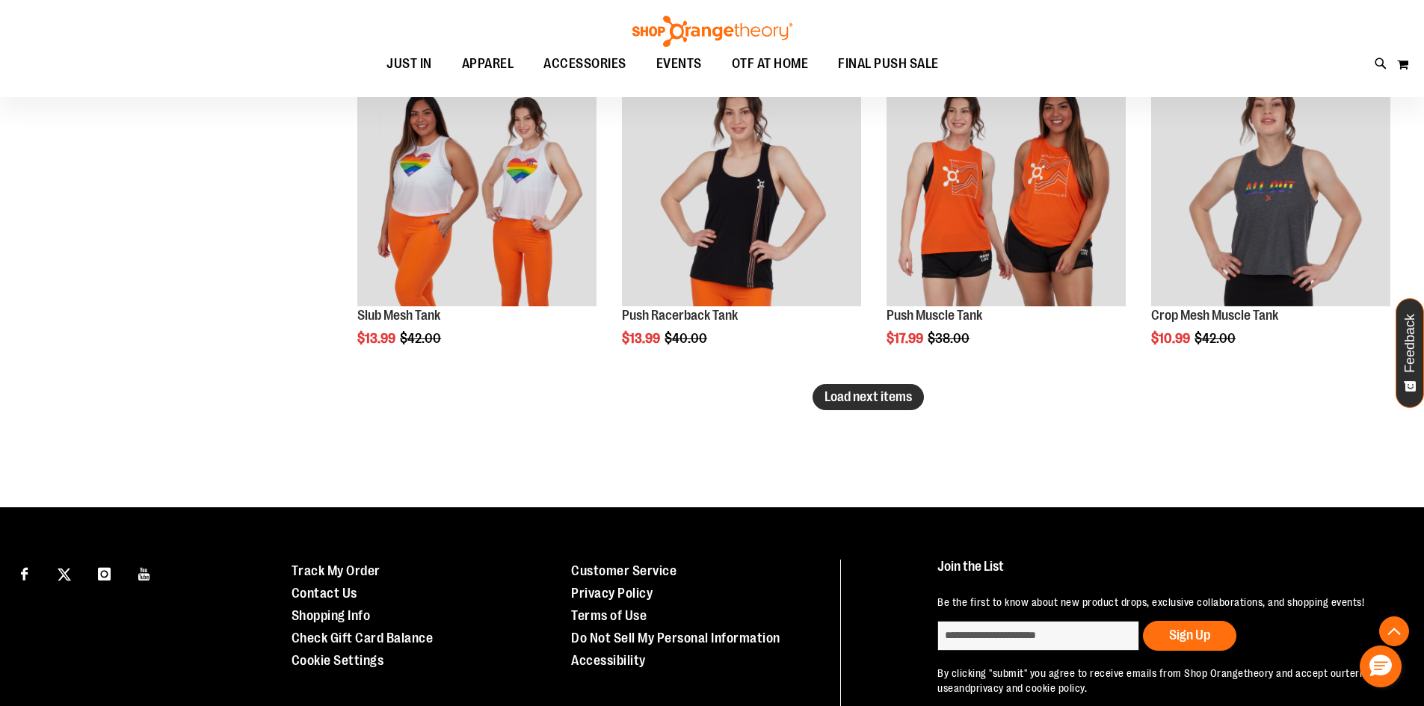
click at [872, 401] on span "Load next items" at bounding box center [867, 396] width 87 height 15
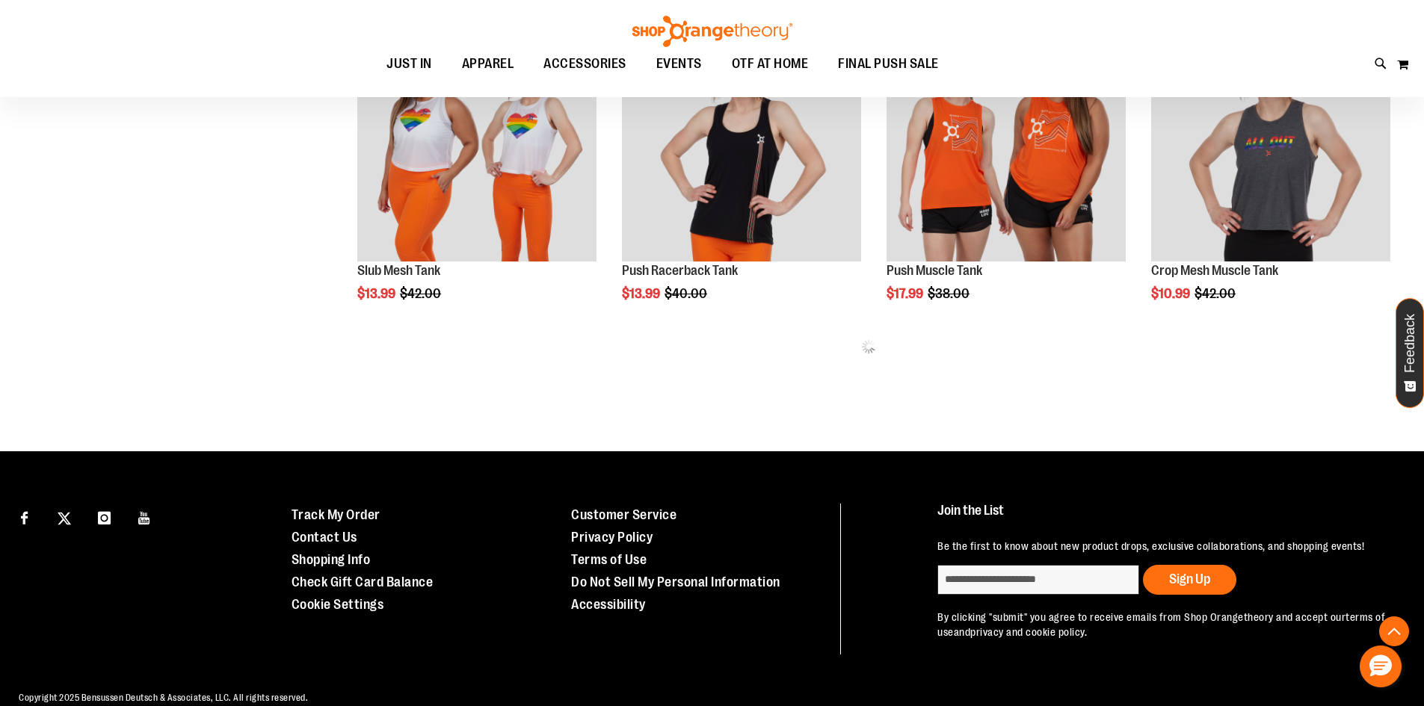
scroll to position [2899, 0]
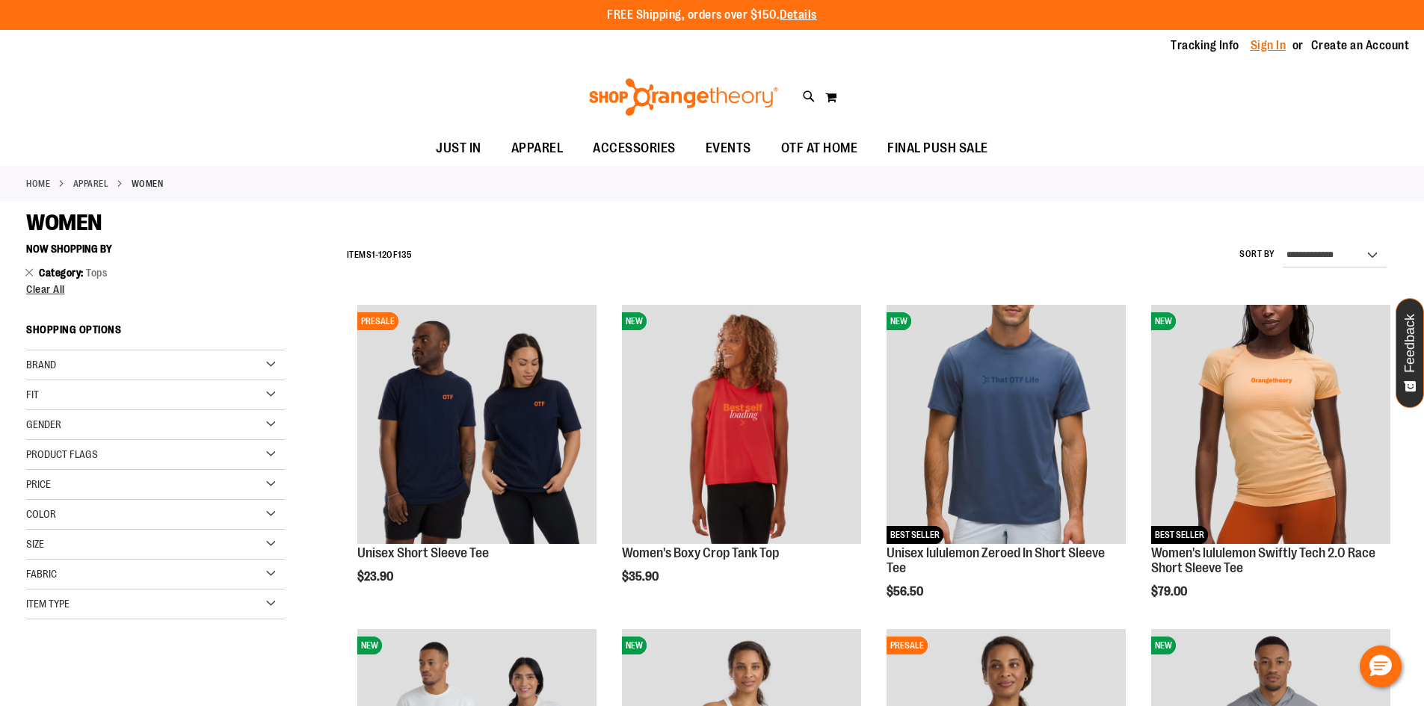
click at [1271, 46] on link "Sign In" at bounding box center [1269, 45] width 36 height 16
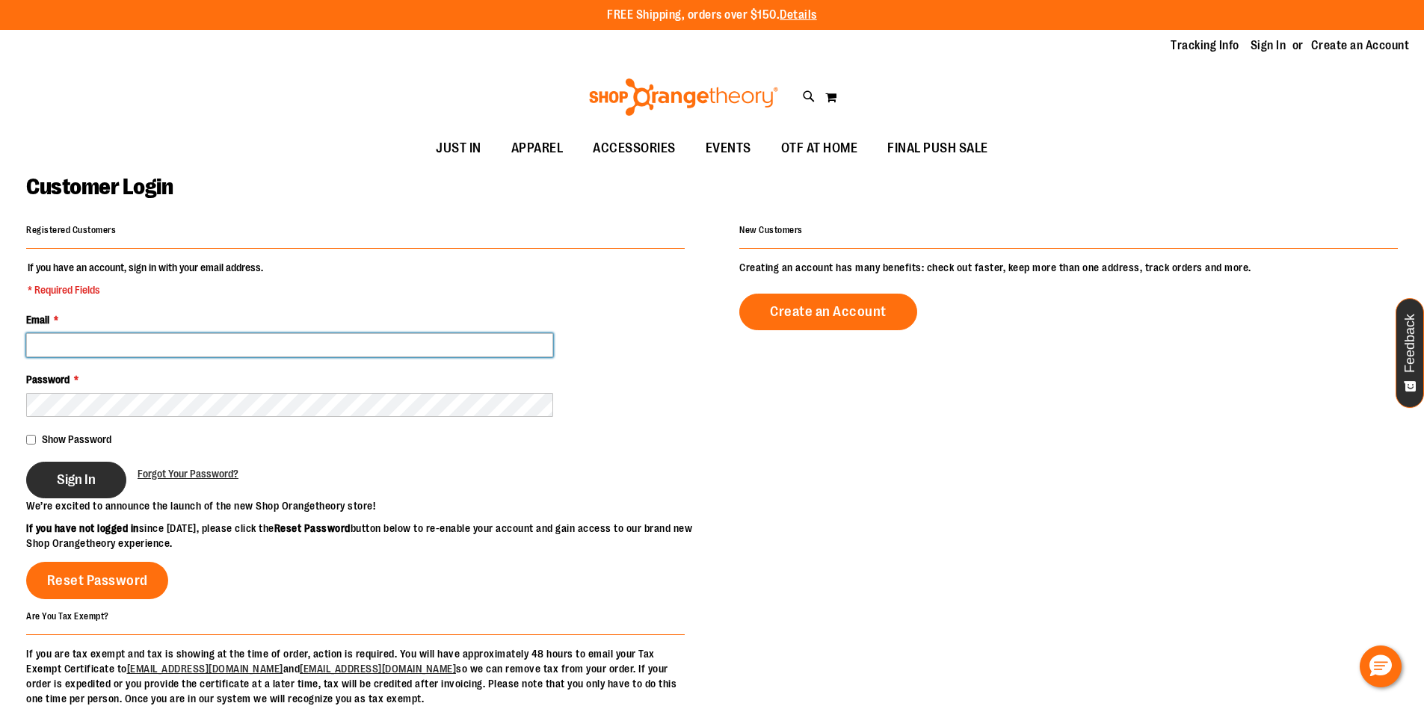
type input "**********"
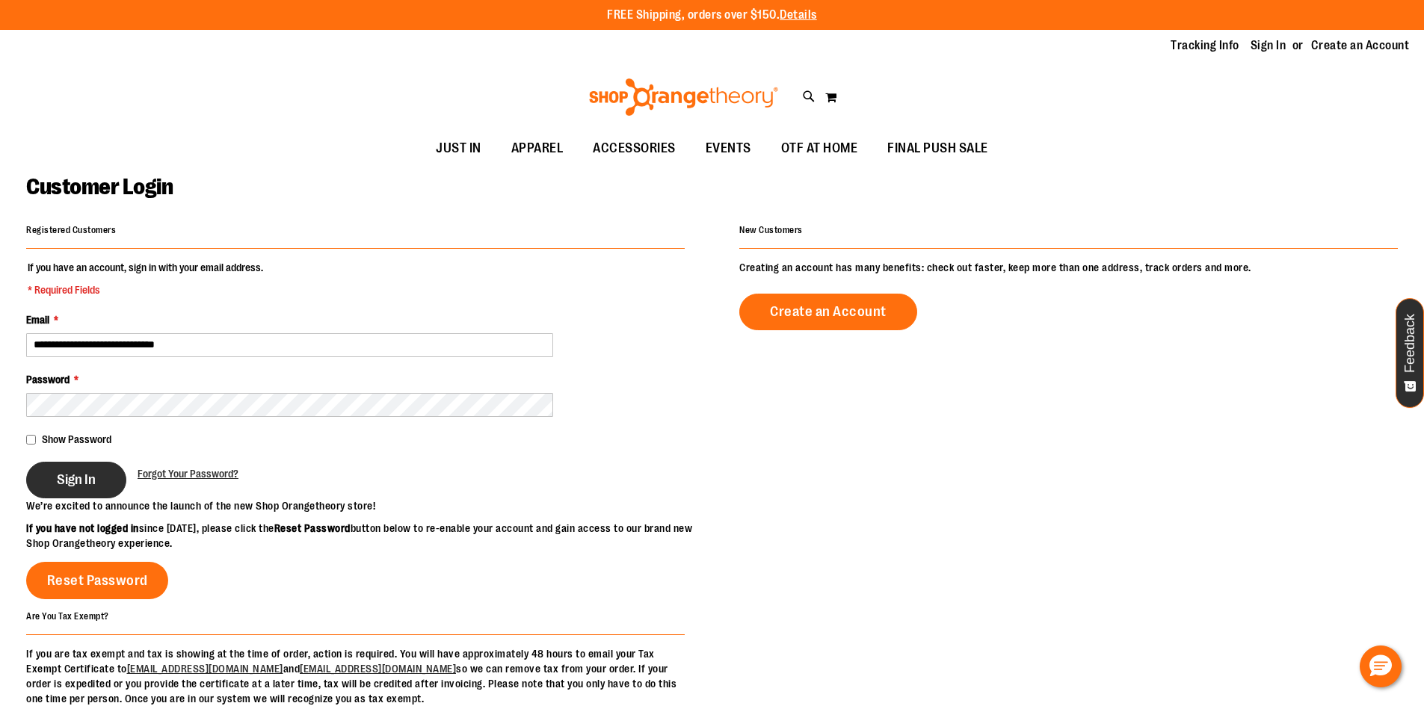
type input "**********"
click at [55, 476] on button "Sign In" at bounding box center [76, 480] width 100 height 37
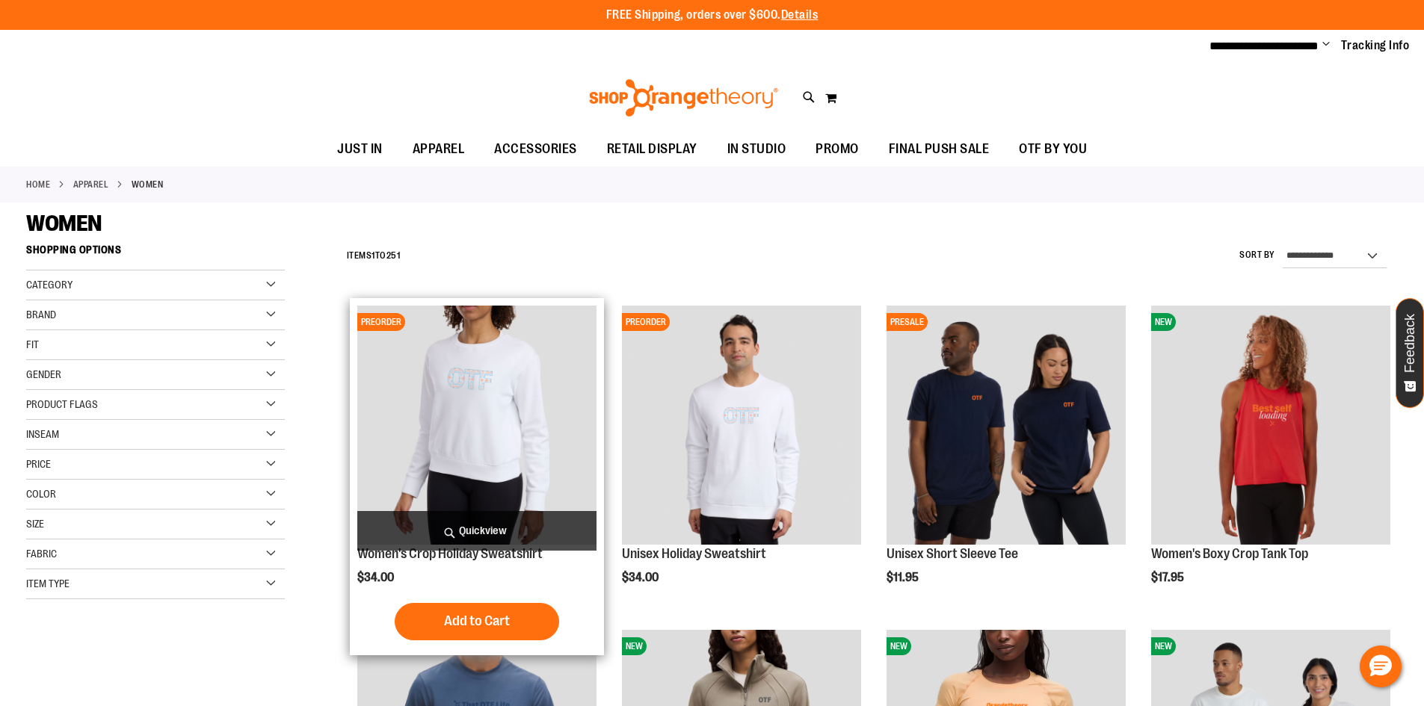
type input "**********"
click at [546, 433] on img "product" at bounding box center [476, 425] width 239 height 239
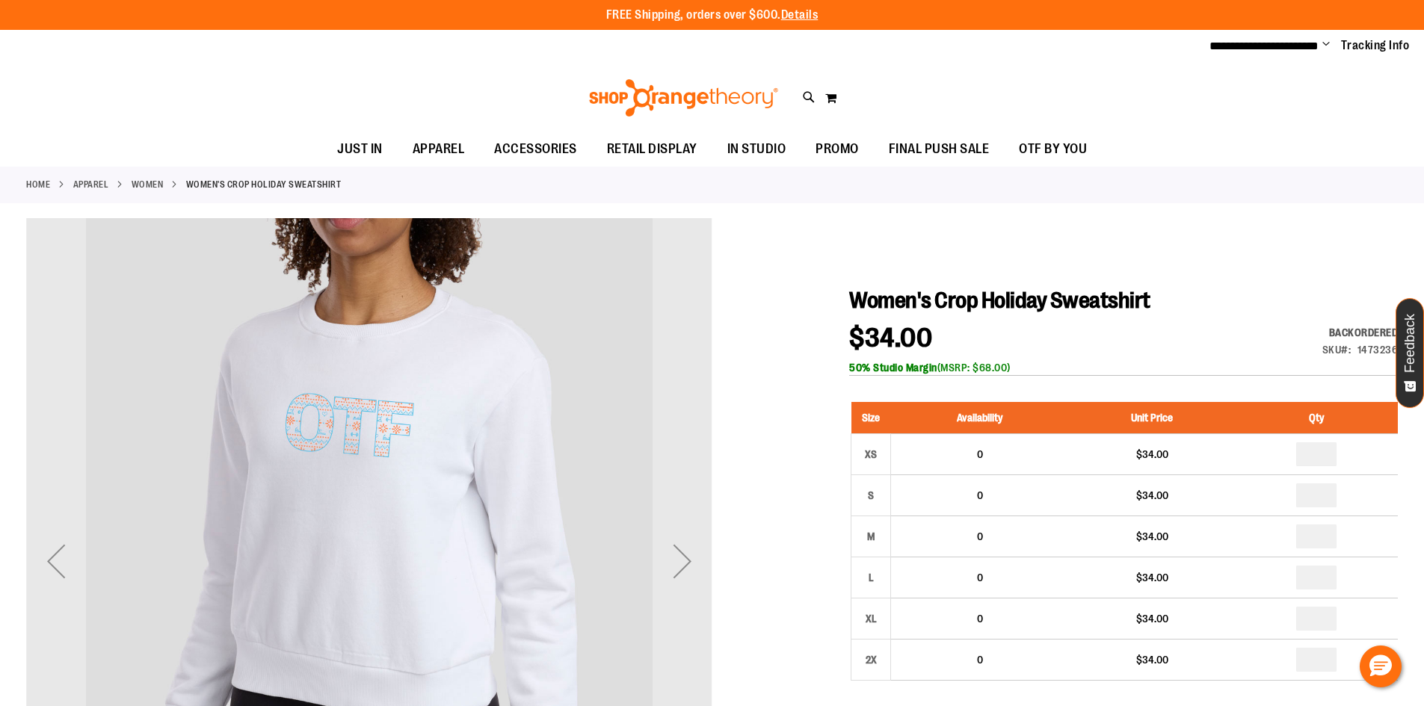
type input "**********"
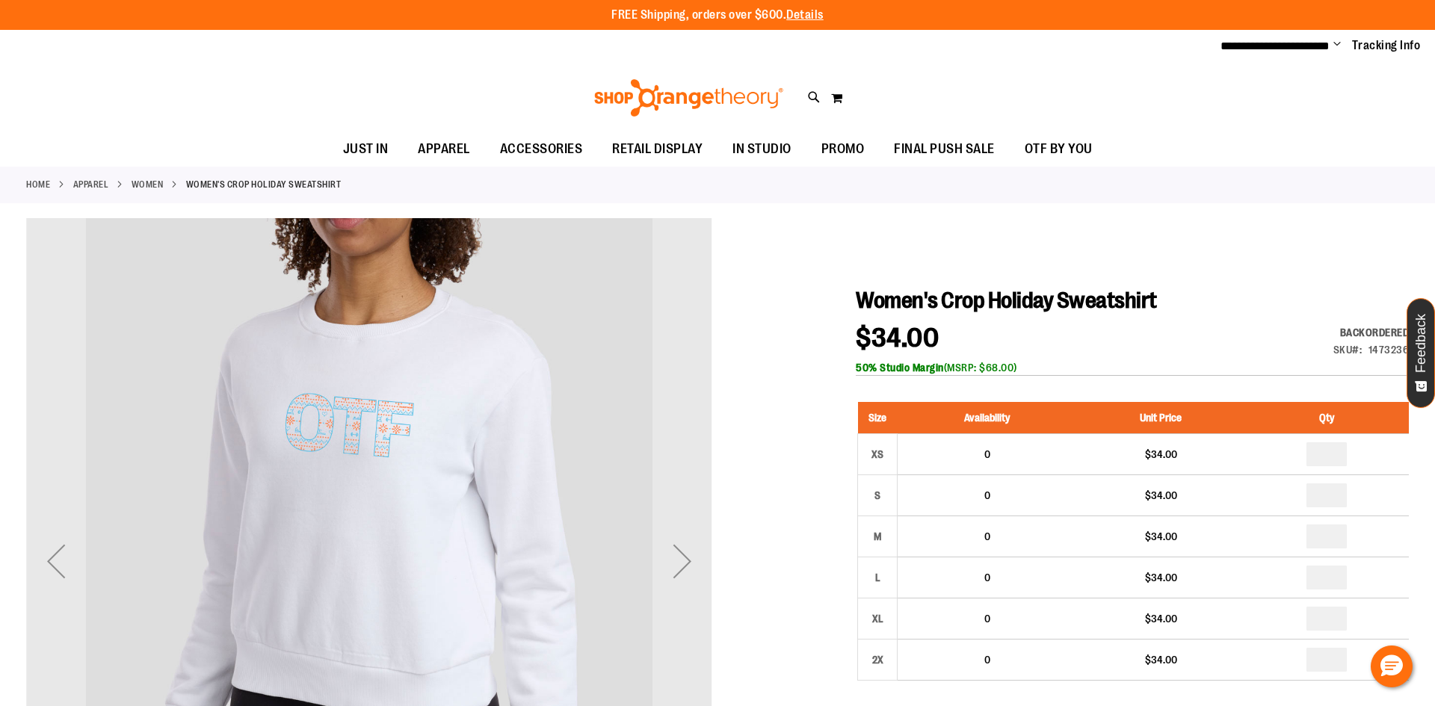
click at [403, 448] on div "carousel" at bounding box center [369, 561] width 686 height 686
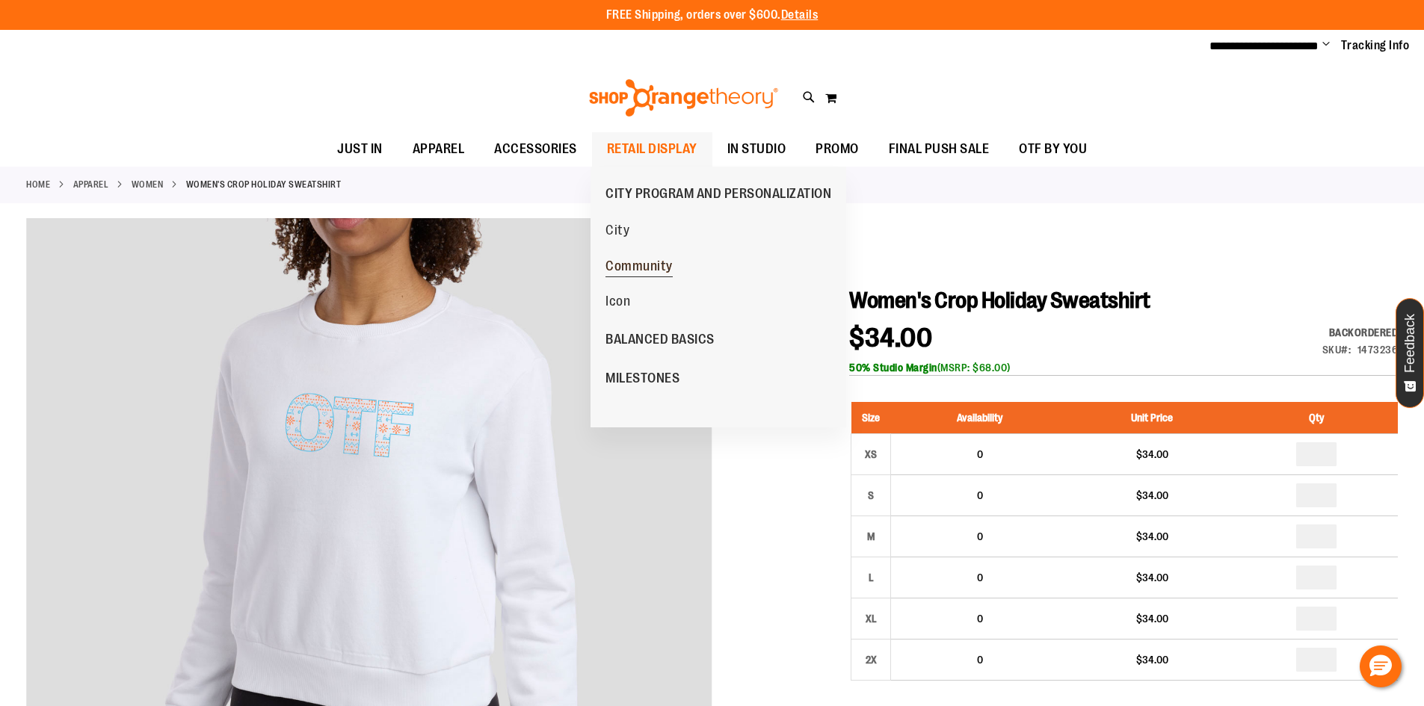
click at [654, 270] on span "Community" at bounding box center [638, 268] width 67 height 19
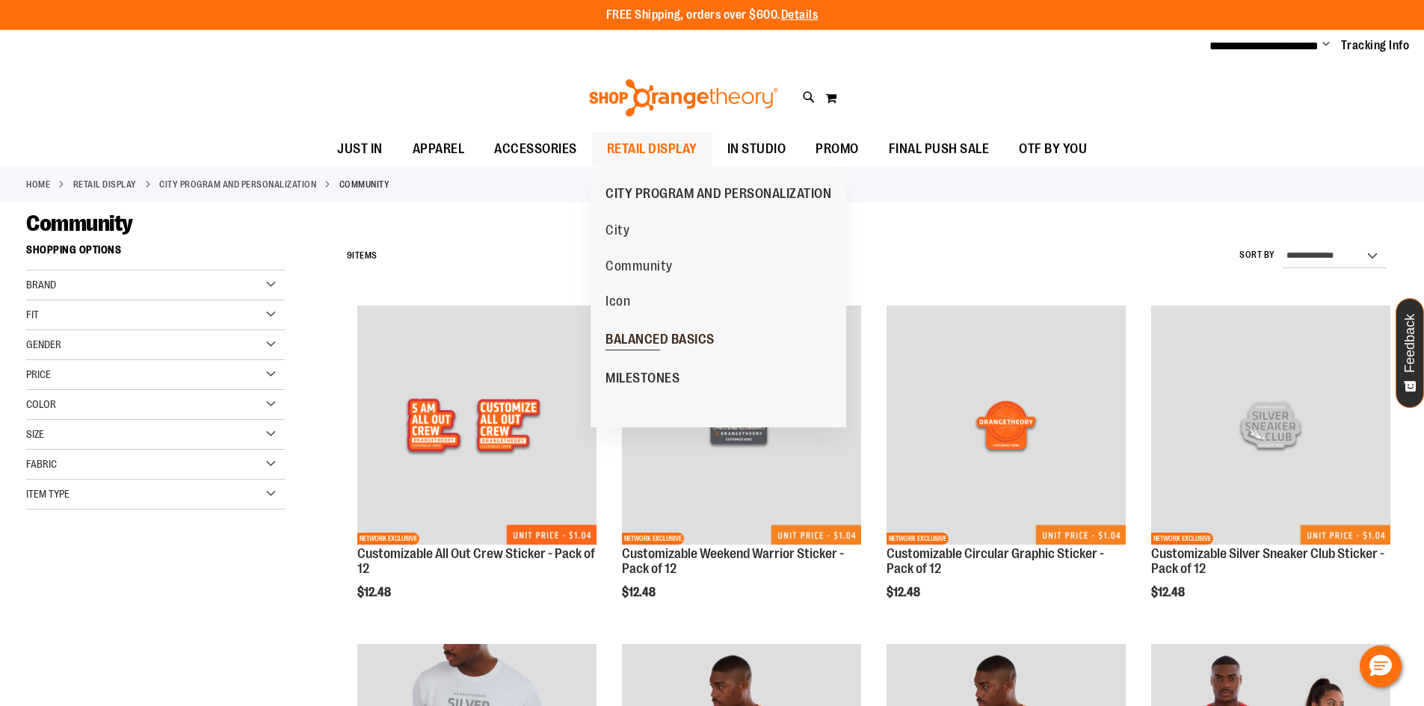
type input "**********"
click at [650, 343] on span "BALANCED BASICS" at bounding box center [659, 341] width 109 height 19
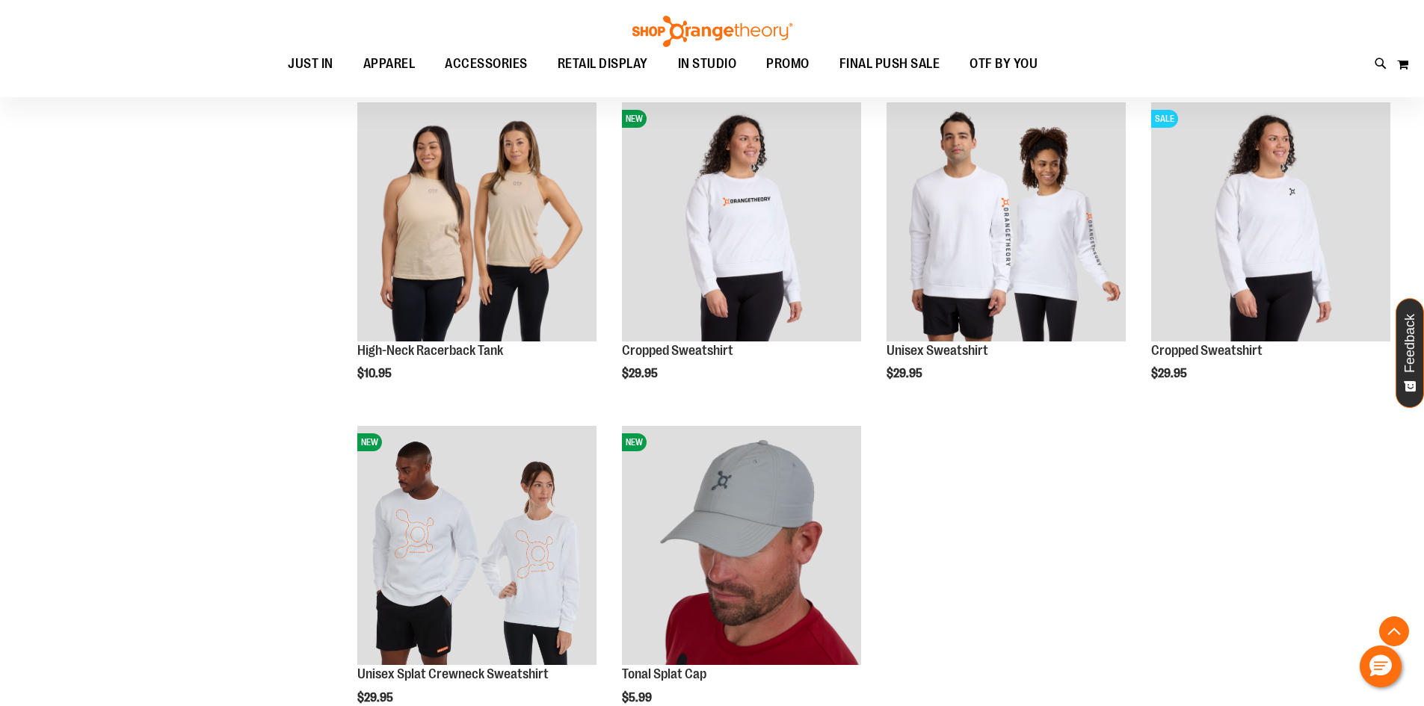
scroll to position [896, 0]
